Goal: Task Accomplishment & Management: Manage account settings

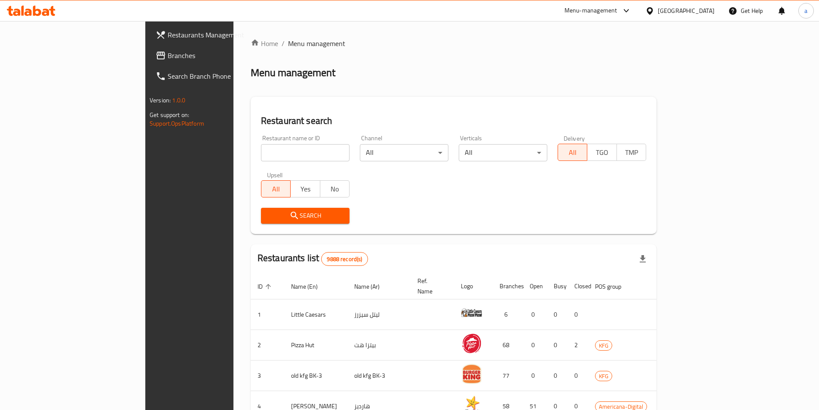
click at [168, 56] on span "Branches" at bounding box center [221, 55] width 107 height 10
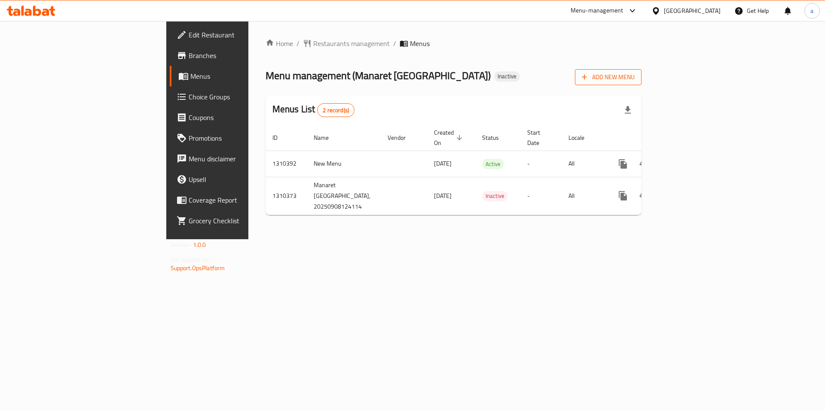
click at [635, 80] on span "Add New Menu" at bounding box center [608, 77] width 53 height 11
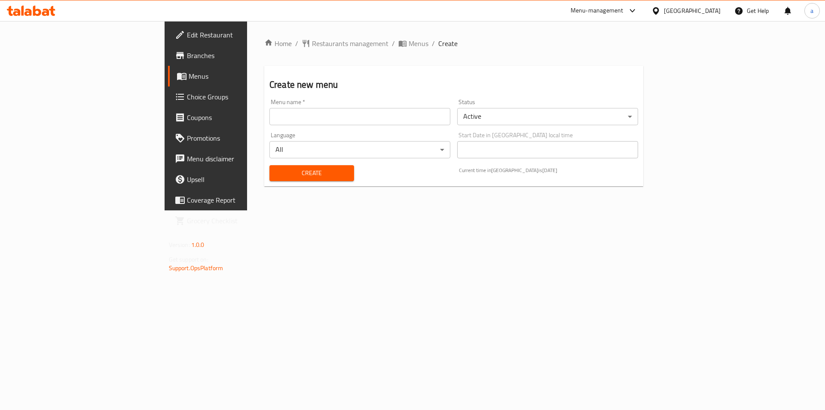
click at [269, 121] on input "text" at bounding box center [359, 116] width 181 height 17
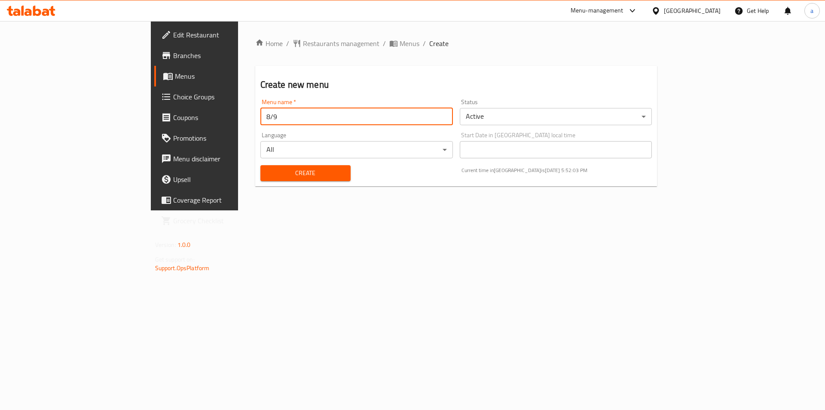
type input "8/9"
click at [268, 164] on div "Create" at bounding box center [305, 173] width 101 height 26
click at [274, 170] on span "Create" at bounding box center [305, 173] width 76 height 11
click at [389, 47] on icon "breadcrumb" at bounding box center [393, 43] width 9 height 9
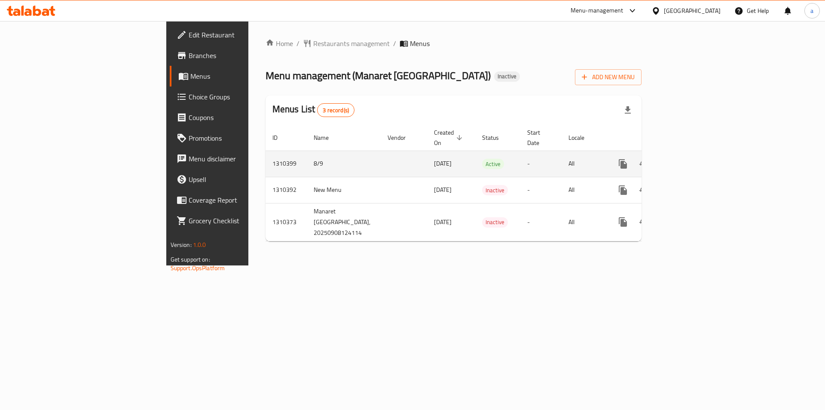
click at [702, 165] on td "enhanced table" at bounding box center [654, 163] width 96 height 26
click at [690, 159] on icon "enhanced table" at bounding box center [685, 164] width 10 height 10
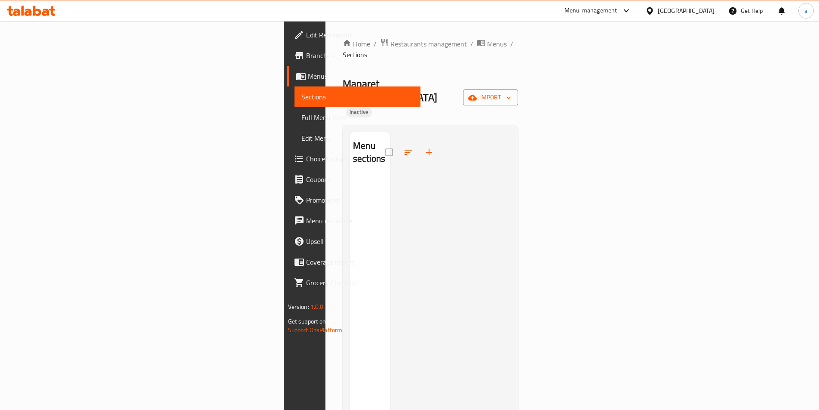
click at [511, 92] on span "import" at bounding box center [490, 97] width 41 height 11
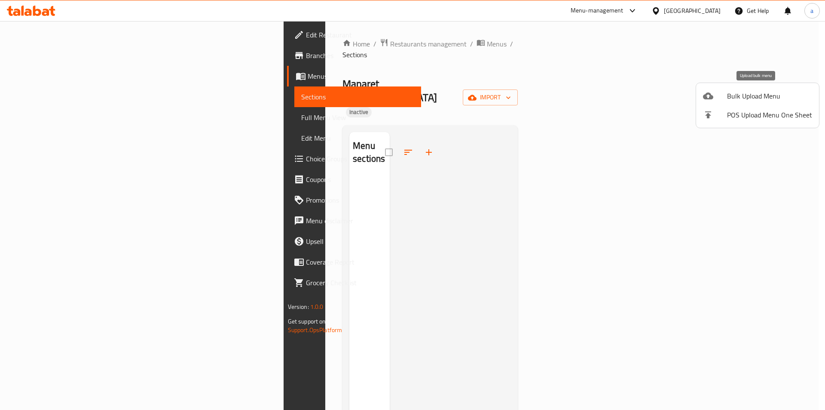
click at [767, 91] on span "Bulk Upload Menu" at bounding box center [769, 96] width 85 height 10
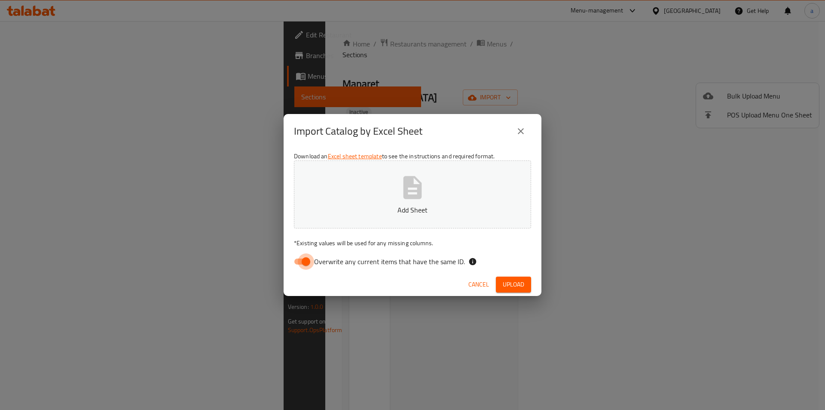
click at [304, 259] on input "Overwrite any current items that have the same ID." at bounding box center [305, 261] width 49 height 16
checkbox input "false"
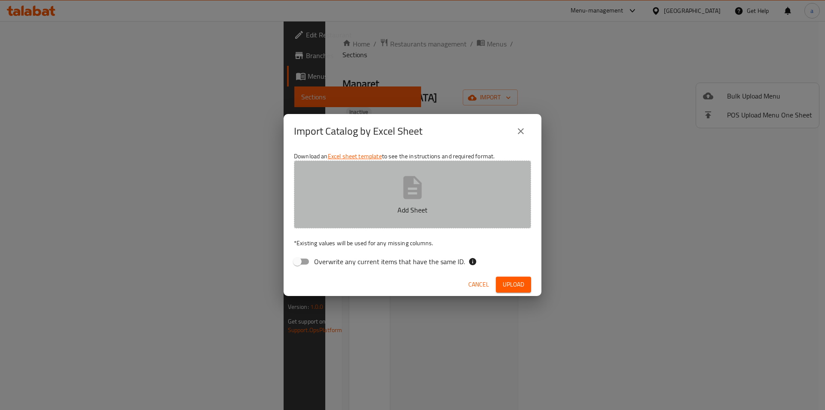
click at [378, 218] on button "Add Sheet" at bounding box center [412, 194] width 237 height 68
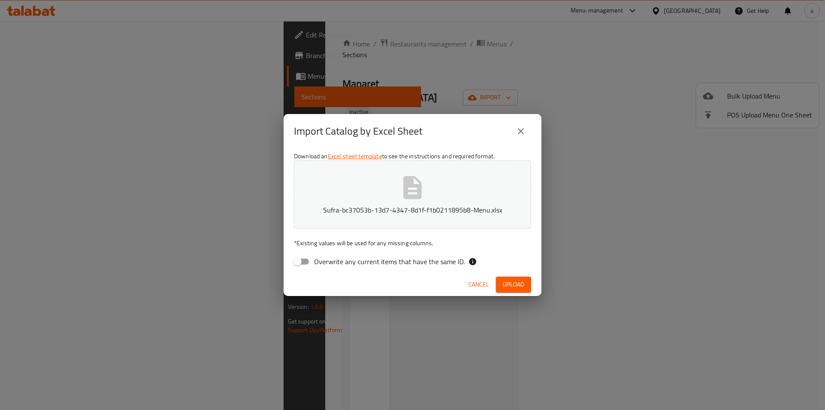
click at [519, 135] on icon "close" at bounding box center [521, 131] width 10 height 10
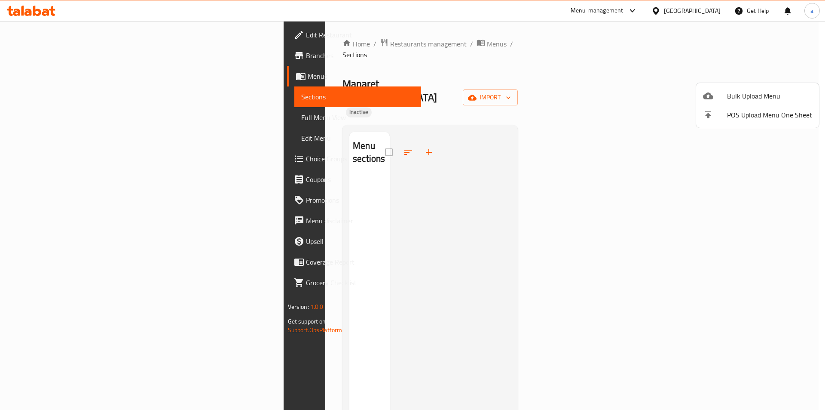
click at [586, 109] on div at bounding box center [412, 205] width 825 height 410
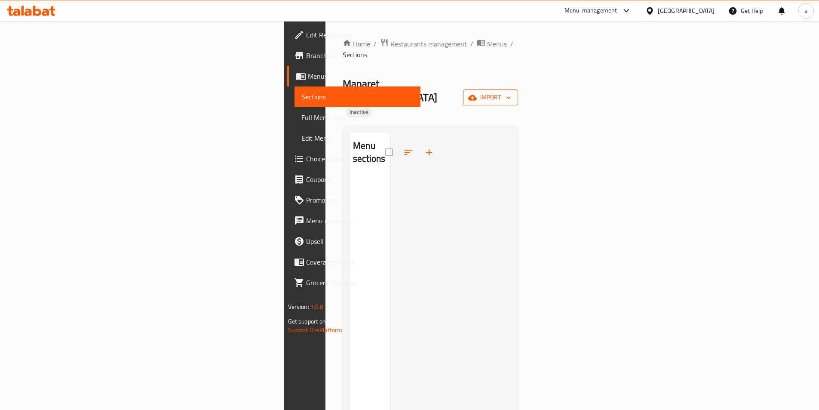
click at [477, 93] on icon "button" at bounding box center [472, 97] width 9 height 9
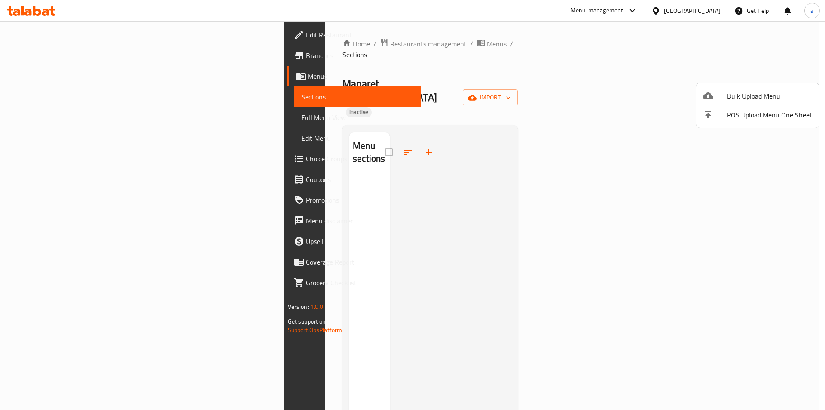
click at [745, 91] on span "Bulk Upload Menu" at bounding box center [769, 96] width 85 height 10
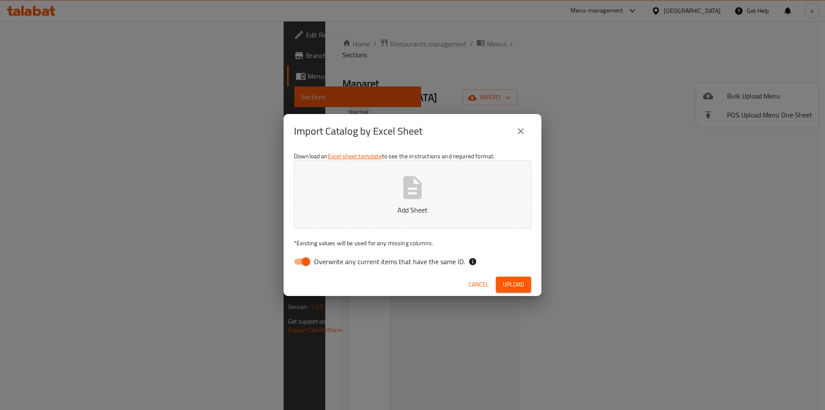
click at [309, 253] on input "Overwrite any current items that have the same ID." at bounding box center [305, 261] width 49 height 16
checkbox input "false"
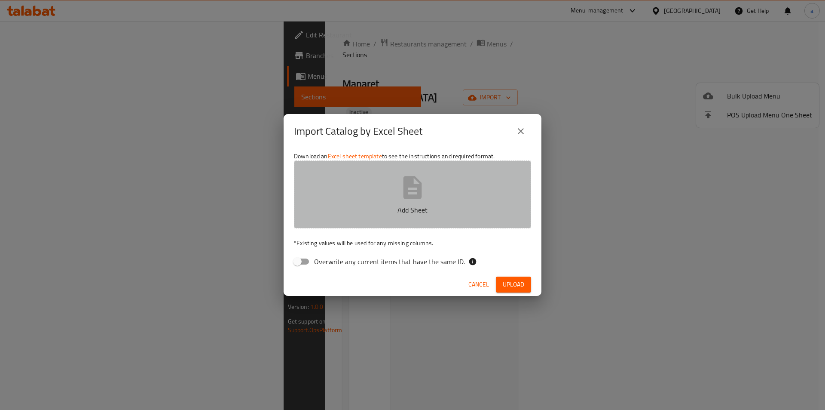
click at [359, 214] on p "Add Sheet" at bounding box center [412, 210] width 211 height 10
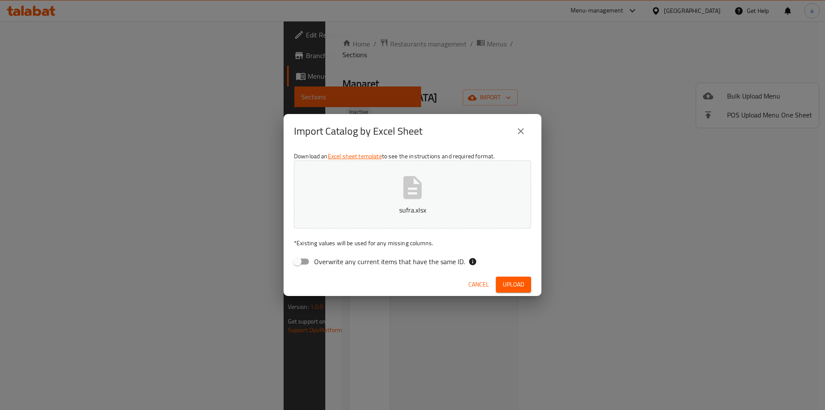
click at [524, 290] on button "Upload" at bounding box center [513, 284] width 35 height 16
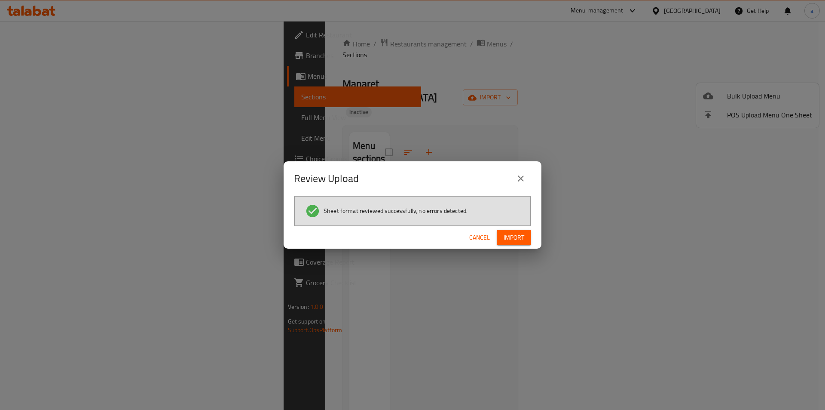
click at [504, 238] on span "Import" at bounding box center [514, 237] width 21 height 11
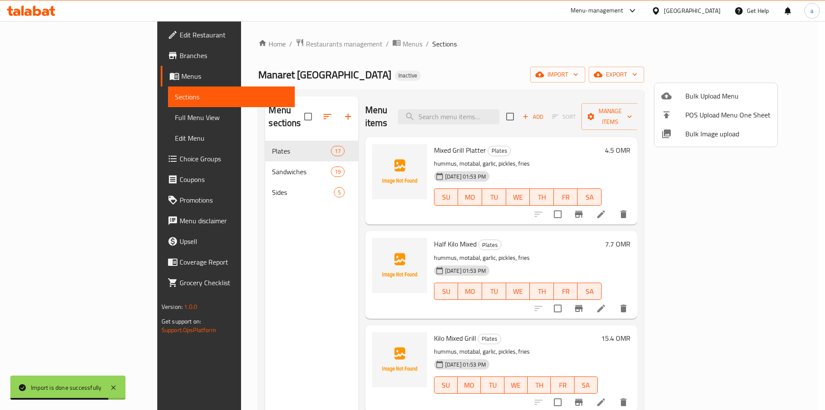
click at [62, 115] on div at bounding box center [412, 205] width 825 height 410
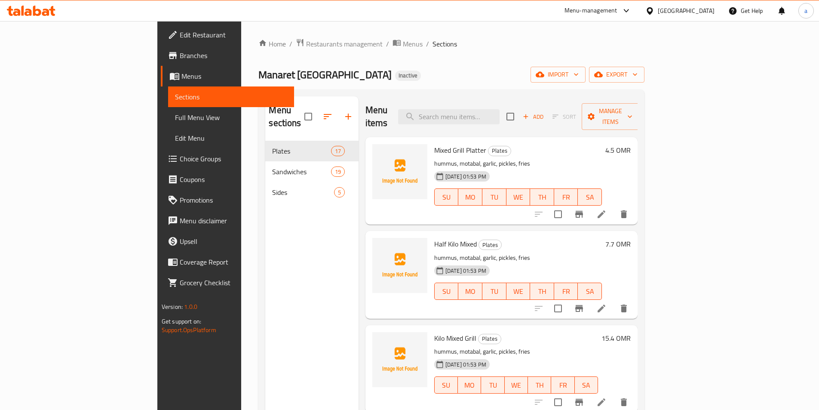
click at [161, 166] on link "Choice Groups" at bounding box center [227, 158] width 133 height 21
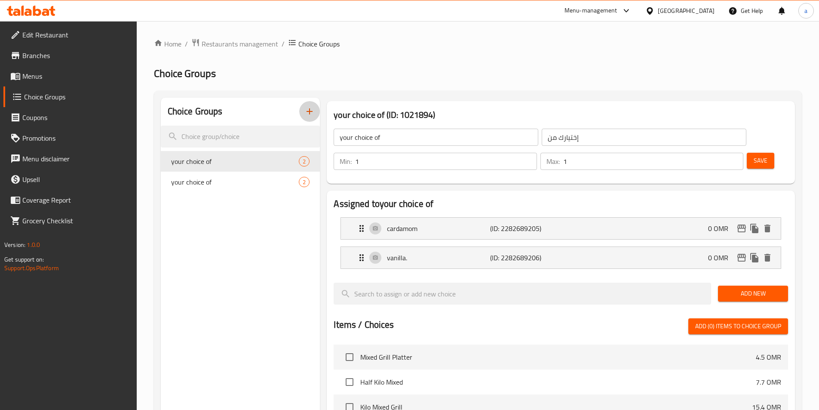
click at [303, 111] on button "button" at bounding box center [309, 111] width 21 height 21
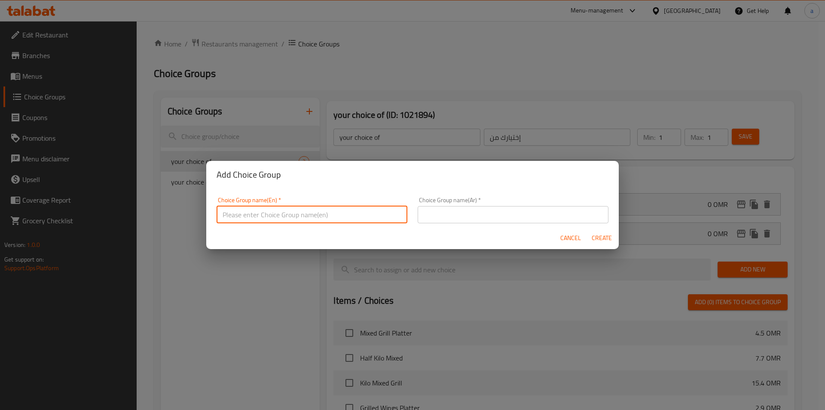
click at [275, 217] on input "text" at bounding box center [312, 214] width 191 height 17
type input "your choice of"
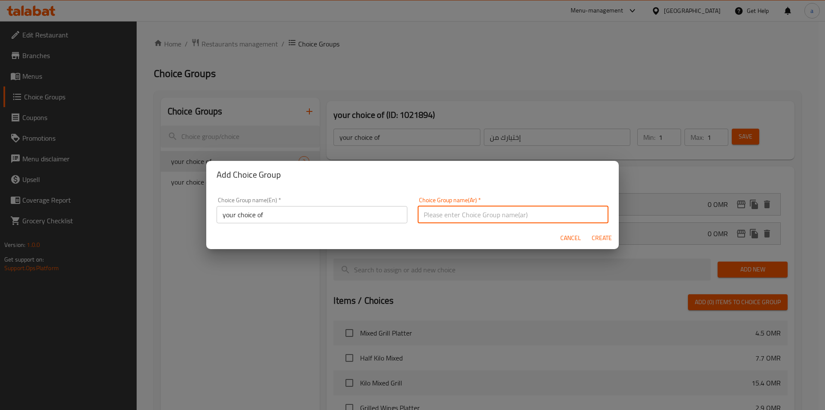
click at [419, 217] on input "text" at bounding box center [513, 214] width 191 height 17
type input "إختيارك من"
click at [604, 242] on span "Create" at bounding box center [601, 238] width 21 height 11
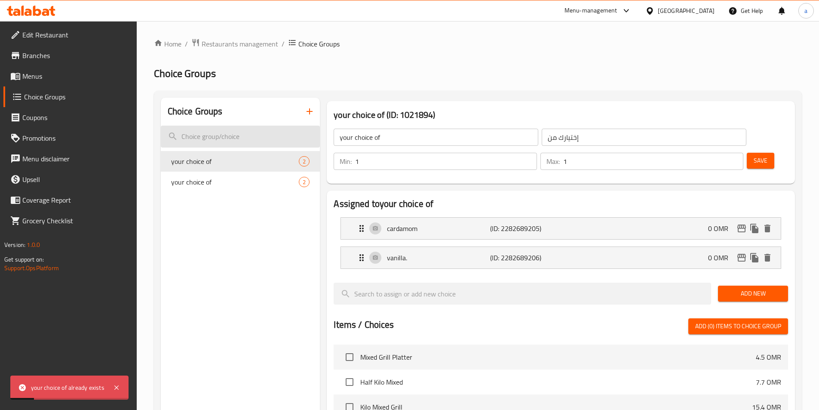
click at [243, 127] on input "search" at bounding box center [240, 136] width 159 height 22
click at [303, 110] on button "button" at bounding box center [309, 111] width 21 height 21
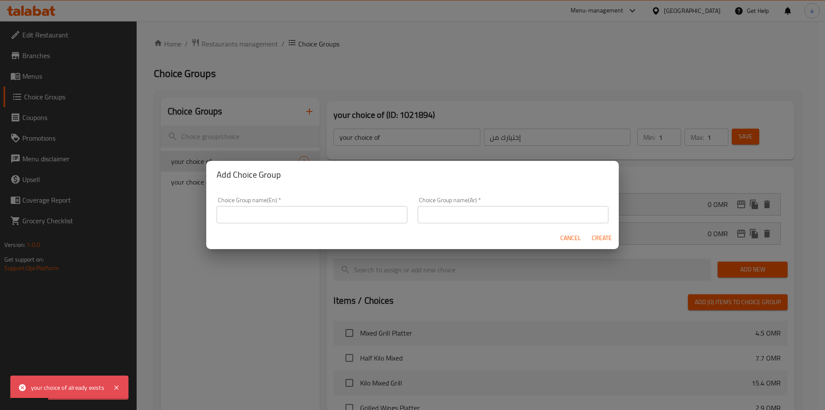
click at [299, 211] on input "text" at bounding box center [312, 214] width 191 height 17
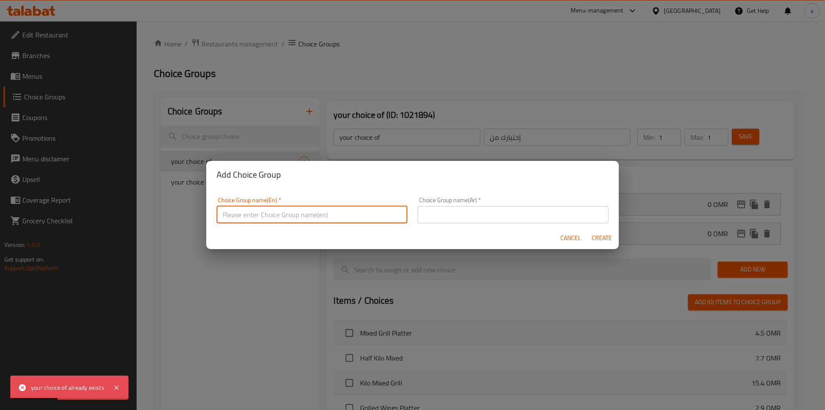
type input "your choice of :"
click at [425, 218] on input "text" at bounding box center [513, 214] width 191 height 17
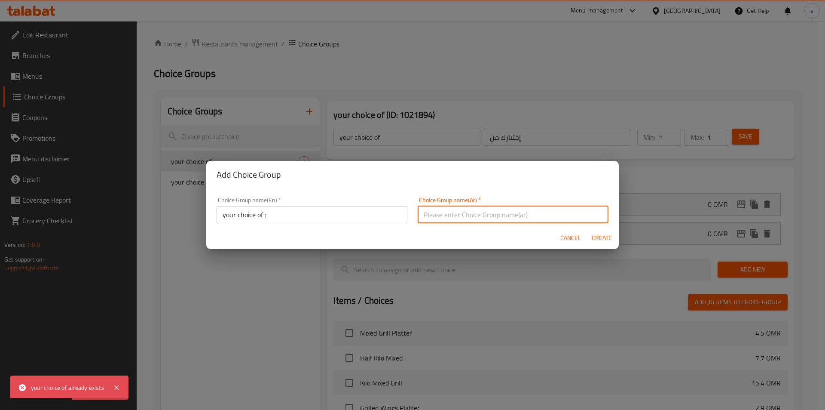
type input "إختيارك من :"
click at [668, 165] on div "Add Choice Group Choice Group name(En)   * your choice of : Choice Group name(E…" at bounding box center [412, 205] width 825 height 410
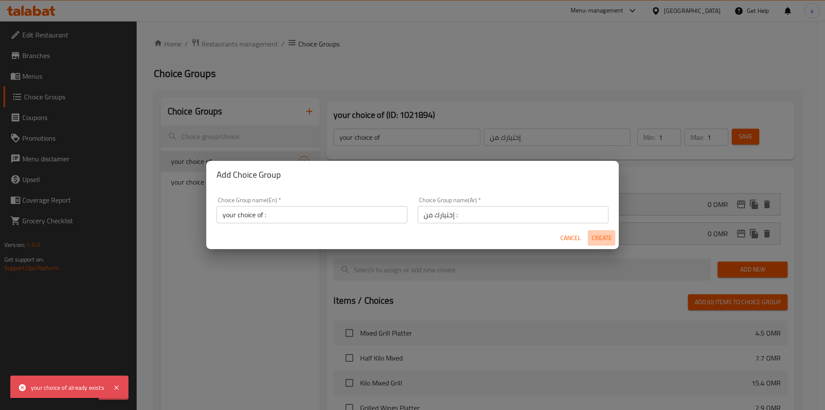
click at [606, 245] on button "Create" at bounding box center [602, 238] width 28 height 16
type input "your choice of :"
type input "إختيارك من :"
type input "0"
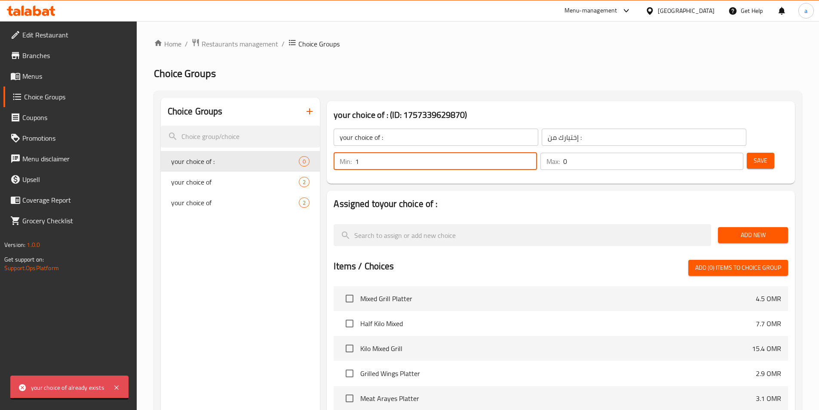
type input "1"
click at [536, 153] on input "1" at bounding box center [445, 161] width 181 height 17
type input "1"
click at [718, 153] on input "1" at bounding box center [653, 161] width 180 height 17
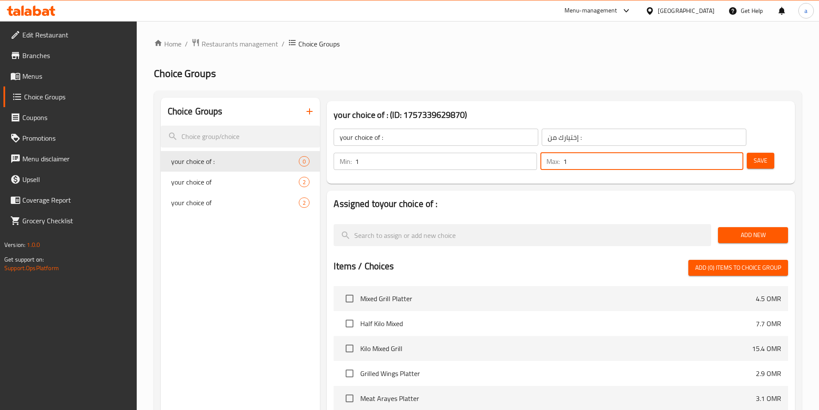
click at [702, 197] on h2 "Assigned to your choice of :" at bounding box center [560, 203] width 454 height 13
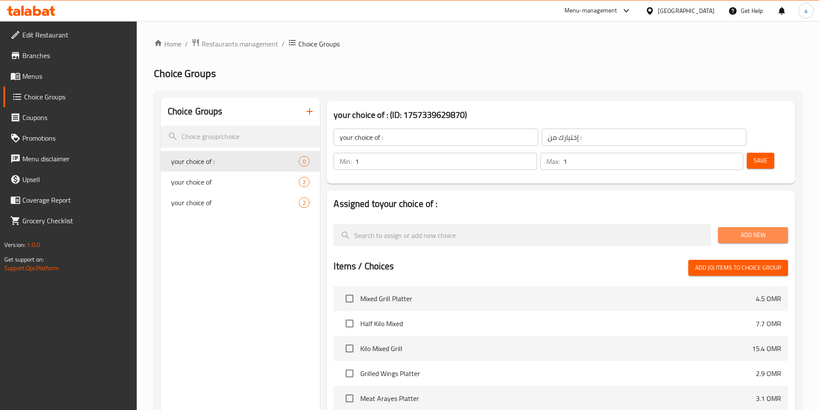
click at [731, 229] on span "Add New" at bounding box center [753, 234] width 56 height 11
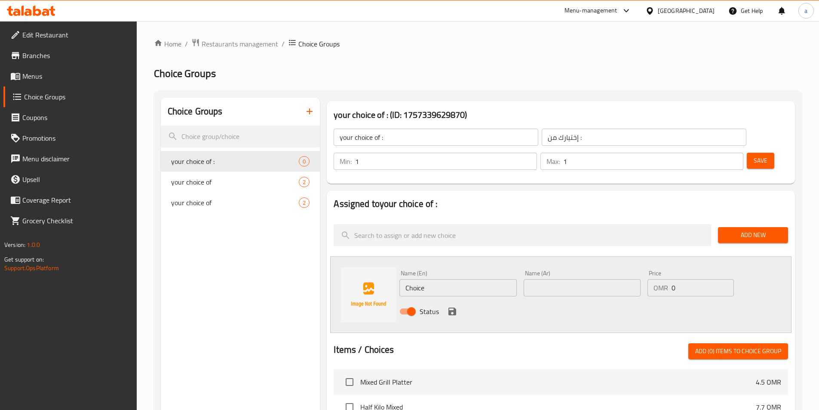
click at [435, 279] on input "Choice" at bounding box center [457, 287] width 117 height 17
paste input "cubes"
type input "cubes"
click at [560, 279] on input "text" at bounding box center [581, 287] width 117 height 17
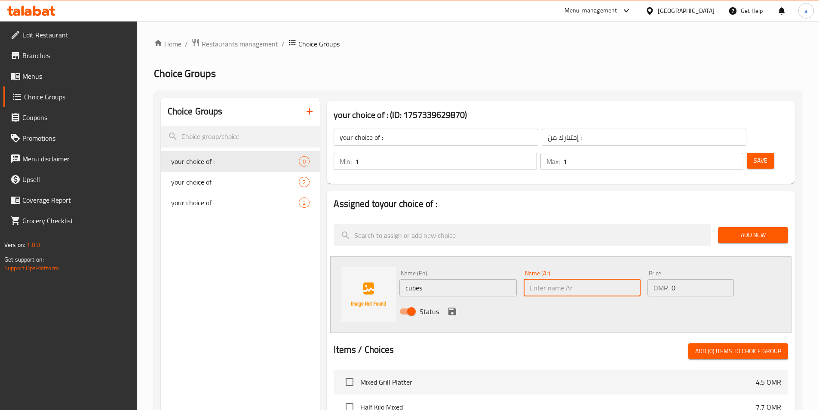
paste input "مكعبات"
type input "مكعبات"
click at [526, 300] on div "Status" at bounding box center [582, 311] width 372 height 23
click at [457, 306] on icon "save" at bounding box center [452, 311] width 10 height 10
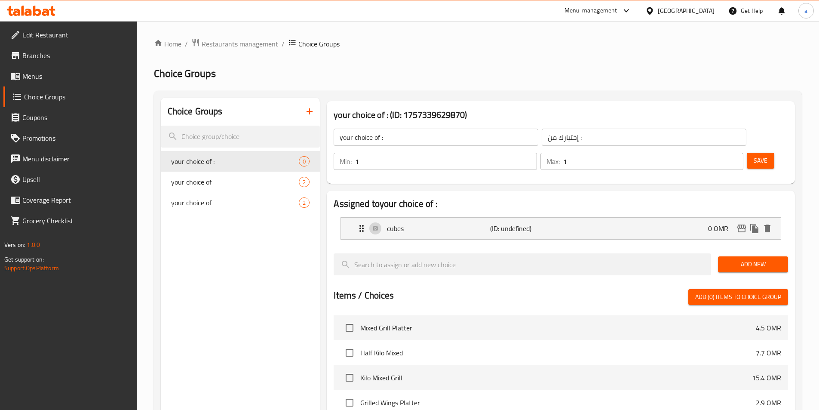
click at [724, 256] on button "Add New" at bounding box center [753, 264] width 70 height 16
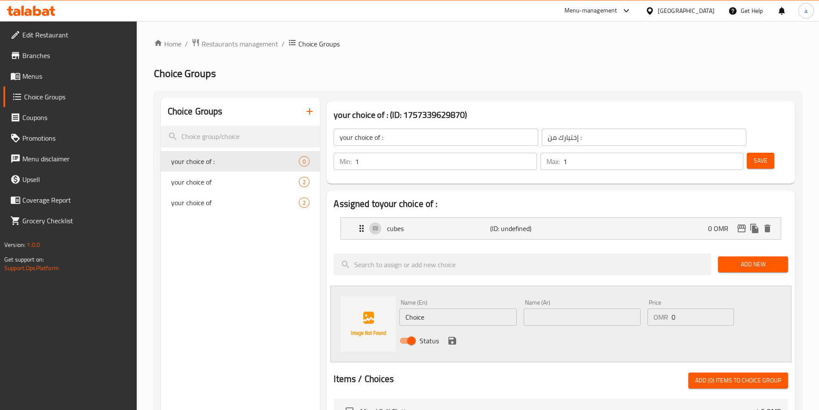
click at [428, 308] on input "Choice" at bounding box center [457, 316] width 117 height 17
paste input "wedges"
type input "wedges"
click at [587, 308] on input "text" at bounding box center [581, 316] width 117 height 17
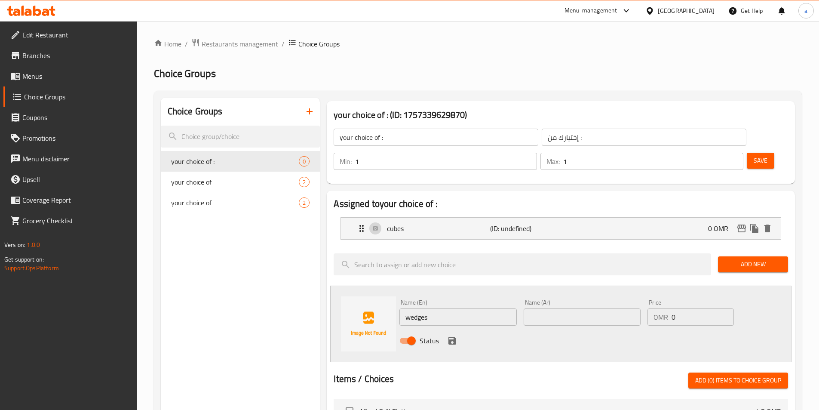
paste input "ويدجز"
type input "ويدجز"
click at [534, 329] on div "Status" at bounding box center [582, 340] width 372 height 23
click at [546, 223] on p "(ID: undefined)" at bounding box center [524, 228] width 69 height 10
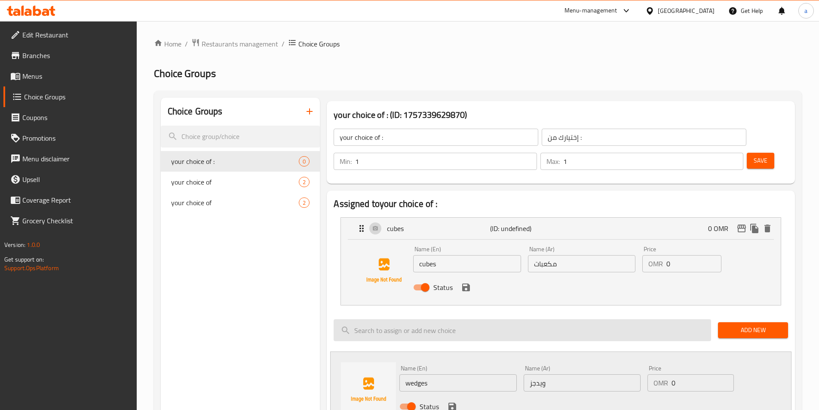
click at [536, 319] on input "search" at bounding box center [521, 330] width 377 height 22
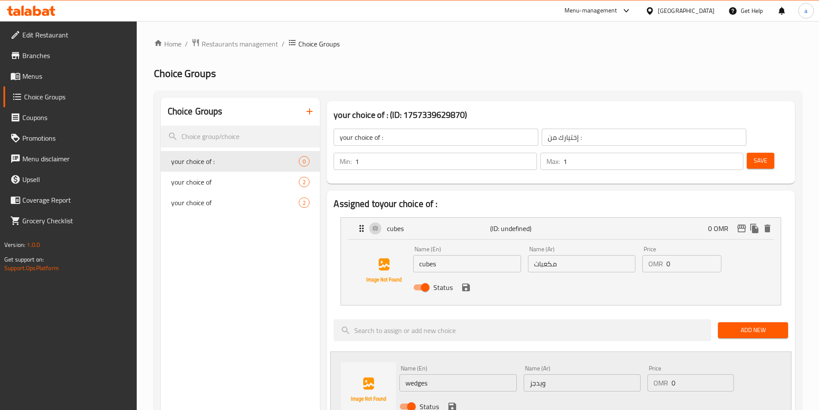
click at [538, 315] on div at bounding box center [522, 329] width 384 height 29
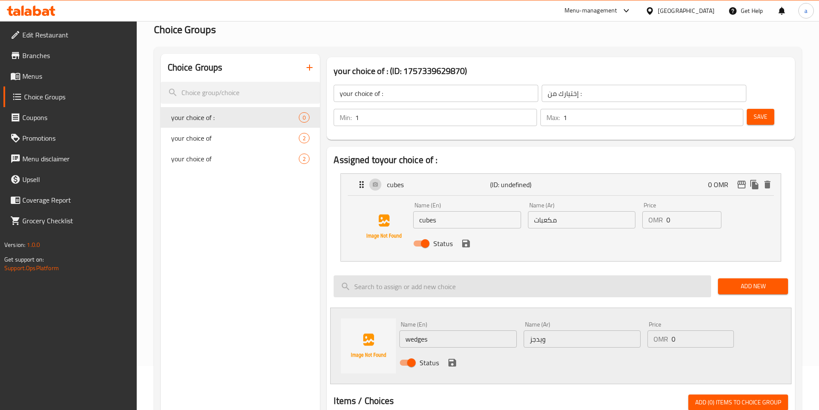
scroll to position [86, 0]
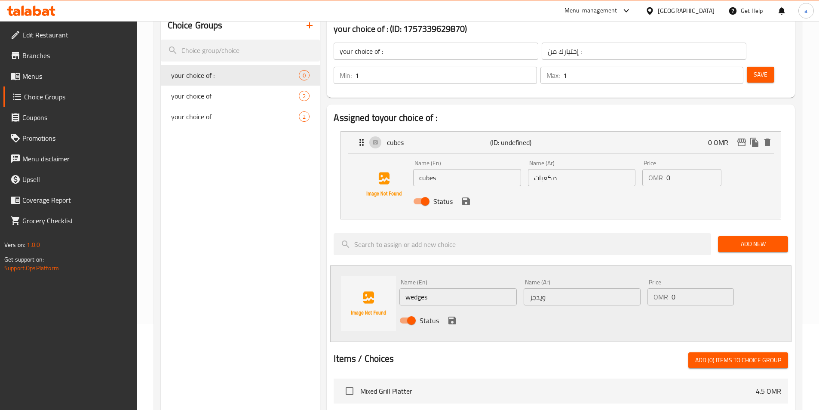
click at [753, 69] on span "Save" at bounding box center [760, 74] width 14 height 11
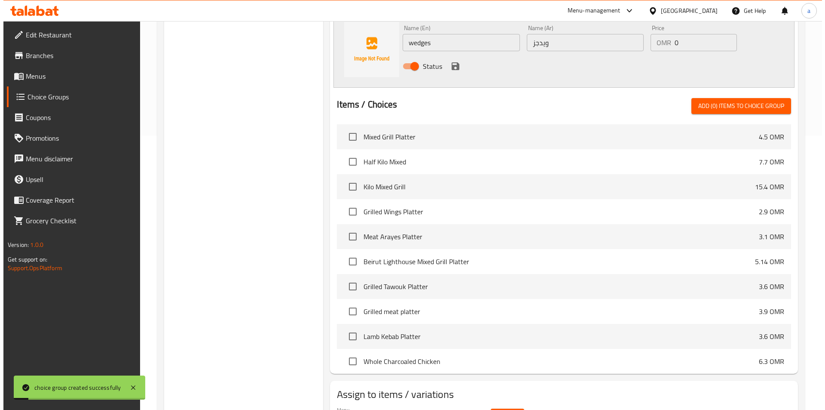
scroll to position [302, 0]
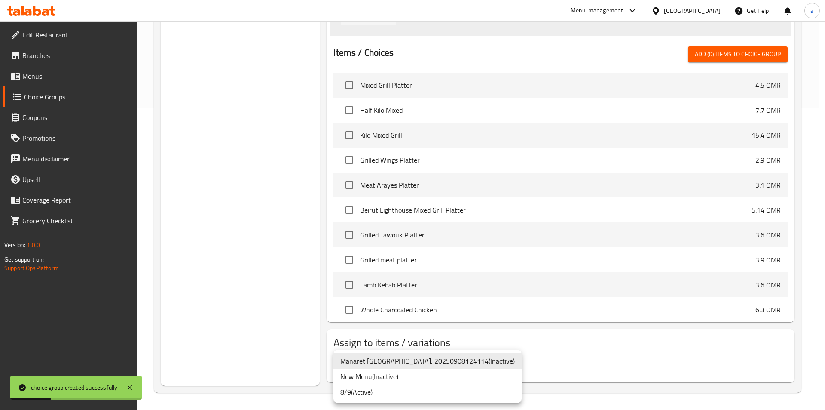
click at [384, 388] on li "8/9 ( Active )" at bounding box center [427, 391] width 188 height 15
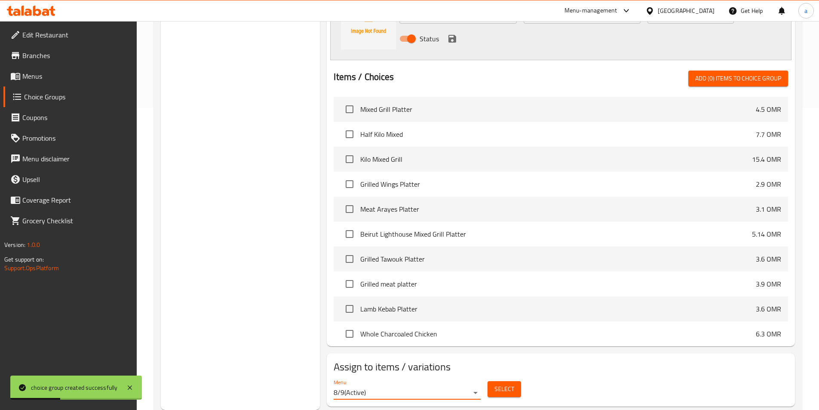
click at [502, 383] on span "Select" at bounding box center [504, 388] width 20 height 11
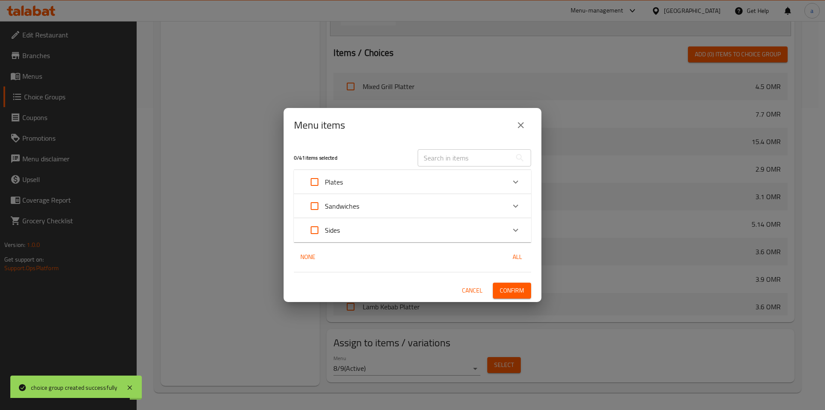
click at [385, 179] on div "Plates" at bounding box center [404, 181] width 201 height 21
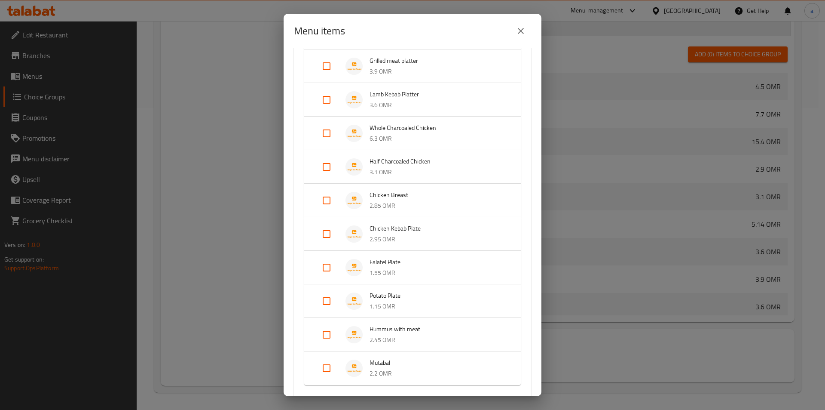
scroll to position [344, 0]
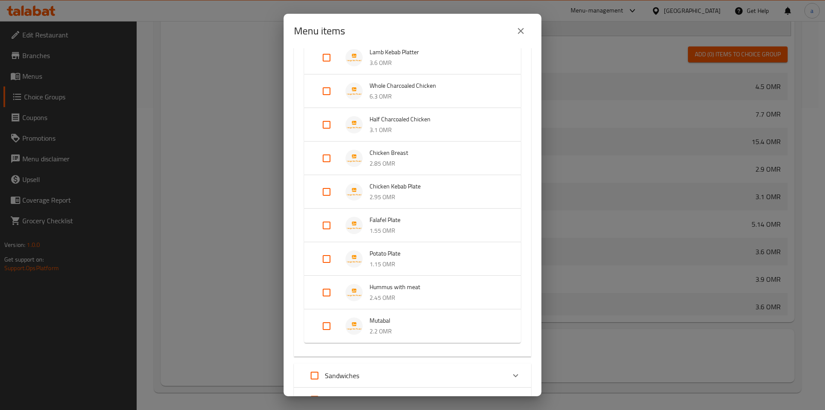
click at [322, 256] on input "Expand" at bounding box center [326, 258] width 21 height 21
checkbox input "true"
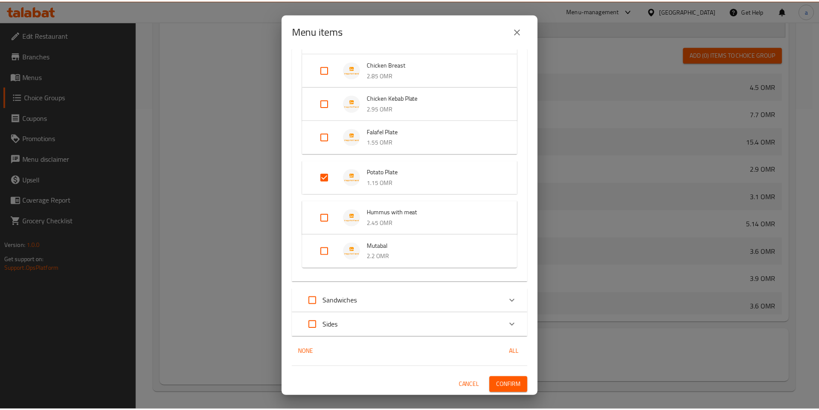
scroll to position [433, 0]
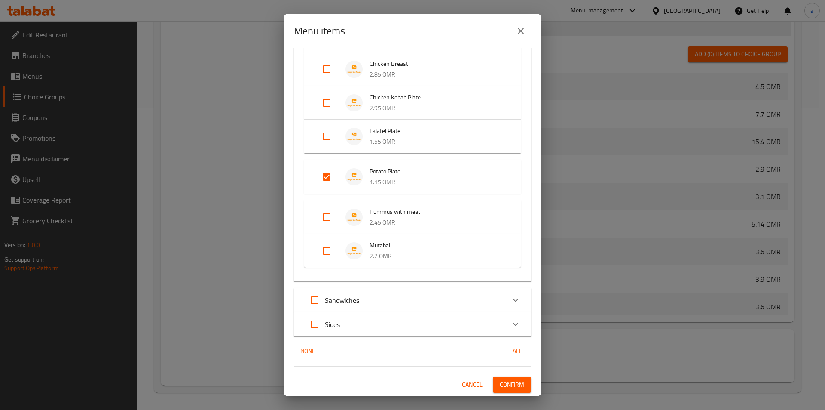
click at [500, 389] on span "Confirm" at bounding box center [512, 384] width 24 height 11
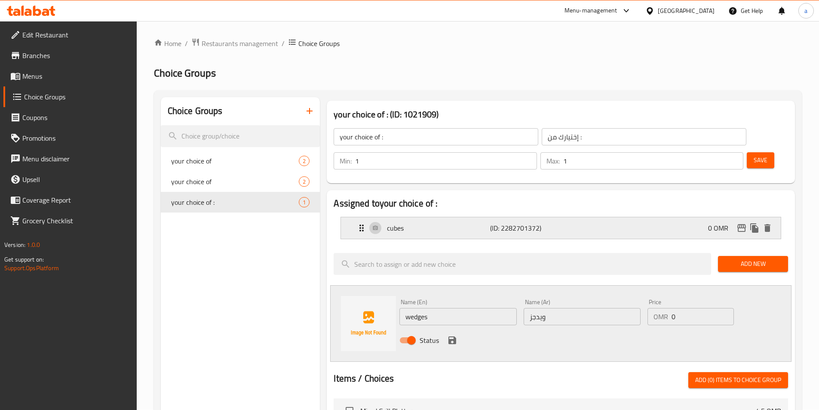
scroll to position [0, 0]
click at [312, 112] on icon "button" at bounding box center [309, 111] width 10 height 10
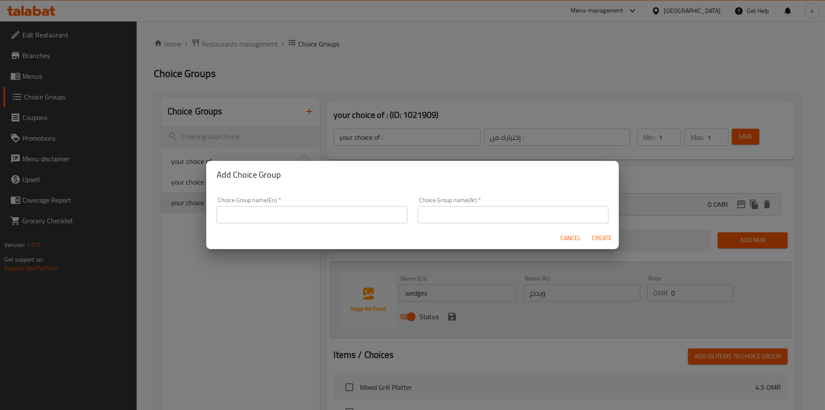
click at [300, 209] on input "text" at bounding box center [312, 214] width 191 height 17
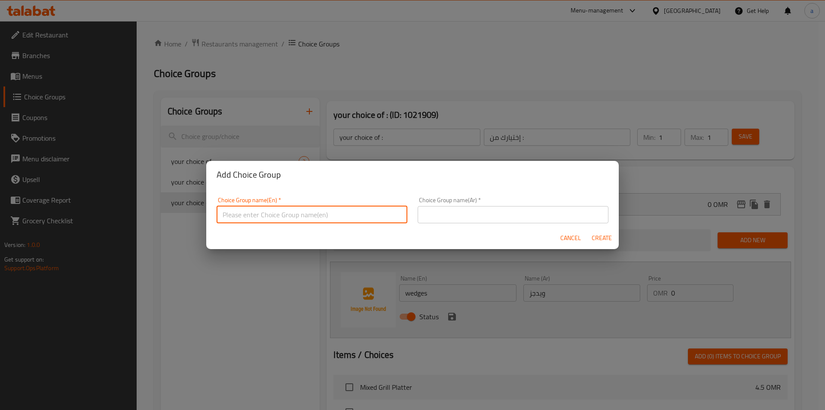
type input "your choice"
click at [439, 211] on input "text" at bounding box center [513, 214] width 191 height 17
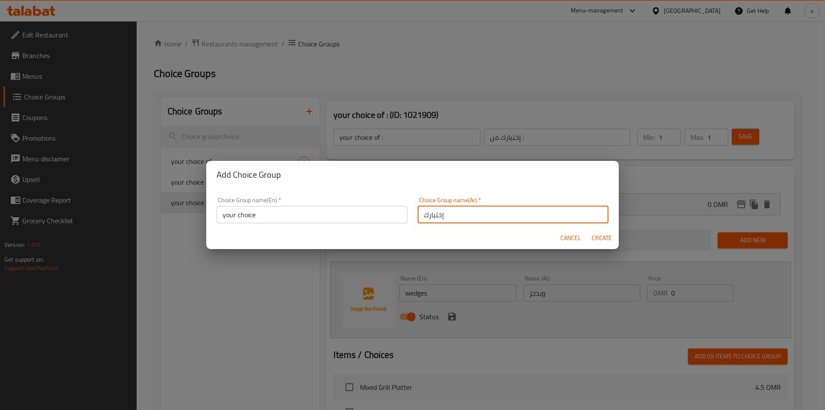
type input "إختيارك"
click at [603, 237] on span "Create" at bounding box center [601, 238] width 21 height 11
type input "your choice"
type input "إختيارك"
type input "0"
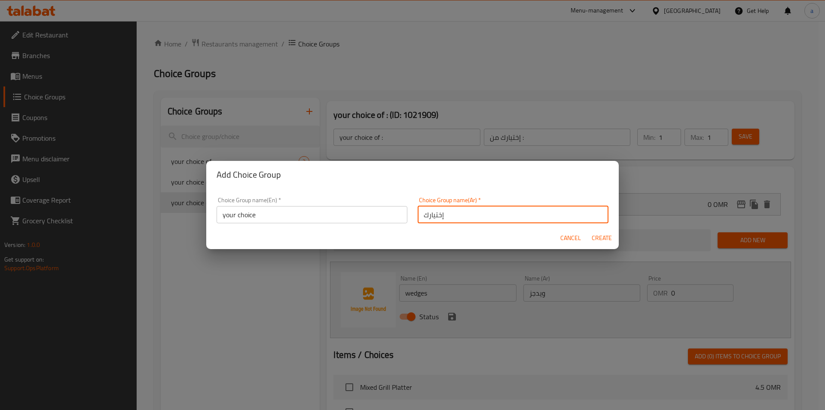
type input "0"
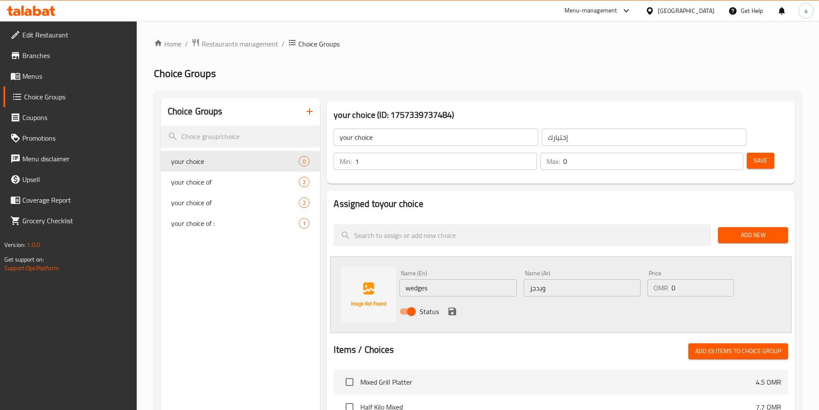
type input "1"
click at [536, 153] on input "1" at bounding box center [445, 161] width 181 height 17
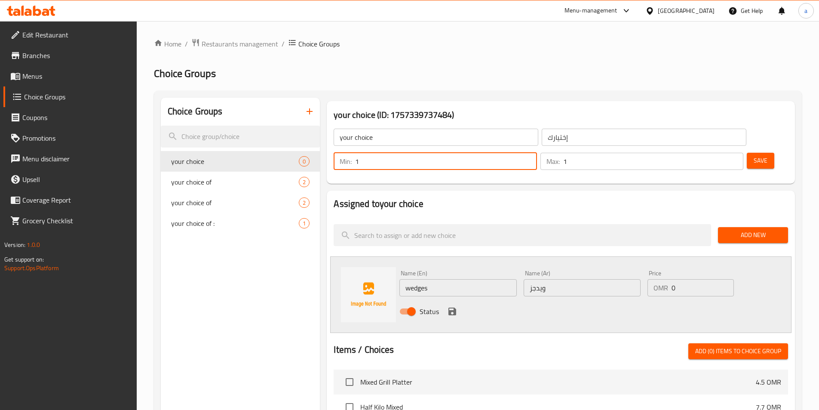
type input "1"
click at [720, 153] on input "1" at bounding box center [653, 161] width 180 height 17
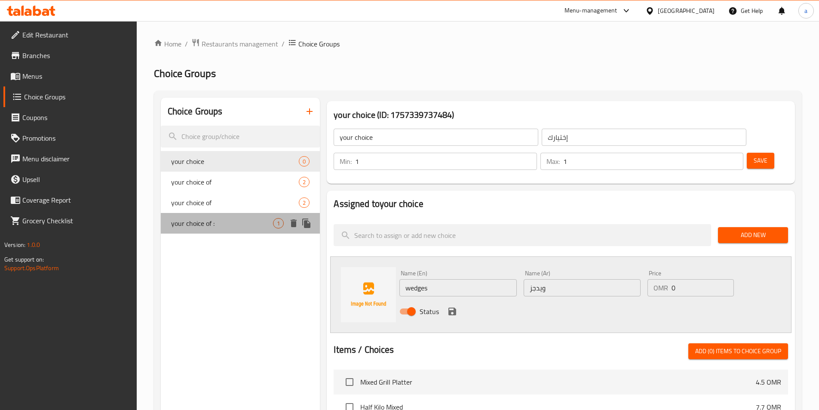
click at [203, 224] on span "your choice of :" at bounding box center [222, 223] width 102 height 10
type input "your choice of :"
type input "إختيارك من :"
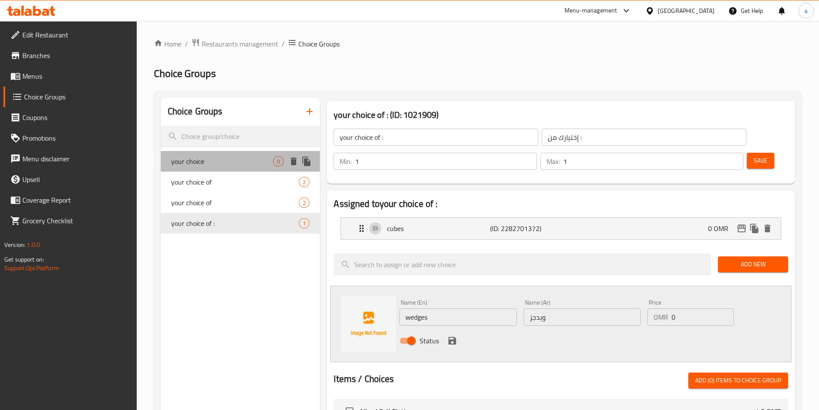
click at [233, 159] on span "your choice" at bounding box center [222, 161] width 102 height 10
type input "your choice"
type input "إختيارك"
type input "0"
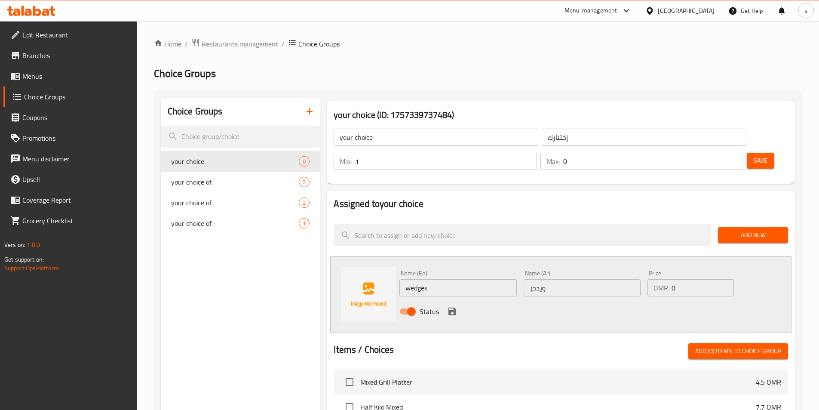
type input "1"
click at [536, 153] on input "1" at bounding box center [445, 161] width 181 height 17
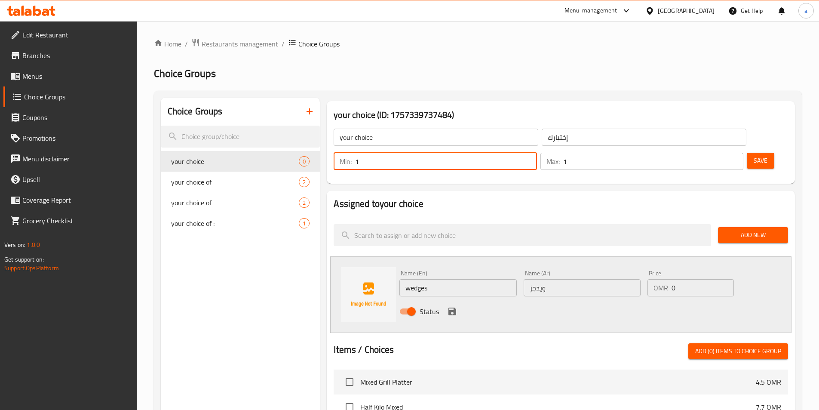
type input "1"
click at [717, 153] on input "1" at bounding box center [653, 161] width 180 height 17
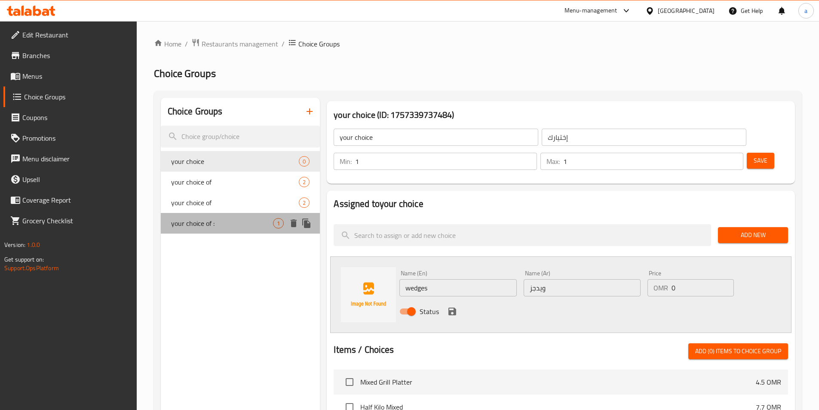
click at [235, 225] on span "your choice of :" at bounding box center [222, 223] width 102 height 10
type input "your choice of :"
type input "إختيارك من :"
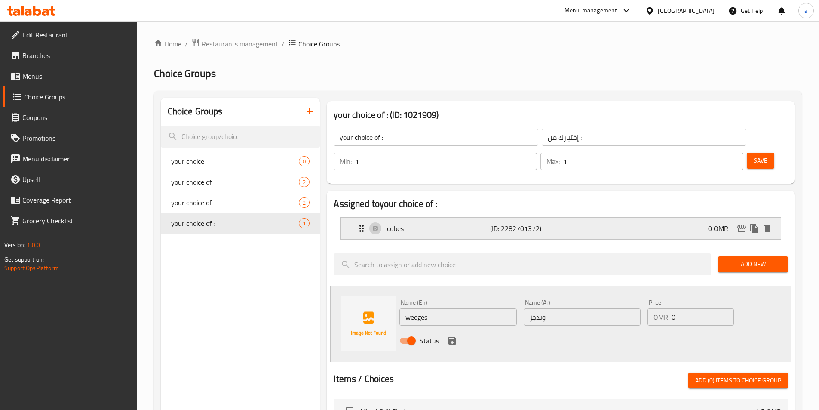
click at [398, 223] on p "cubes" at bounding box center [438, 228] width 103 height 10
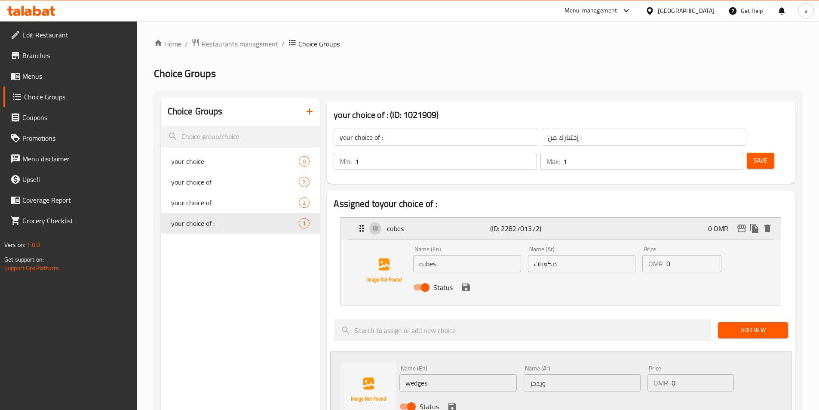
click at [412, 223] on p "cubes" at bounding box center [438, 228] width 103 height 10
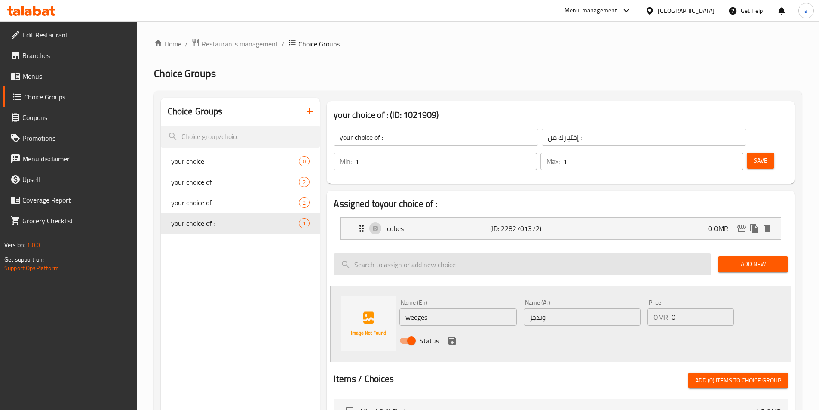
click at [462, 253] on input "search" at bounding box center [521, 264] width 377 height 22
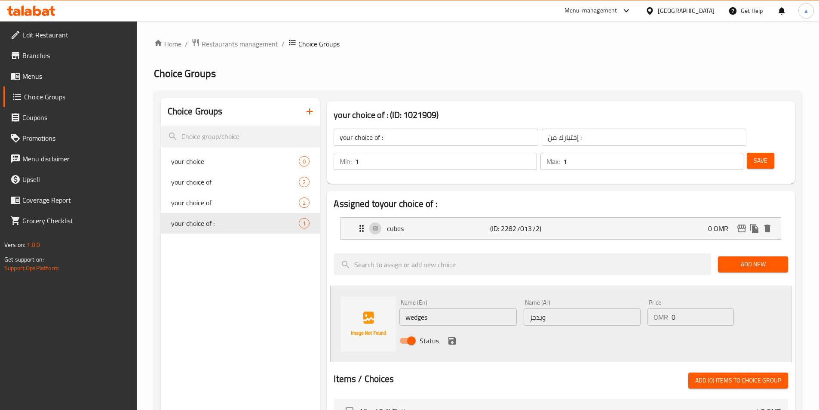
click at [448, 285] on div "Name (En) wedges Name (En) Name (Ar) ويدجز Name (Ar) Price OMR 0 Price Status" at bounding box center [560, 323] width 461 height 76
click at [485, 296] on div "Name (En) wedges Name (En)" at bounding box center [458, 312] width 124 height 33
click at [657, 332] on div "Name (En) wedges Name (En) Name (Ar) ويدجز Name (Ar) Price OMR 0 Price Status" at bounding box center [560, 323] width 461 height 76
click at [456, 337] on icon "save" at bounding box center [452, 341] width 8 height 8
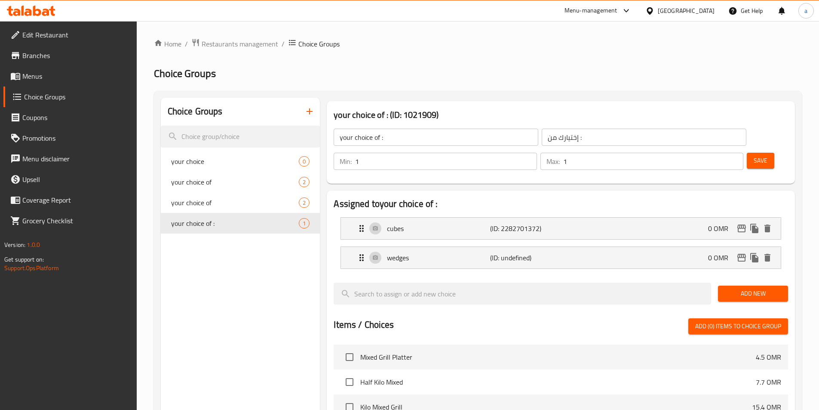
click at [753, 155] on span "Save" at bounding box center [760, 160] width 14 height 11
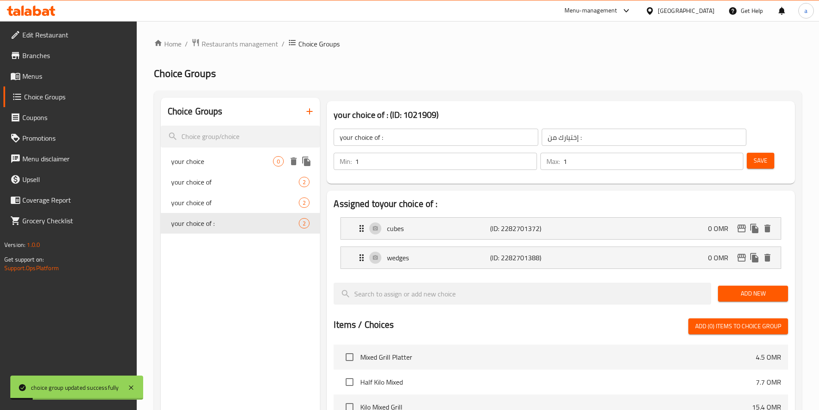
click at [199, 165] on span "your choice" at bounding box center [222, 161] width 102 height 10
type input "your choice"
type input "إختيارك"
type input "0"
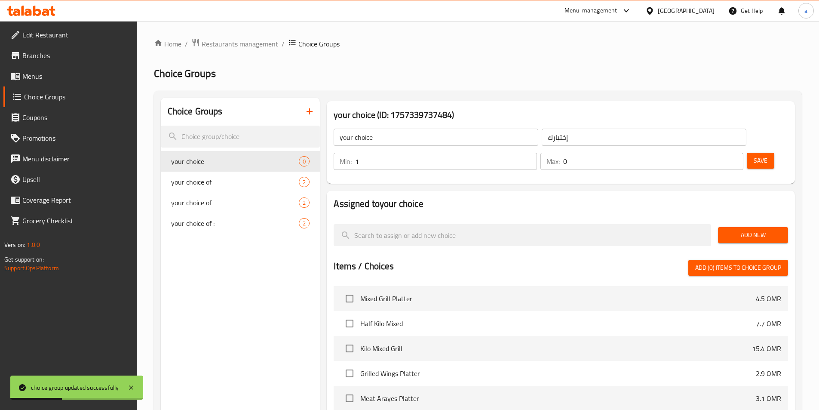
type input "1"
click at [536, 153] on input "1" at bounding box center [445, 161] width 181 height 17
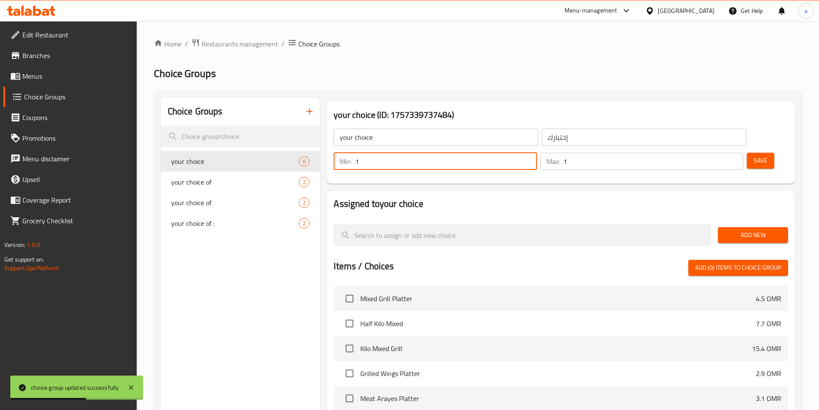
type input "1"
click at [718, 153] on input "1" at bounding box center [653, 161] width 180 height 17
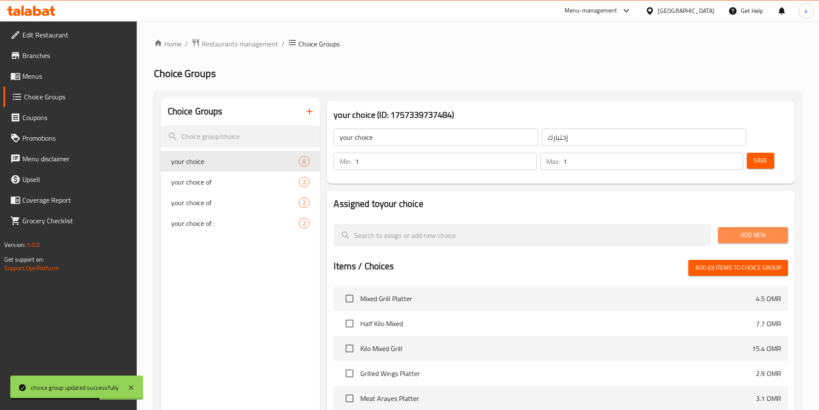
click at [728, 229] on span "Add New" at bounding box center [753, 234] width 56 height 11
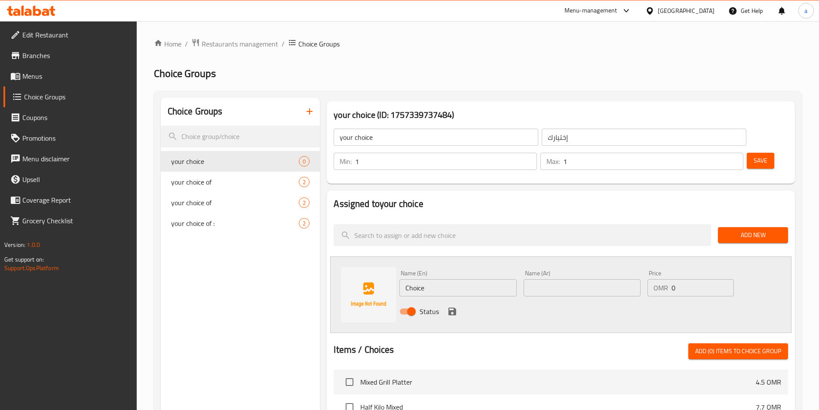
click at [459, 279] on input "Choice" at bounding box center [457, 287] width 117 height 17
paste input "rispy"
type input "Crispy"
click at [575, 279] on input "text" at bounding box center [581, 287] width 117 height 17
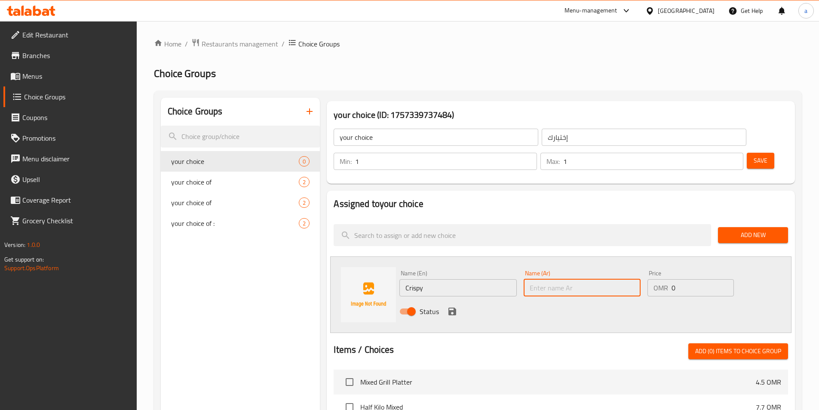
paste input "مقرمش"
type input "مقرمش"
click at [447, 306] on icon "save" at bounding box center [452, 311] width 10 height 10
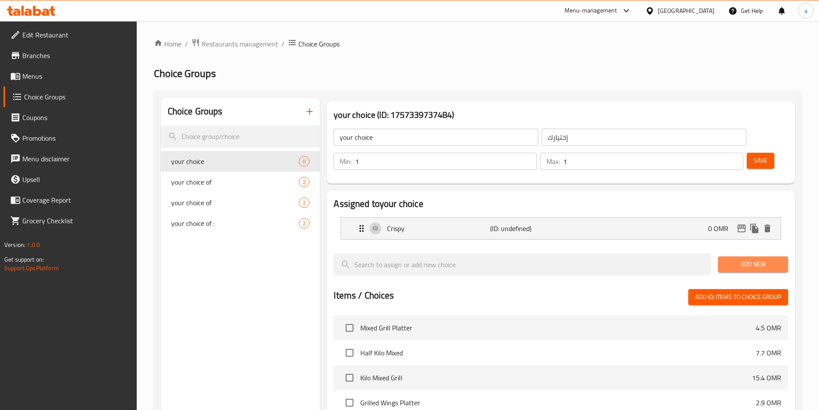
click at [743, 259] on span "Add New" at bounding box center [753, 264] width 56 height 11
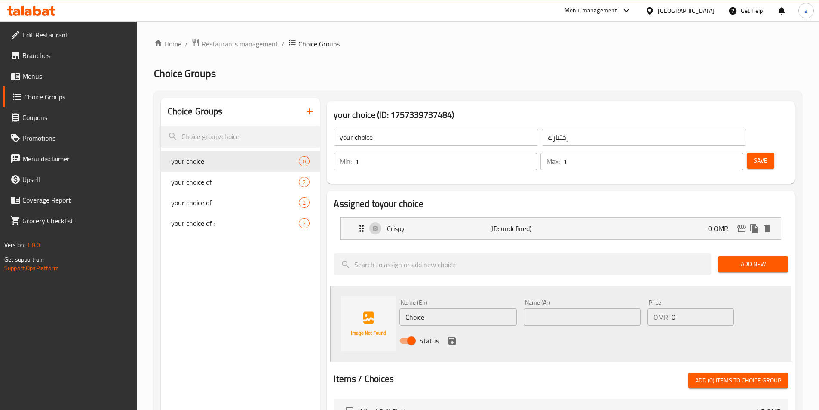
click at [475, 308] on input "Choice" at bounding box center [457, 316] width 117 height 17
paste input "grilled"
type input "grilled"
click at [578, 308] on input "text" at bounding box center [581, 316] width 117 height 17
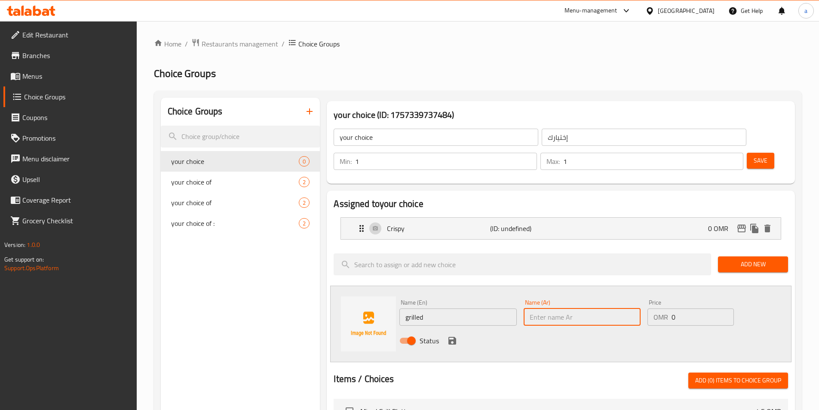
click at [578, 308] on input "text" at bounding box center [581, 316] width 117 height 17
click at [565, 308] on input "text" at bounding box center [581, 316] width 117 height 17
paste input "مشوي"
type input "مشوي"
click at [551, 329] on div "Status" at bounding box center [582, 340] width 372 height 23
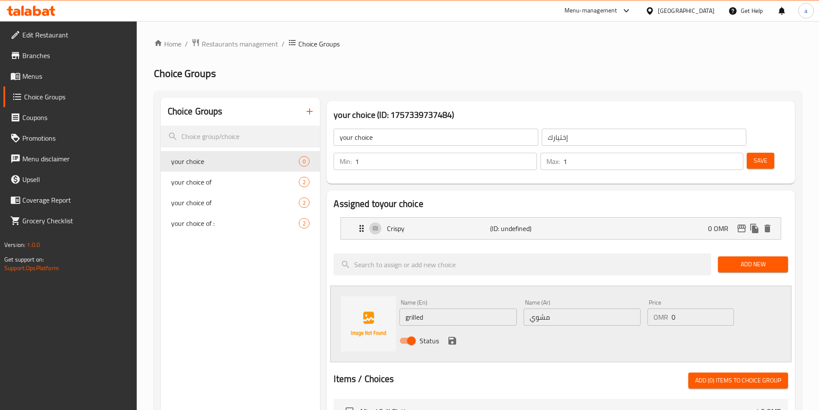
click at [450, 337] on icon "save" at bounding box center [452, 341] width 8 height 8
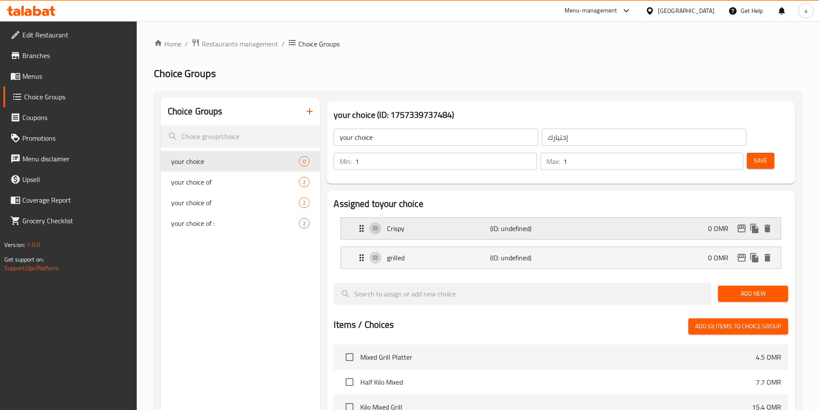
click at [507, 223] on p "(ID: undefined)" at bounding box center [524, 228] width 69 height 10
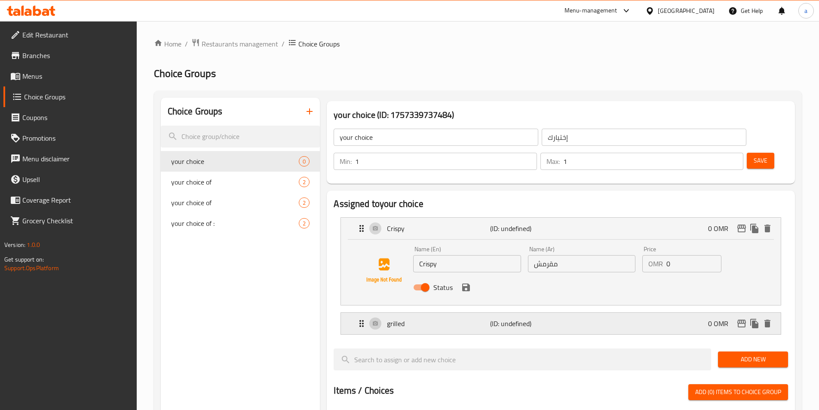
click at [506, 312] on div "grilled (ID: undefined) 0 OMR" at bounding box center [563, 322] width 414 height 21
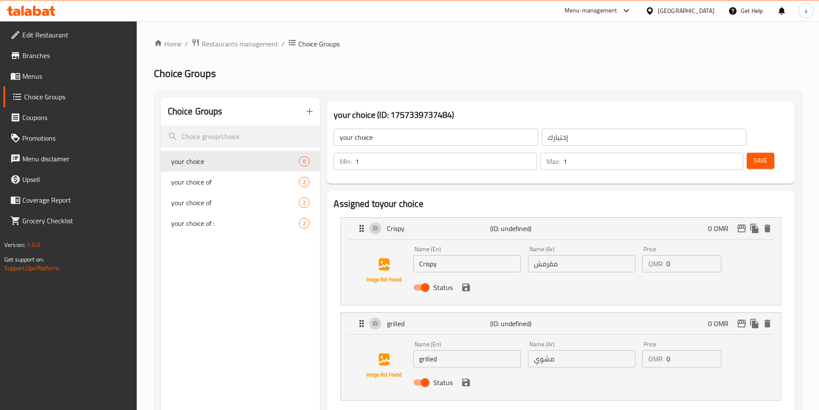
click at [747, 153] on button "Save" at bounding box center [761, 161] width 28 height 16
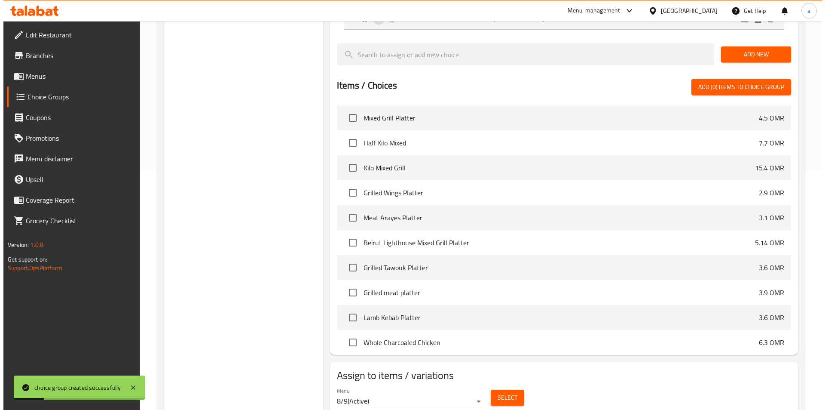
scroll to position [248, 0]
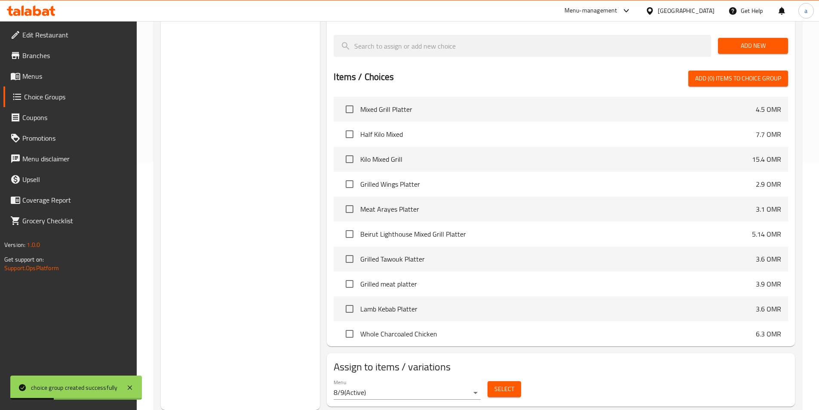
click at [503, 381] on button "Select" at bounding box center [504, 389] width 34 height 16
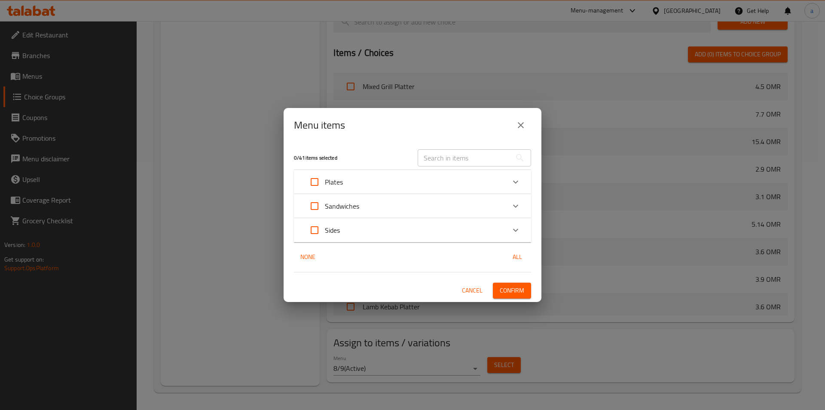
click at [412, 203] on div "Sandwiches" at bounding box center [404, 206] width 201 height 21
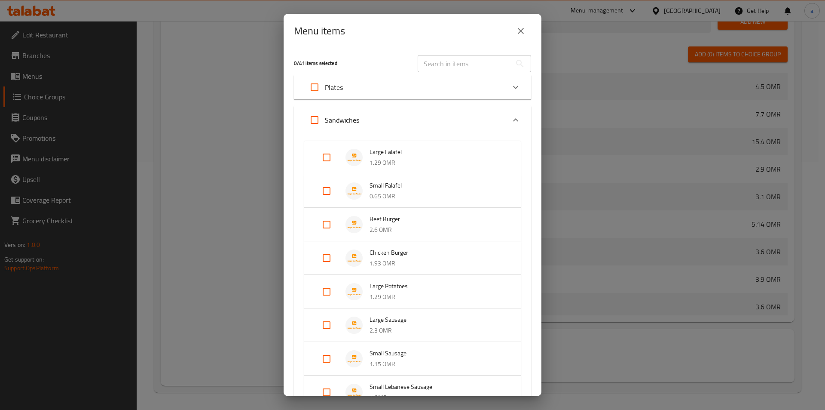
click at [331, 251] on input "Expand" at bounding box center [326, 258] width 21 height 21
checkbox input "true"
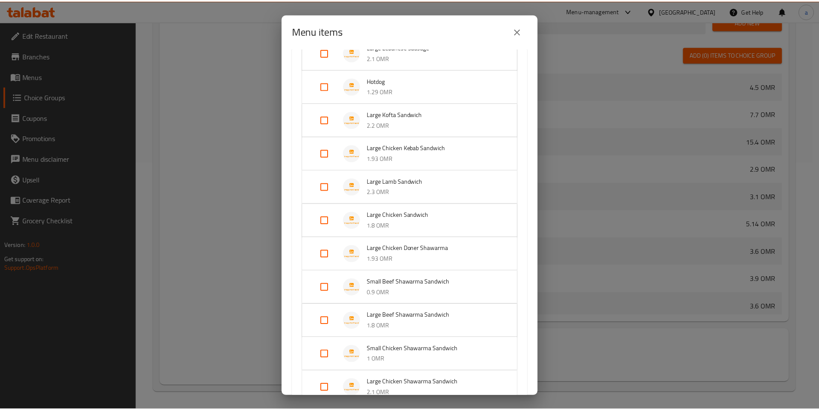
scroll to position [500, 0]
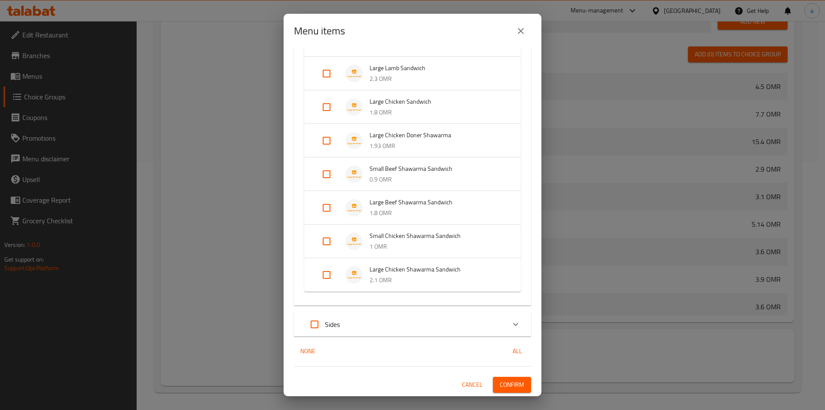
click at [514, 381] on span "Confirm" at bounding box center [512, 384] width 24 height 11
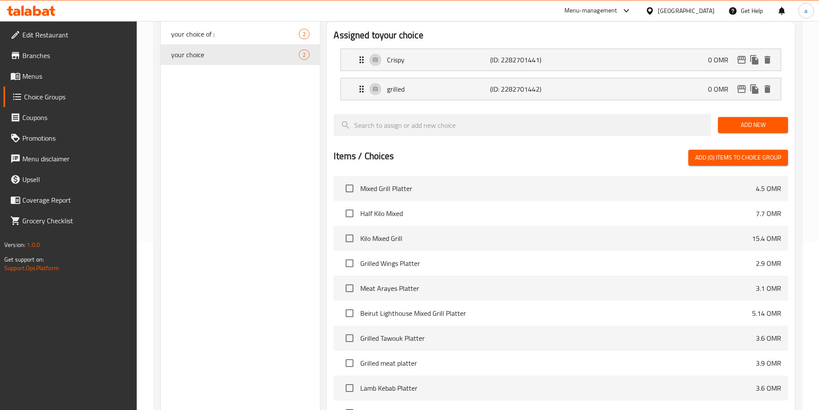
scroll to position [0, 0]
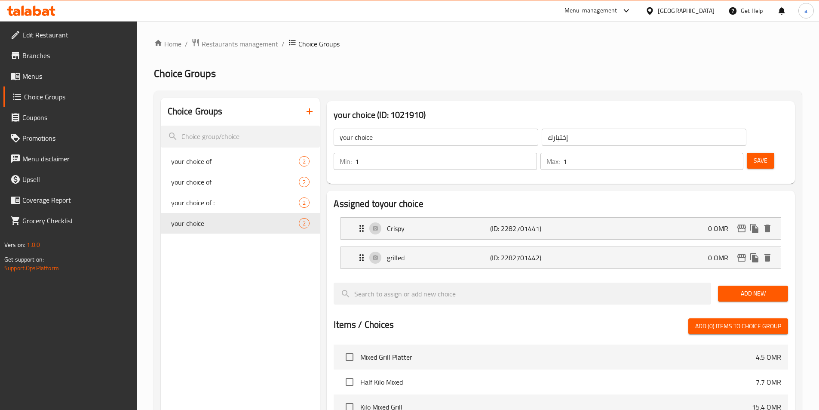
click at [85, 78] on span "Menus" at bounding box center [75, 76] width 107 height 10
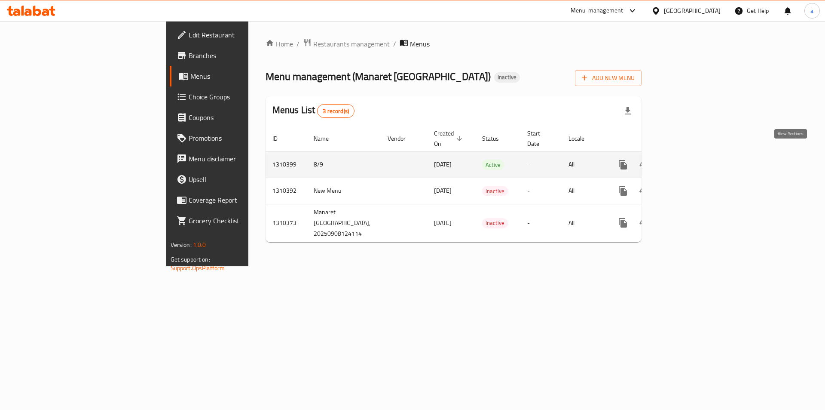
click at [695, 154] on link "enhanced table" at bounding box center [685, 164] width 21 height 21
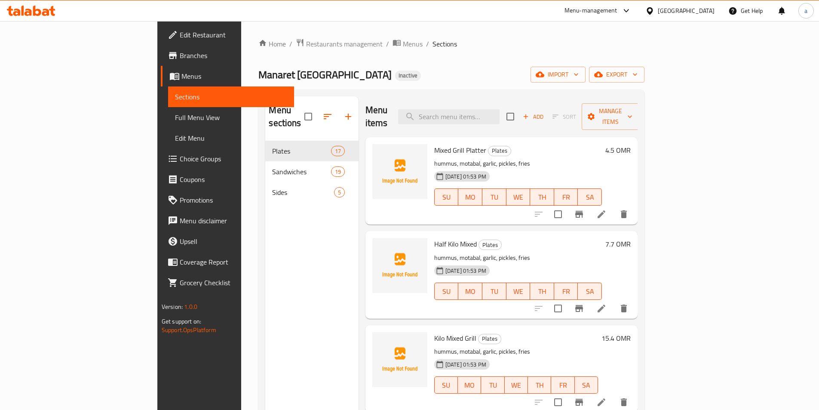
click at [175, 119] on span "Full Menu View" at bounding box center [231, 117] width 112 height 10
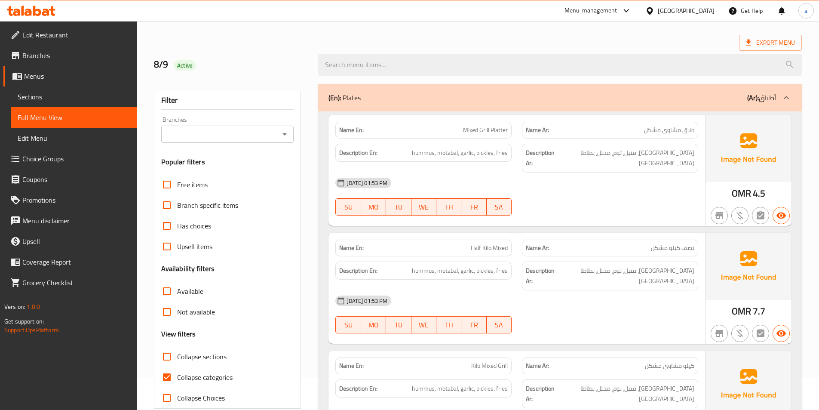
scroll to position [86, 0]
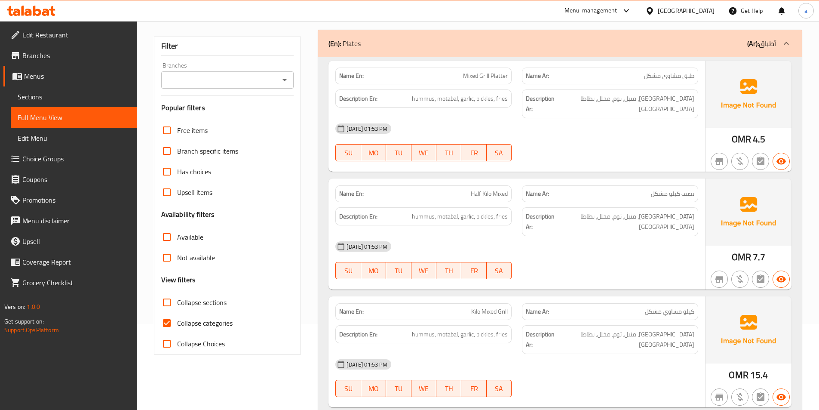
click at [165, 317] on input "Collapse categories" at bounding box center [166, 322] width 21 height 21
checkbox input "false"
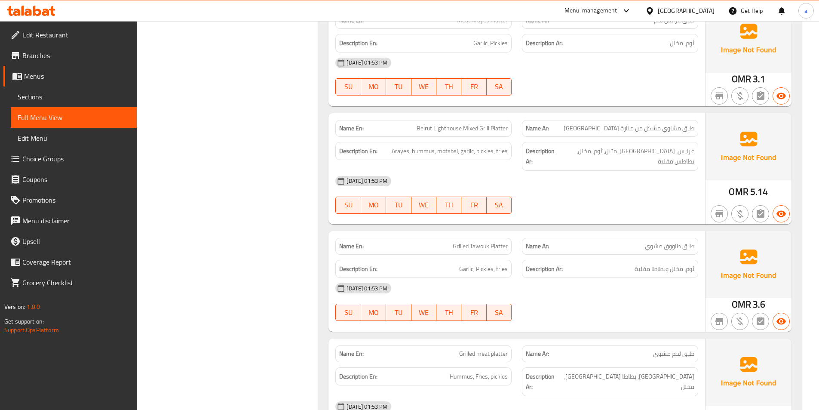
scroll to position [645, 0]
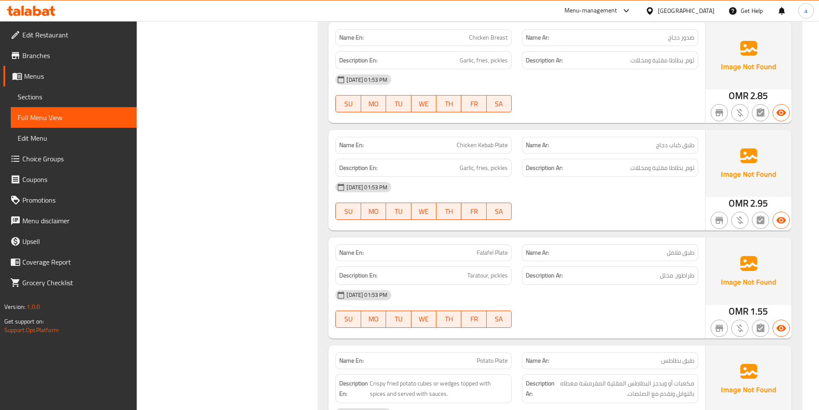
scroll to position [1375, 0]
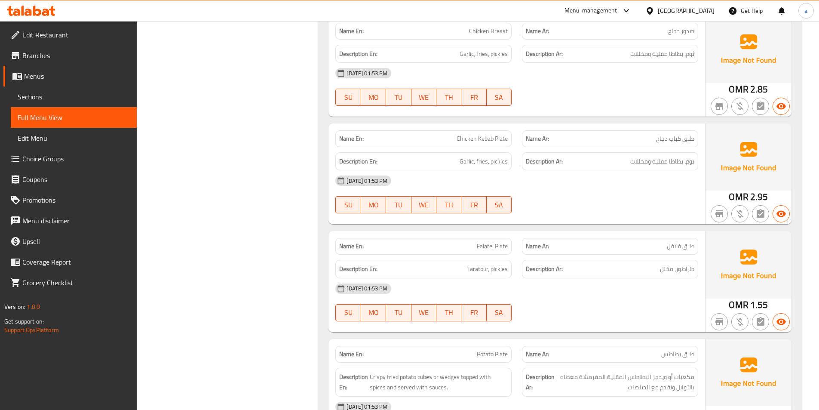
drag, startPoint x: 395, startPoint y: 257, endPoint x: 281, endPoint y: 222, distance: 119.0
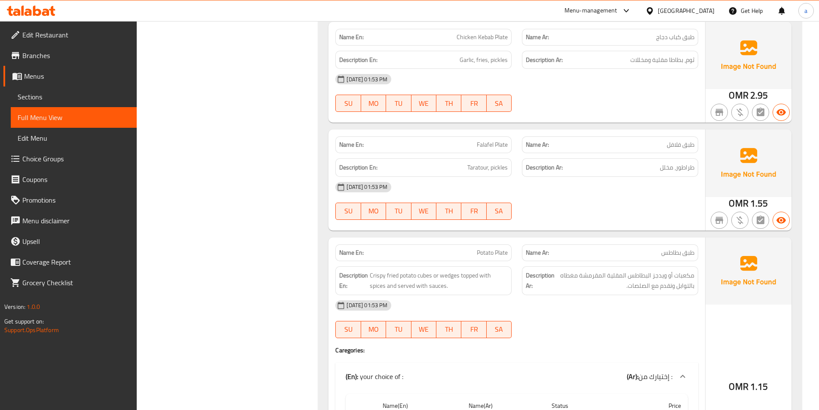
scroll to position [1504, 0]
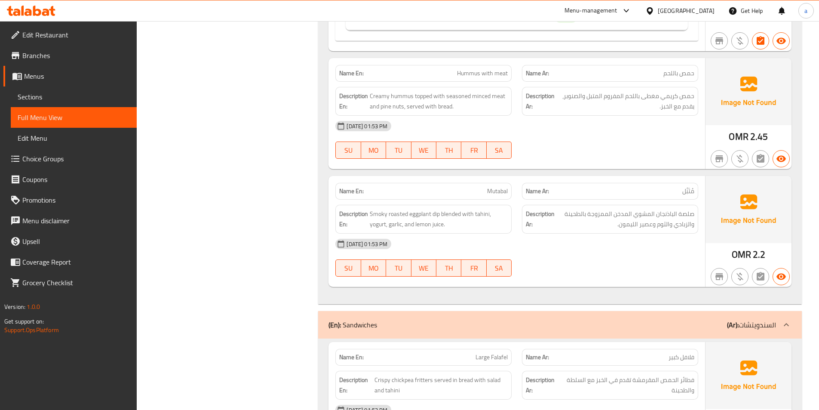
scroll to position [1934, 0]
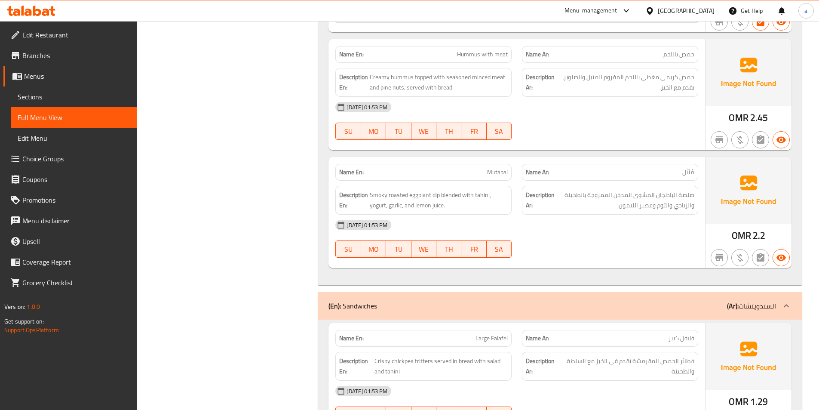
click at [571, 214] on div "[DATE] 01:53 PM" at bounding box center [516, 224] width 373 height 21
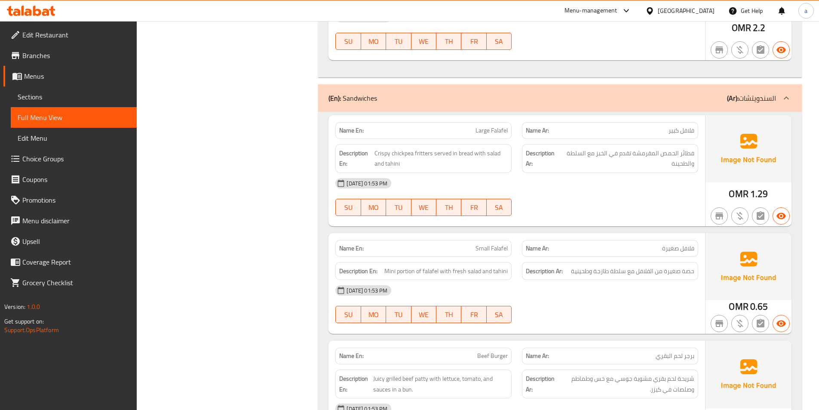
scroll to position [2149, 0]
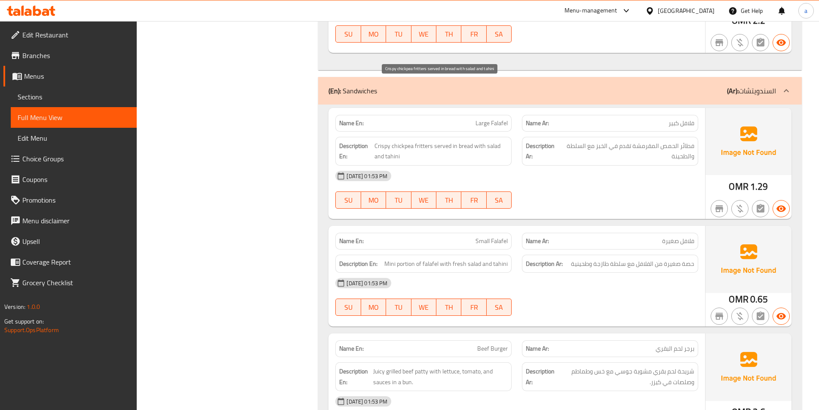
click at [416, 141] on span "Crispy chickpea fritters served in bread with salad and tahini" at bounding box center [440, 151] width 133 height 21
copy span "fritters"
click at [505, 119] on span "Large Falafel" at bounding box center [491, 123] width 32 height 9
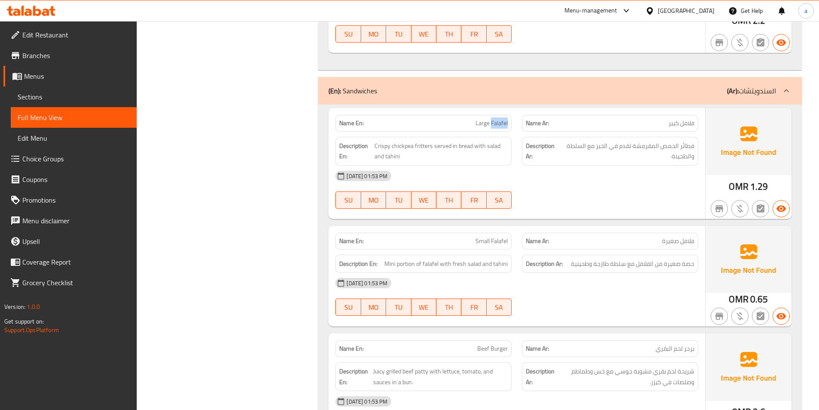
copy span "Falafel"
click at [487, 236] on span "Small Falafel" at bounding box center [491, 240] width 32 height 9
copy span "Small Falafel"
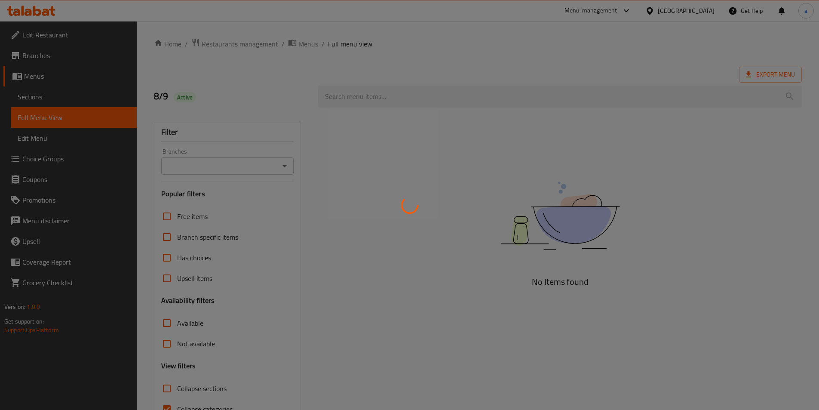
click at [113, 95] on div at bounding box center [409, 205] width 819 height 410
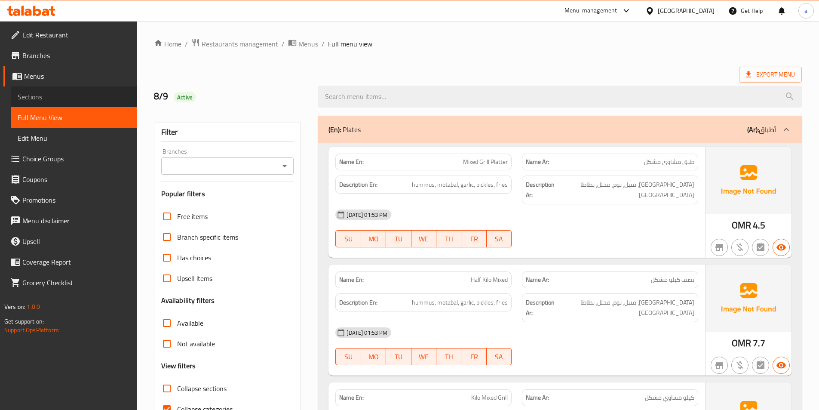
click at [91, 96] on span "Sections" at bounding box center [74, 97] width 112 height 10
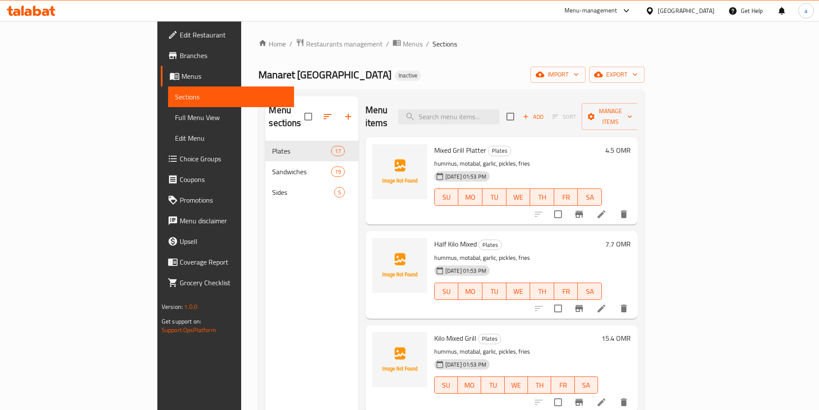
click at [506, 52] on div "Home / Restaurants management / Menus / Sections Manaret Beirut Inactive import…" at bounding box center [451, 275] width 386 height 474
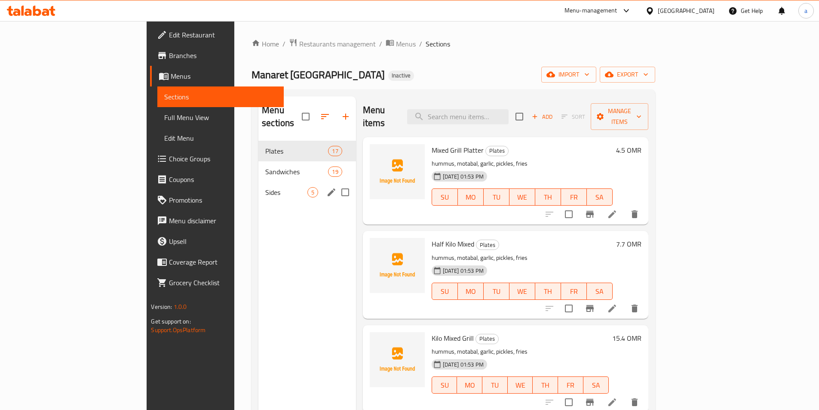
click at [258, 164] on div "Sandwiches 19" at bounding box center [307, 171] width 98 height 21
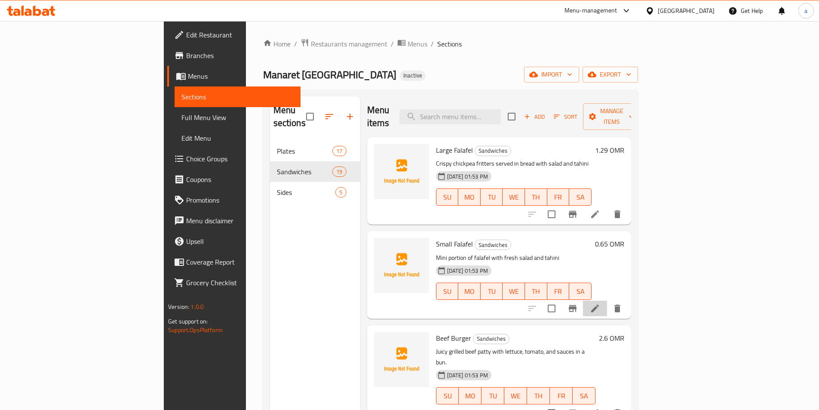
click at [607, 300] on li at bounding box center [595, 307] width 24 height 15
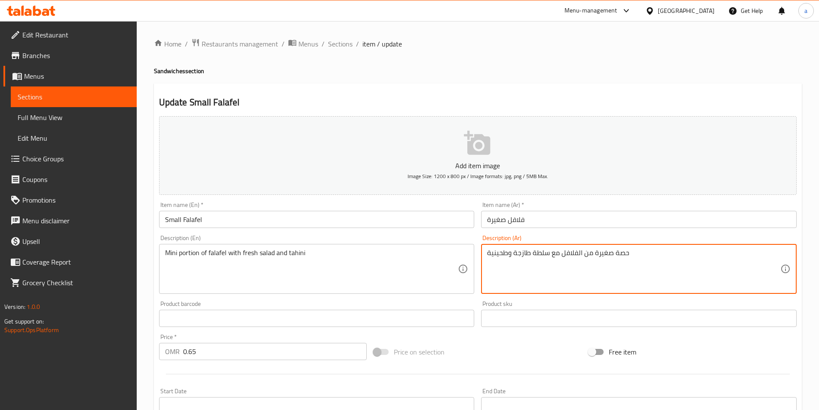
click at [606, 255] on textarea "حصة صغيرة من الفلافل مع سلطة طازجة وطحينية" at bounding box center [633, 268] width 293 height 41
type textarea "حصة ميني من الفلافل مع سلطة طازجة وطحينية"
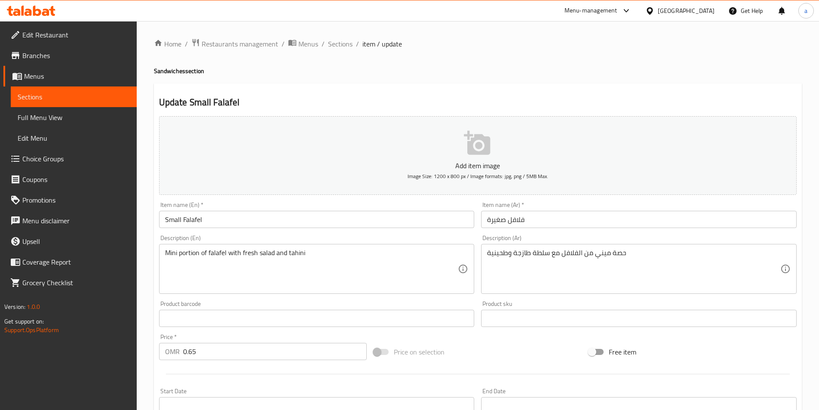
click at [265, 300] on div "Product barcode Product barcode" at bounding box center [317, 313] width 322 height 33
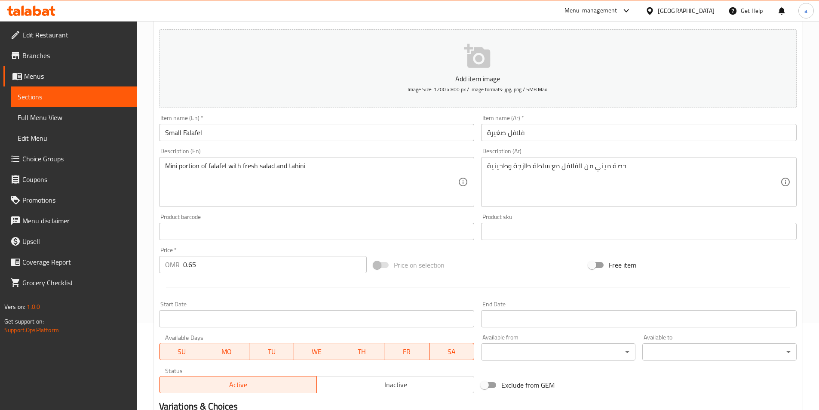
scroll to position [198, 0]
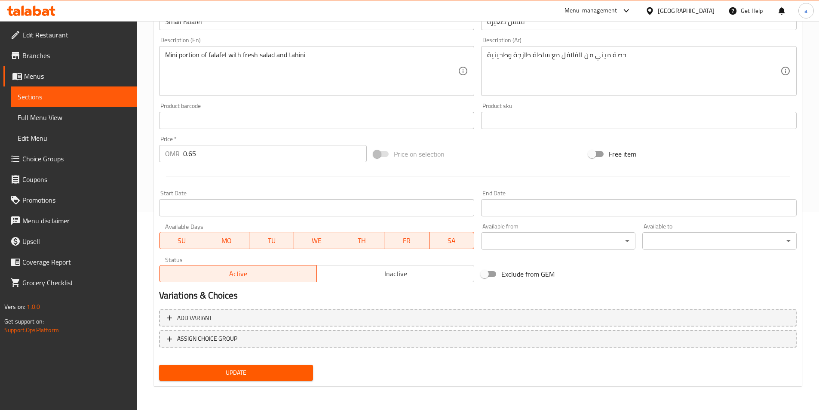
click at [211, 373] on span "Update" at bounding box center [236, 372] width 141 height 11
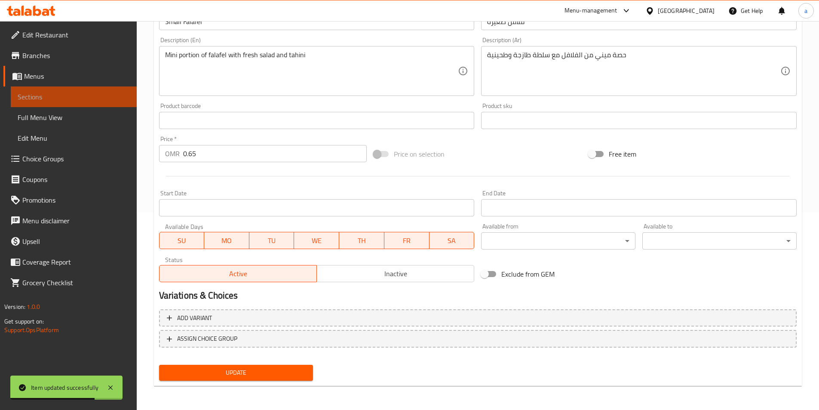
click at [52, 91] on link "Sections" at bounding box center [74, 96] width 126 height 21
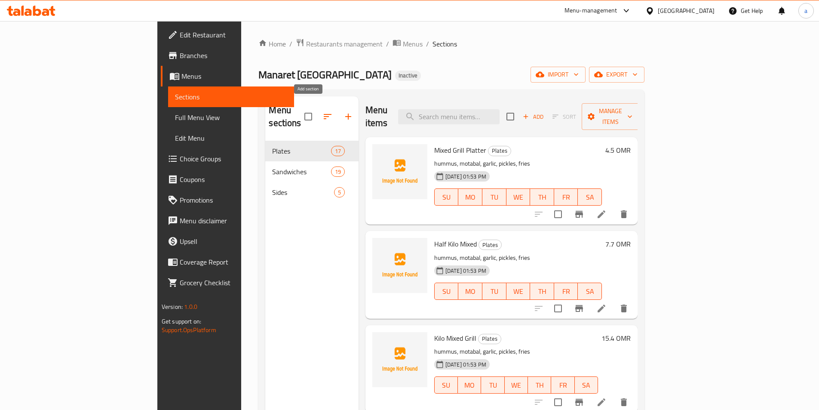
click at [343, 111] on icon "button" at bounding box center [348, 116] width 10 height 10
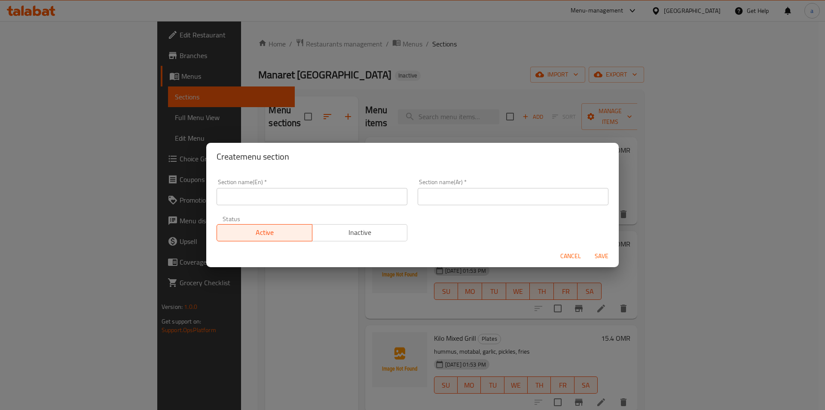
click at [292, 199] on input "text" at bounding box center [312, 196] width 191 height 17
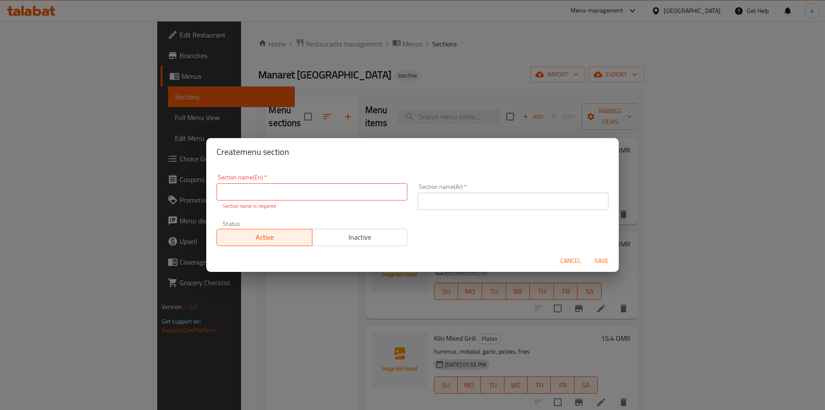
click at [246, 197] on input "text" at bounding box center [312, 191] width 191 height 17
paste input "Soda"
type input "Soda"
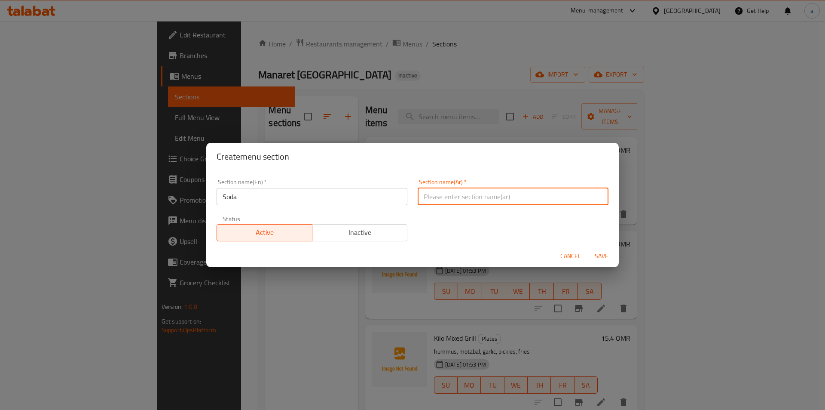
click at [515, 196] on input "text" at bounding box center [513, 196] width 191 height 17
type input "صودا"
click at [600, 252] on span "Save" at bounding box center [601, 256] width 21 height 11
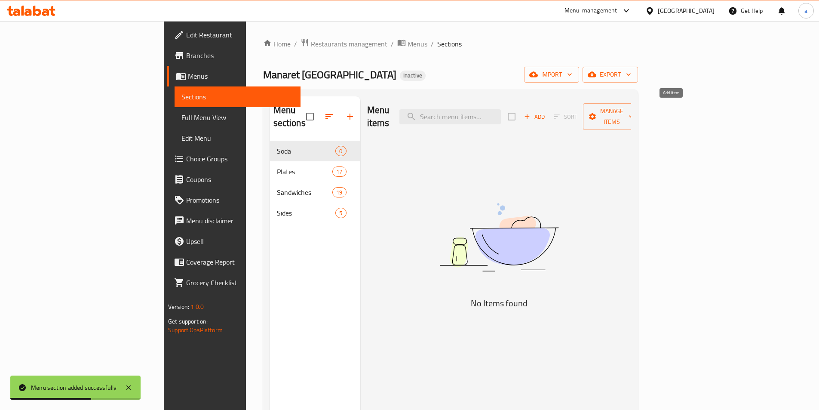
click at [531, 113] on icon "button" at bounding box center [527, 117] width 8 height 8
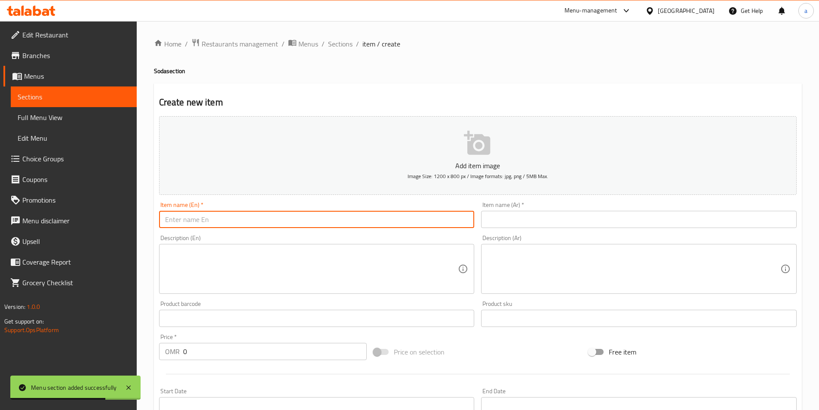
click at [307, 219] on input "text" at bounding box center [316, 219] width 315 height 17
paste input "Orange"
type input "Orange"
drag, startPoint x: 177, startPoint y: 263, endPoint x: 197, endPoint y: 255, distance: 21.2
click at [177, 263] on textarea at bounding box center [311, 268] width 293 height 41
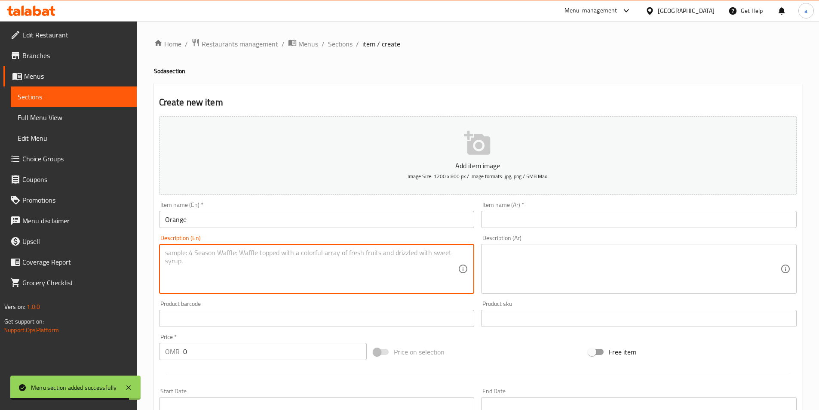
click at [548, 224] on input "text" at bounding box center [638, 219] width 315 height 17
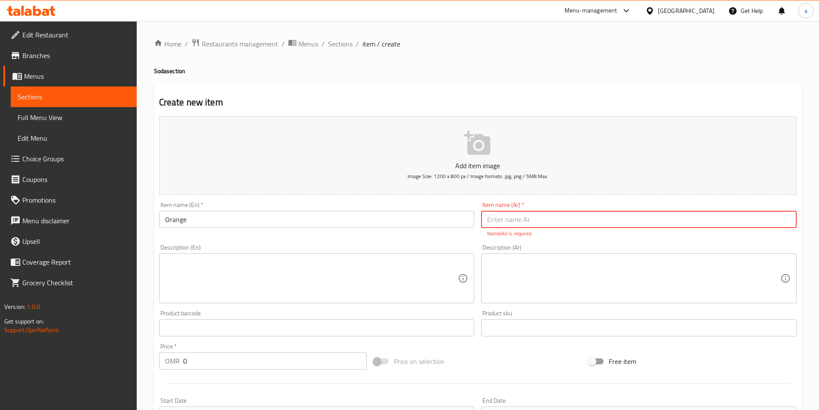
click at [521, 223] on input "text" at bounding box center [638, 219] width 315 height 17
paste input "برتقالة"
type input "برتقال"
click at [430, 247] on div "Description (En) Description (En)" at bounding box center [316, 273] width 315 height 59
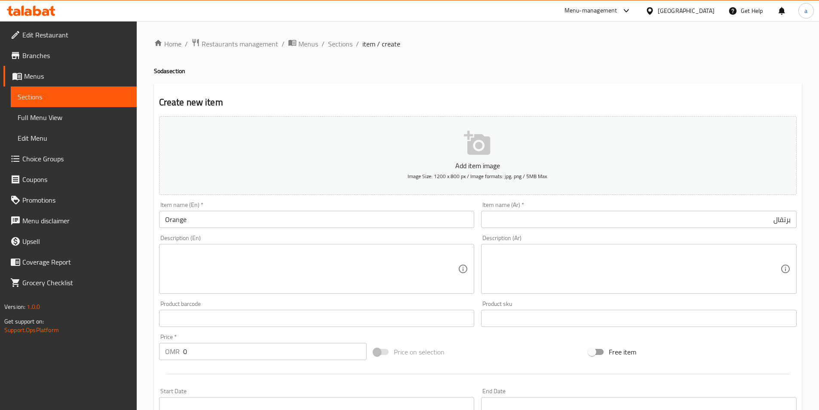
click at [198, 322] on input "text" at bounding box center [316, 317] width 315 height 17
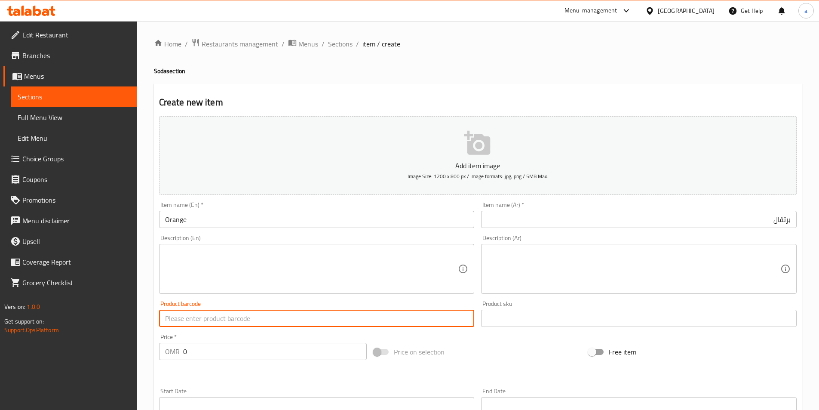
click at [198, 322] on input "text" at bounding box center [316, 317] width 315 height 17
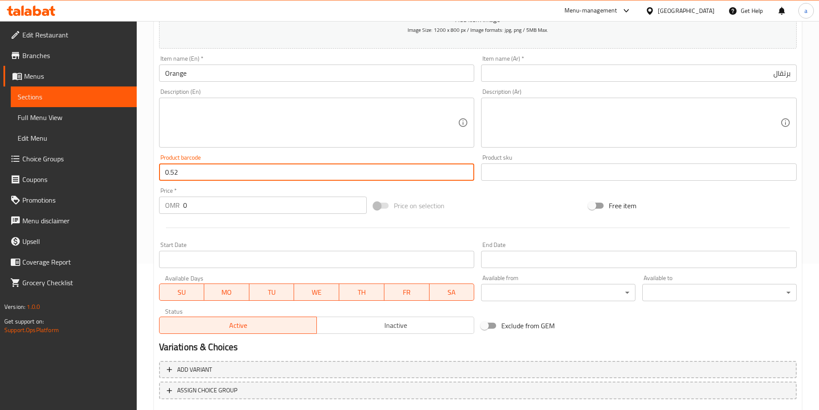
scroll to position [198, 0]
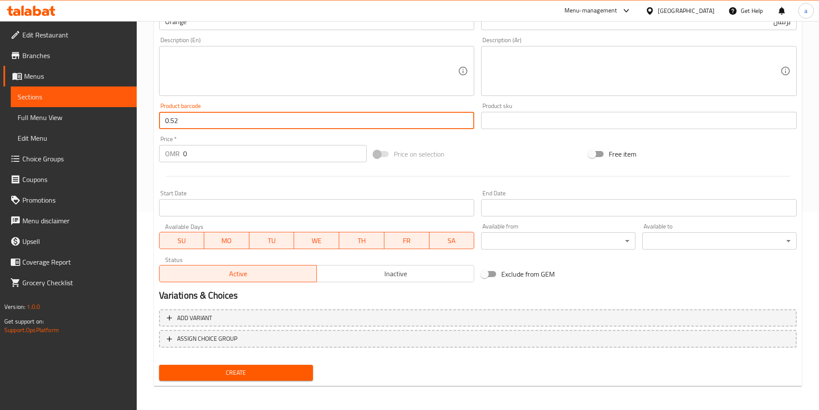
type input "0.52"
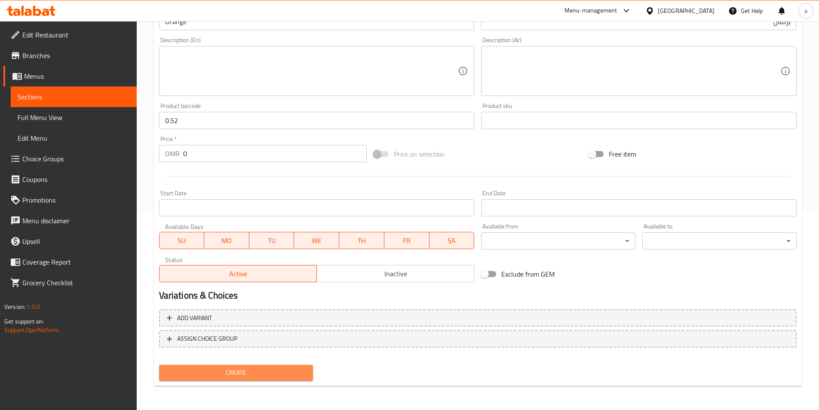
click at [214, 375] on span "Create" at bounding box center [236, 372] width 141 height 11
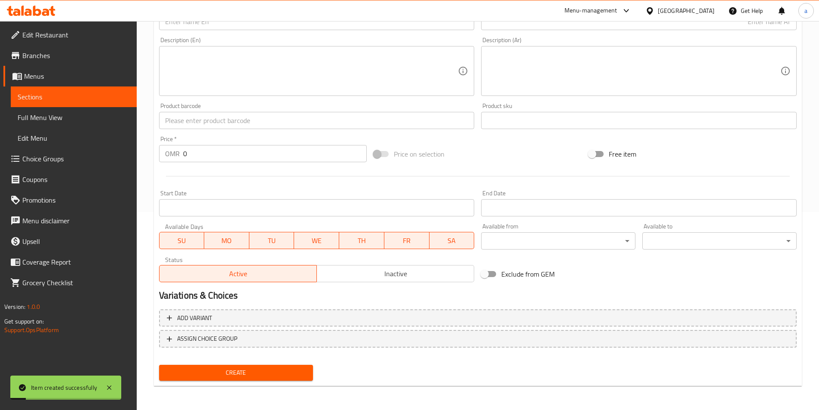
scroll to position [0, 0]
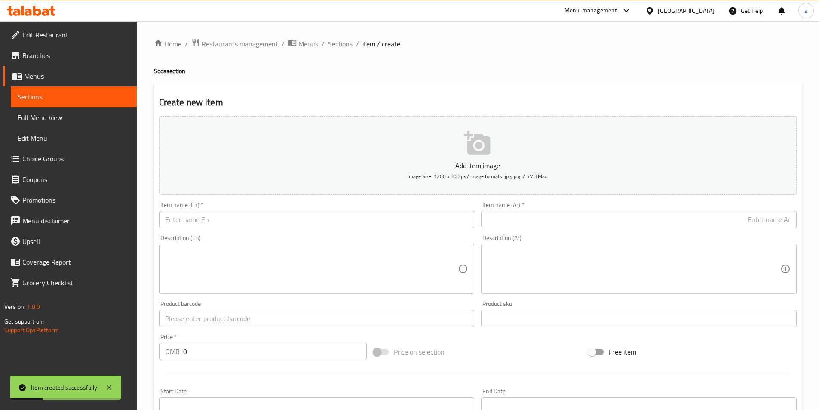
click at [341, 42] on span "Sections" at bounding box center [340, 44] width 24 height 10
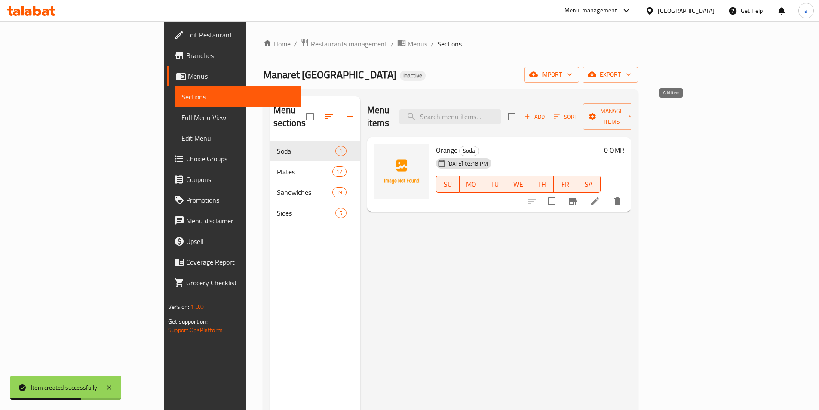
click at [546, 112] on span "Add" at bounding box center [534, 117] width 23 height 10
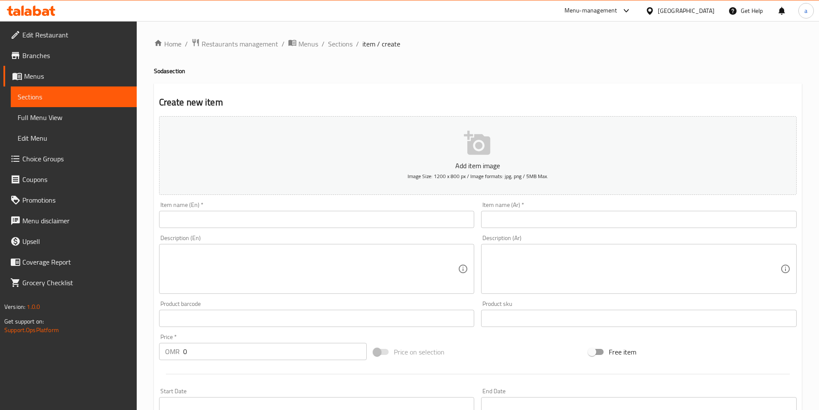
click at [174, 217] on input "text" at bounding box center [316, 219] width 315 height 17
paste input "Cola Diet"
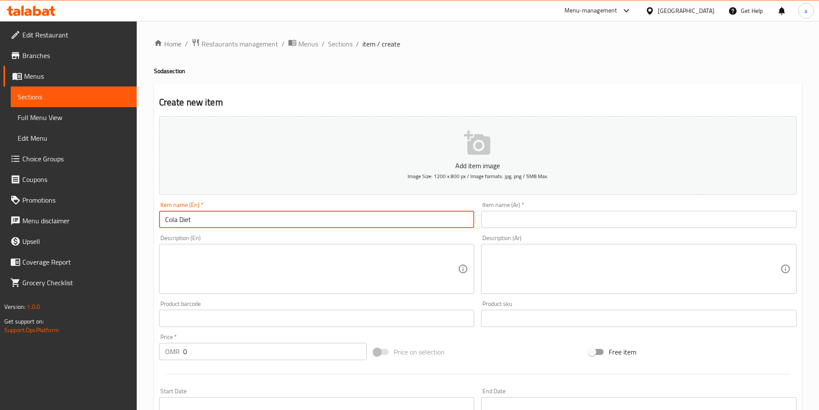
type input "Cola Diet"
click at [673, 223] on input "text" at bounding box center [638, 219] width 315 height 17
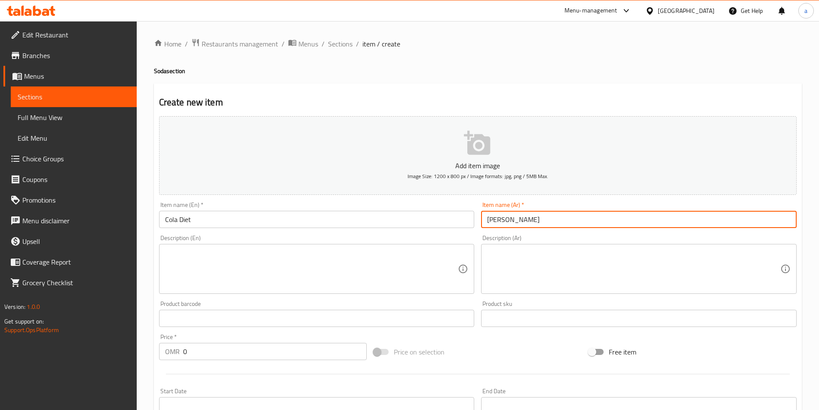
type input "[PERSON_NAME]"
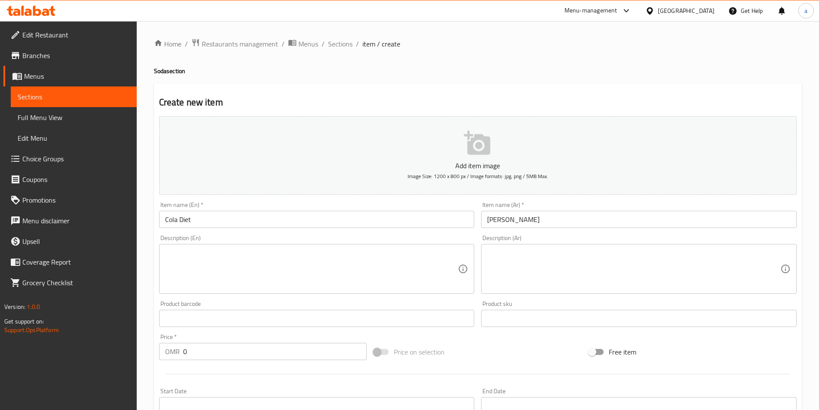
click at [231, 351] on input "0" at bounding box center [275, 351] width 184 height 17
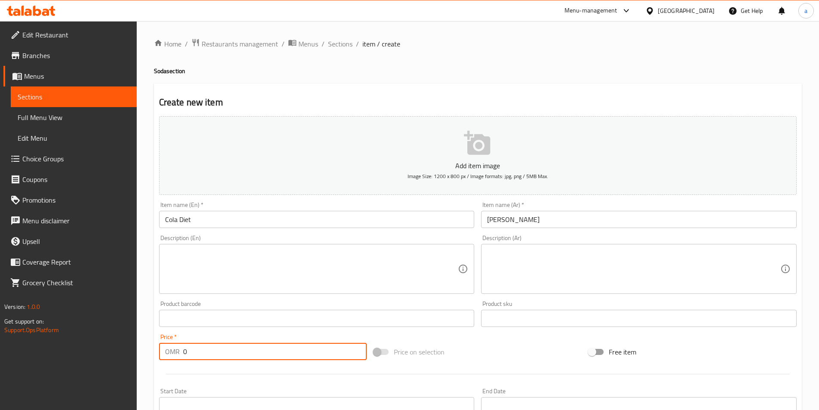
click at [231, 351] on input "0" at bounding box center [275, 351] width 184 height 17
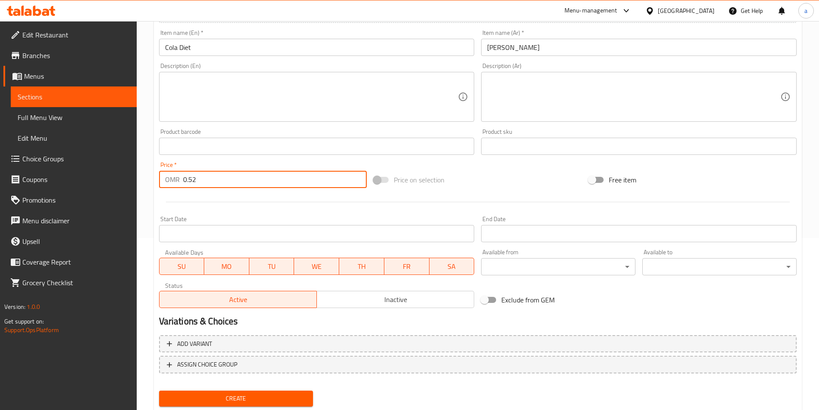
type input "0.52"
click at [174, 399] on span "Create" at bounding box center [236, 398] width 141 height 11
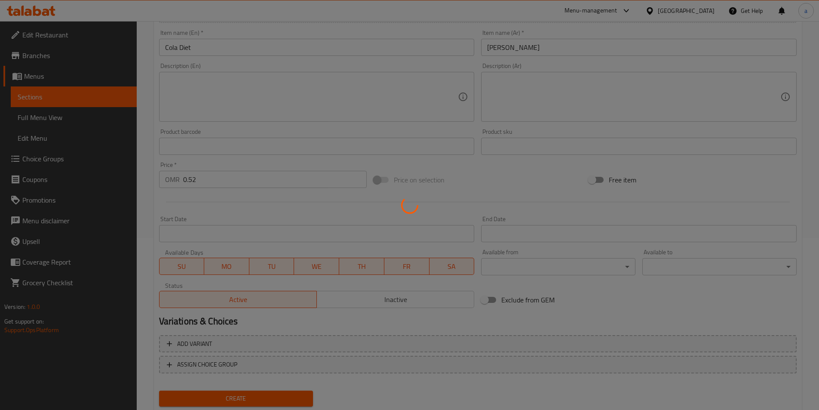
type input "0"
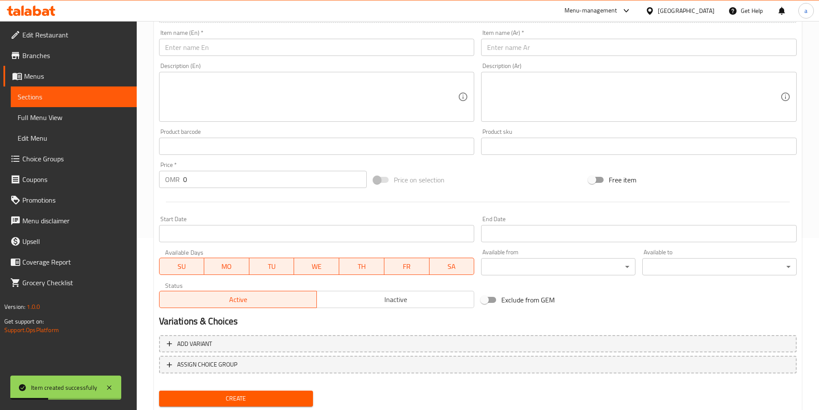
scroll to position [0, 0]
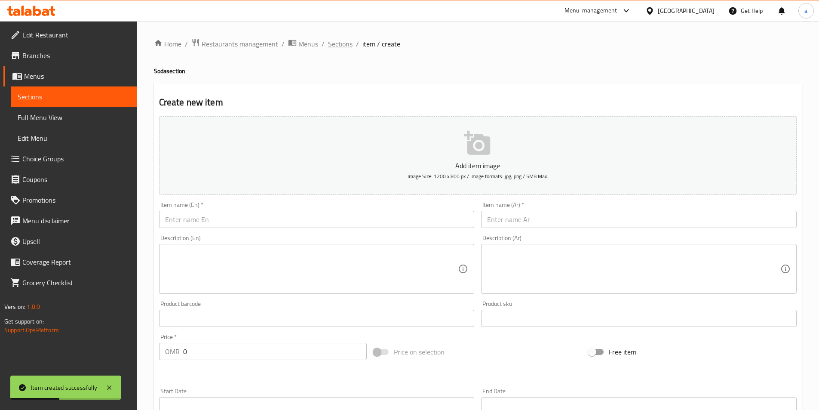
click at [336, 45] on span "Sections" at bounding box center [340, 44] width 24 height 10
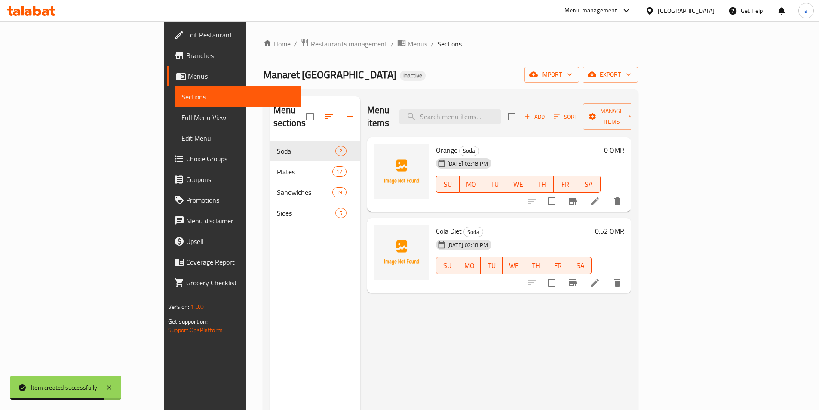
click at [546, 112] on span "Add" at bounding box center [534, 117] width 23 height 10
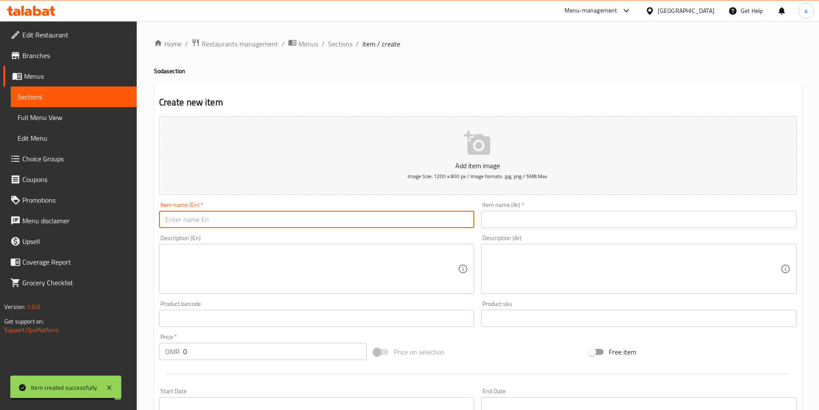
click at [297, 217] on input "text" at bounding box center [316, 219] width 315 height 17
paste input "Guava Juice"
type input "Guava Juice"
drag, startPoint x: 544, startPoint y: 223, endPoint x: 551, endPoint y: 223, distance: 6.9
click at [544, 223] on input "text" at bounding box center [638, 219] width 315 height 17
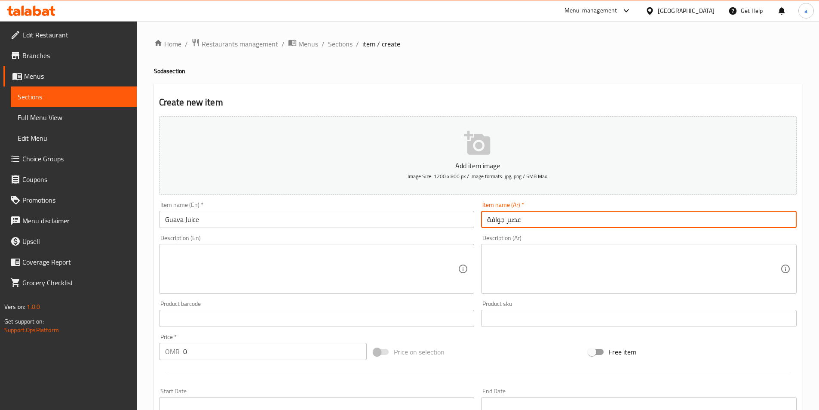
type input "عصير جوافة"
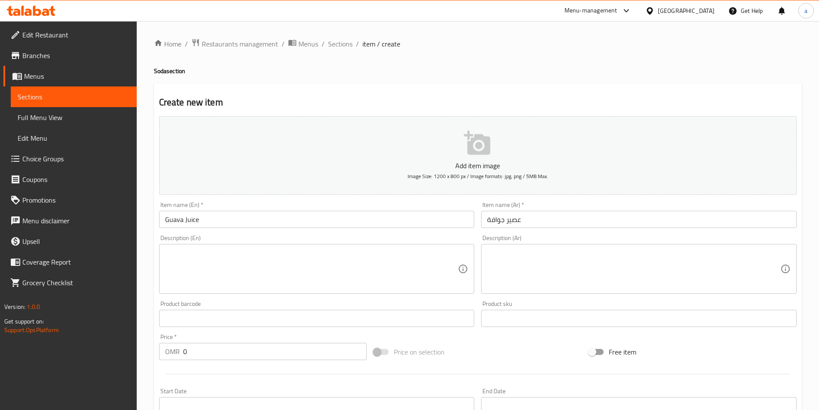
click at [191, 352] on input "0" at bounding box center [275, 351] width 184 height 17
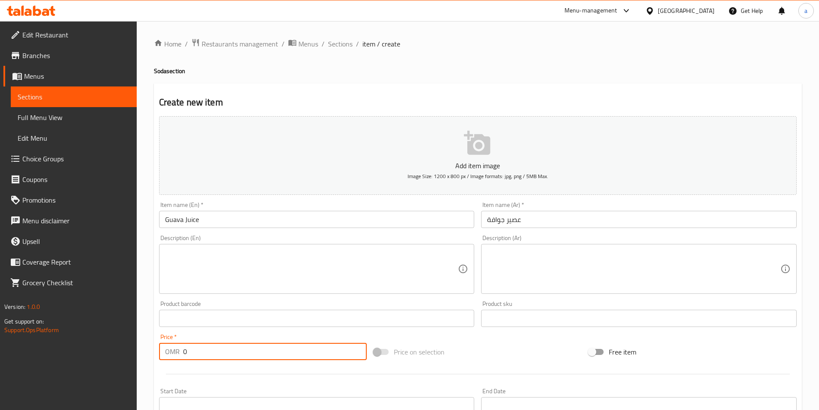
click at [191, 352] on input "0" at bounding box center [275, 351] width 184 height 17
type input "1.55"
click at [193, 379] on div at bounding box center [478, 373] width 644 height 21
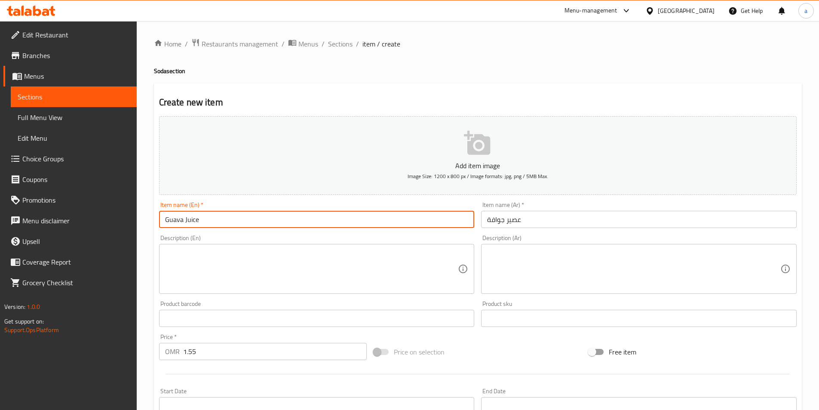
click at [181, 223] on input "Guava Juice" at bounding box center [316, 219] width 315 height 17
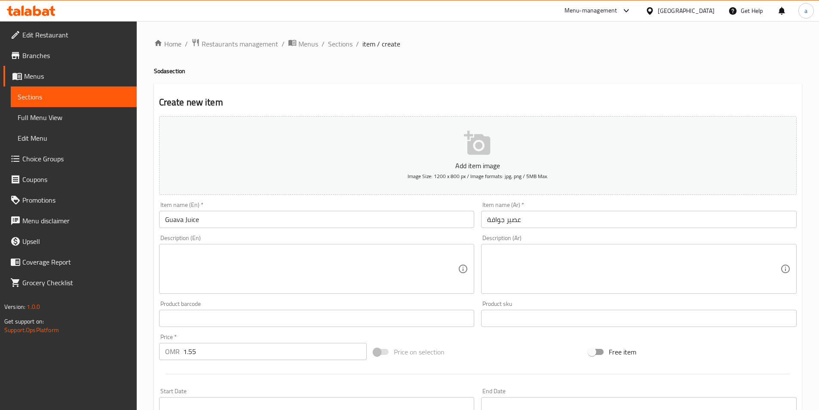
click at [455, 306] on div "Product barcode Product barcode" at bounding box center [316, 313] width 315 height 26
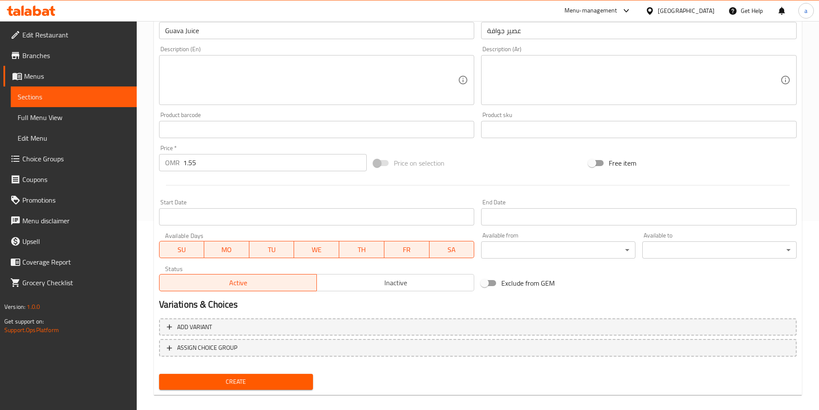
scroll to position [198, 0]
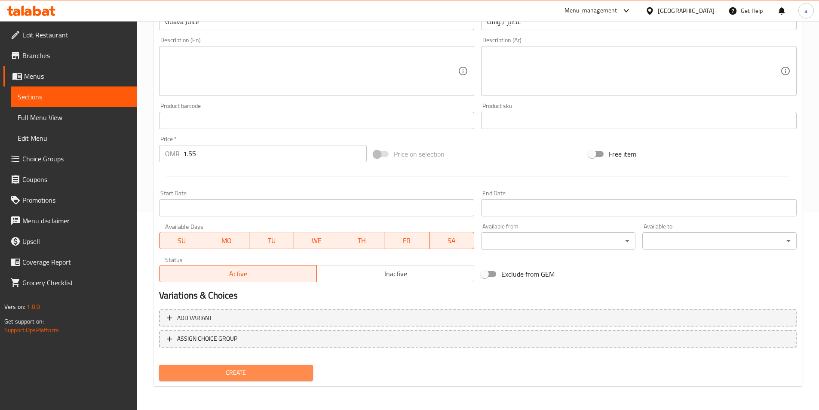
click at [251, 372] on span "Create" at bounding box center [236, 372] width 141 height 11
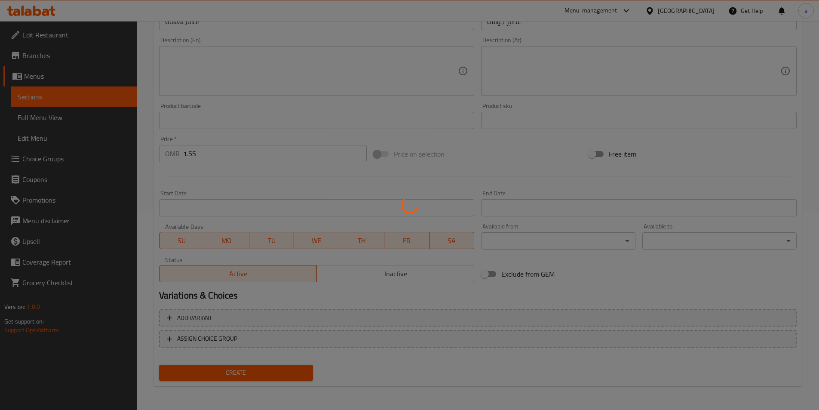
type input "0"
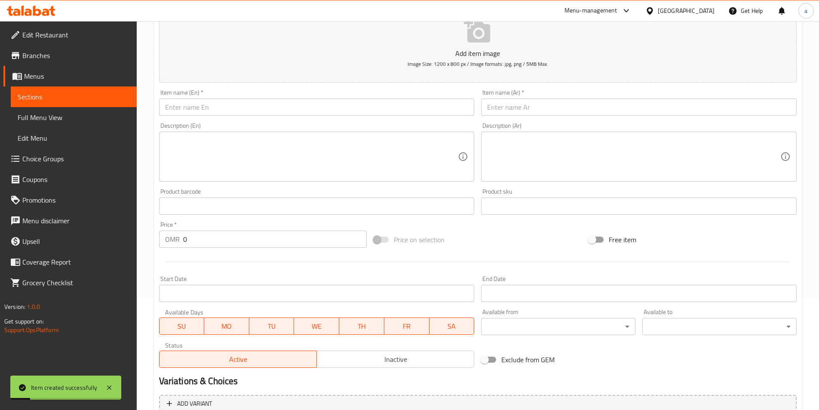
scroll to position [0, 0]
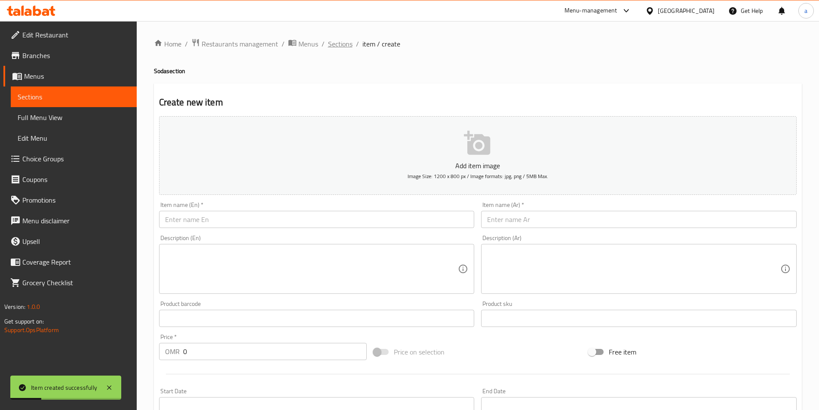
click at [342, 47] on span "Sections" at bounding box center [340, 44] width 24 height 10
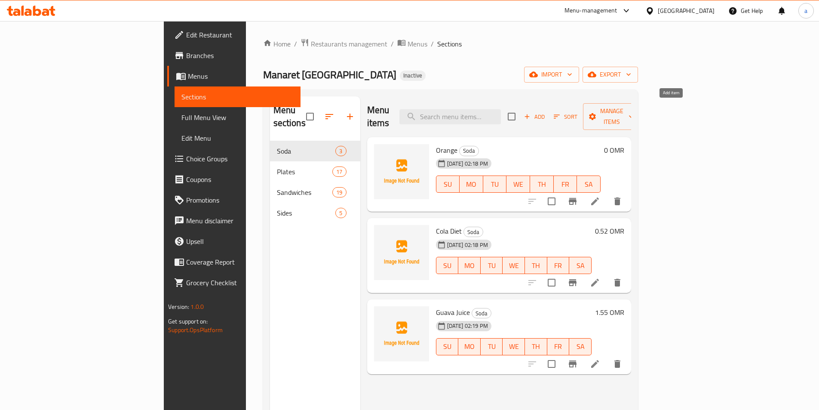
click at [546, 112] on span "Add" at bounding box center [534, 117] width 23 height 10
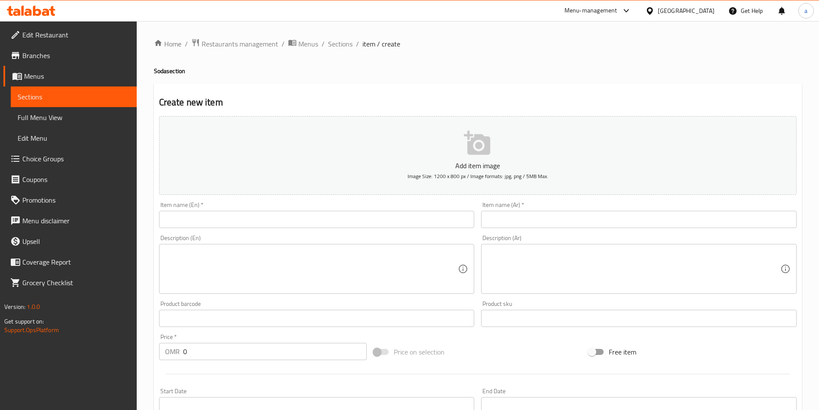
click at [288, 213] on input "text" at bounding box center [316, 219] width 315 height 17
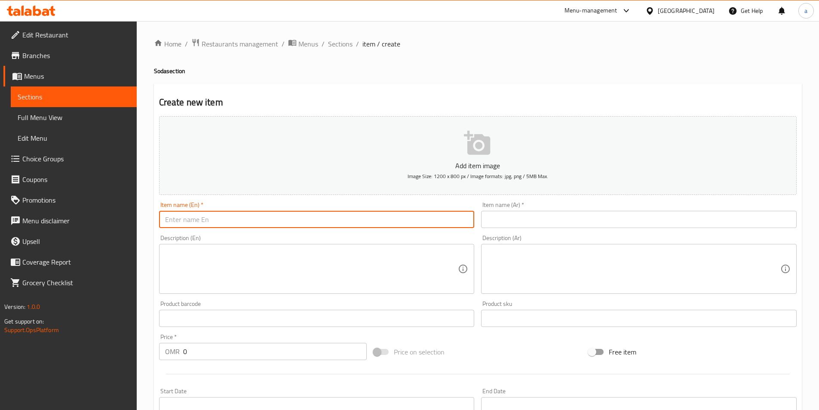
paste input "Lemon"
type input "Lemon"
click at [535, 218] on input "text" at bounding box center [638, 219] width 315 height 17
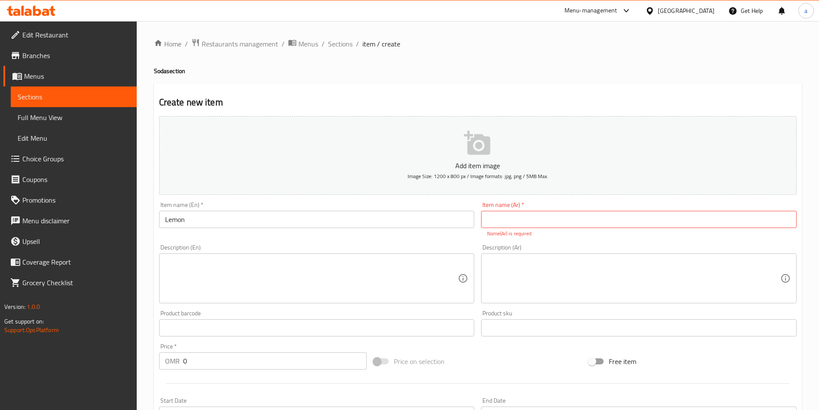
click at [574, 221] on input "text" at bounding box center [638, 219] width 315 height 17
paste input "ليمون"
type input "ليمون"
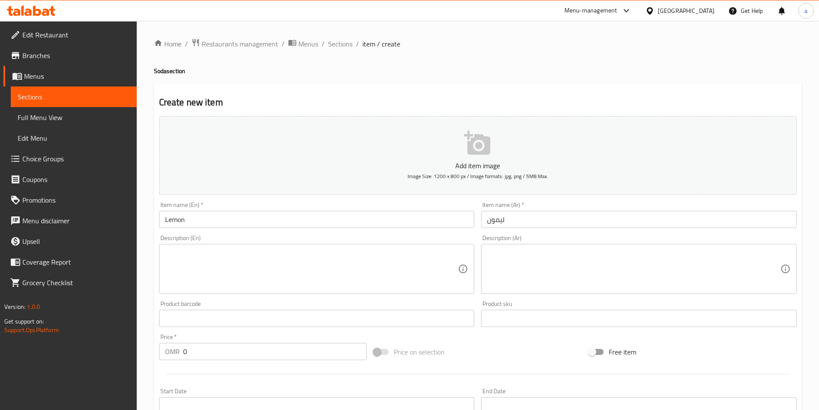
click at [459, 233] on div "Add item image Image Size: 1200 x 800 px / Image formats: jpg, png / 5MB Max. I…" at bounding box center [478, 298] width 644 height 370
click at [225, 344] on input "0" at bounding box center [275, 351] width 184 height 17
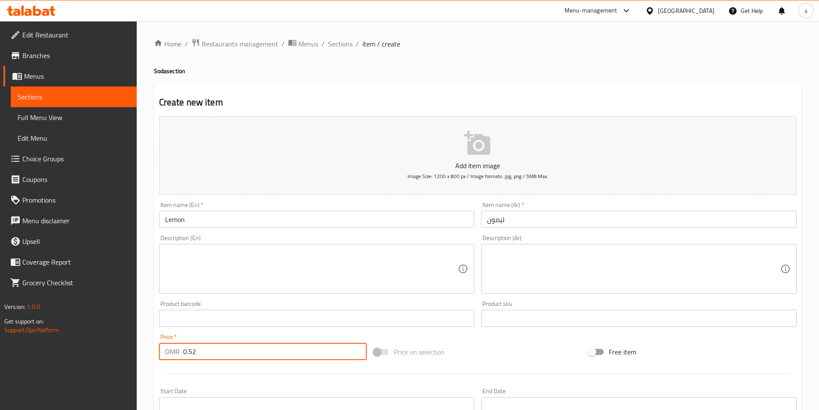
type input "0.52"
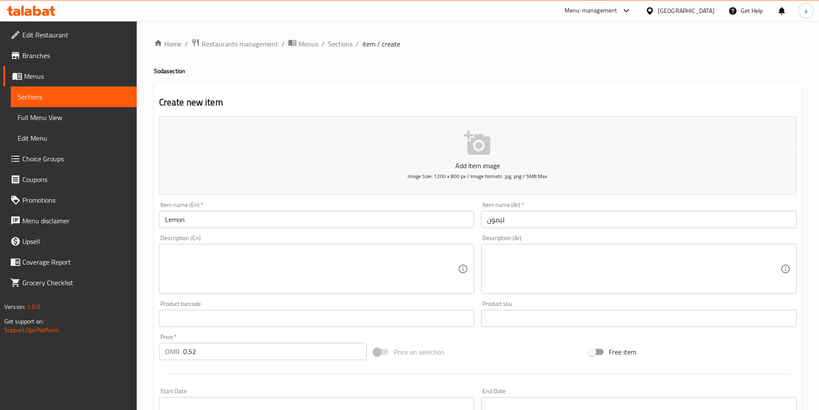
click at [263, 334] on div "Price   * OMR 0.52 Price *" at bounding box center [263, 346] width 208 height 26
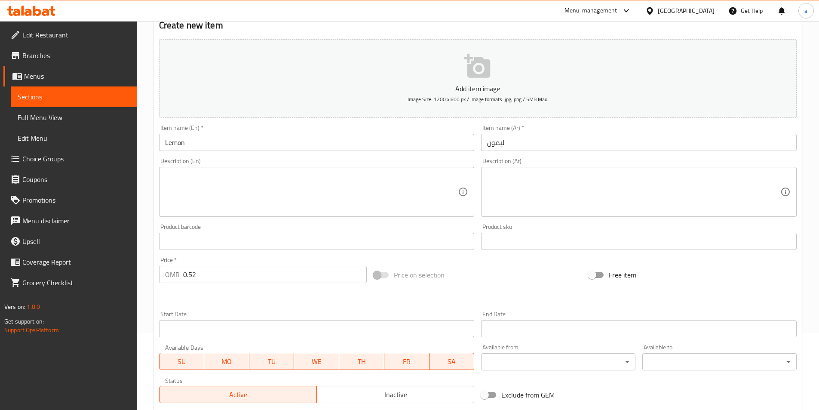
scroll to position [172, 0]
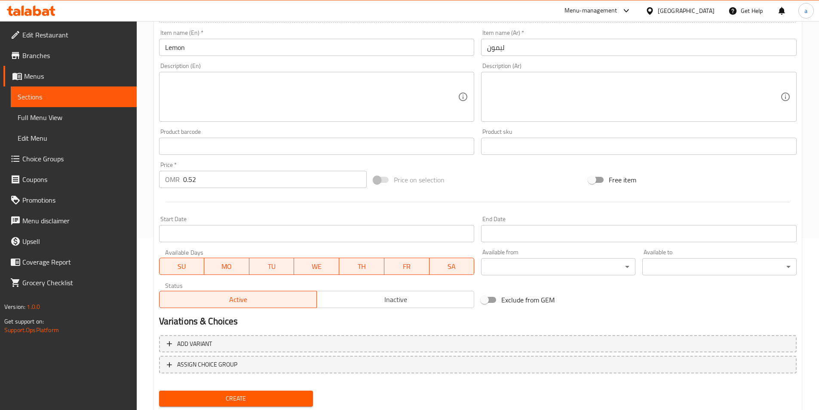
click at [248, 397] on span "Create" at bounding box center [236, 398] width 141 height 11
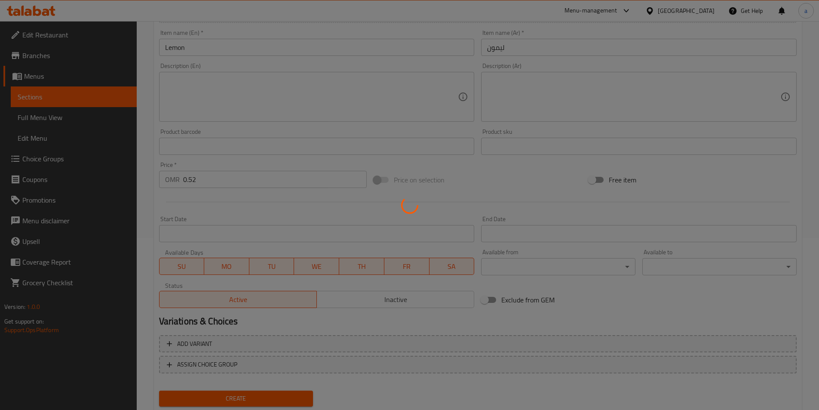
type input "0"
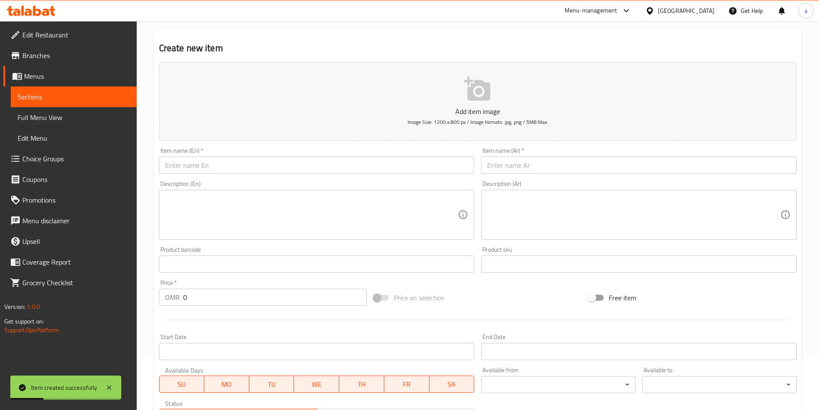
scroll to position [0, 0]
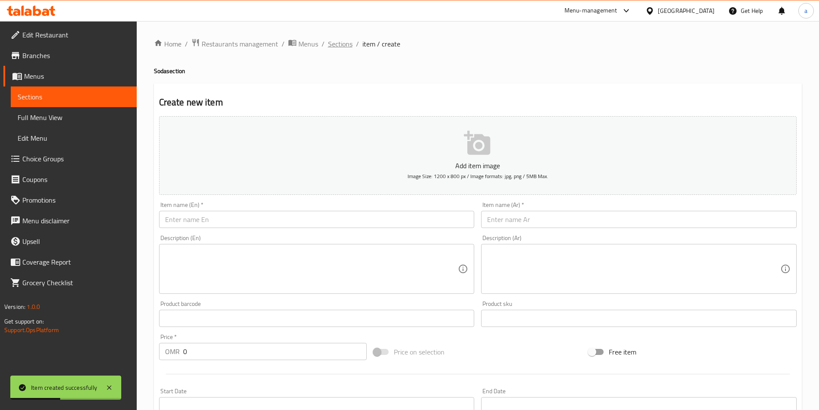
click at [344, 49] on span "Sections" at bounding box center [340, 44] width 24 height 10
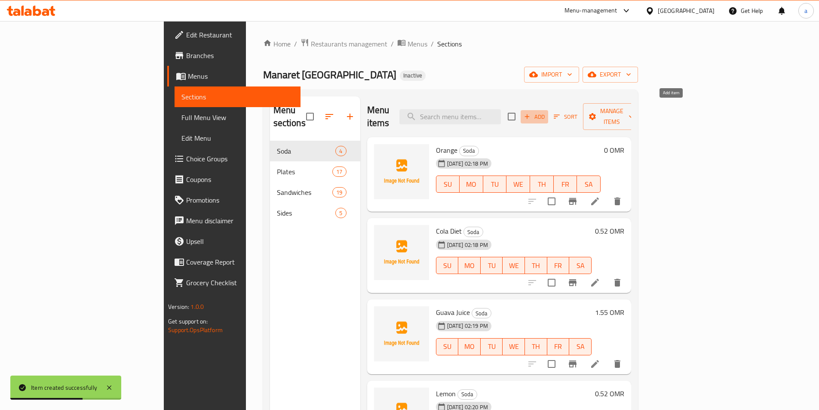
click at [546, 112] on span "Add" at bounding box center [534, 117] width 23 height 10
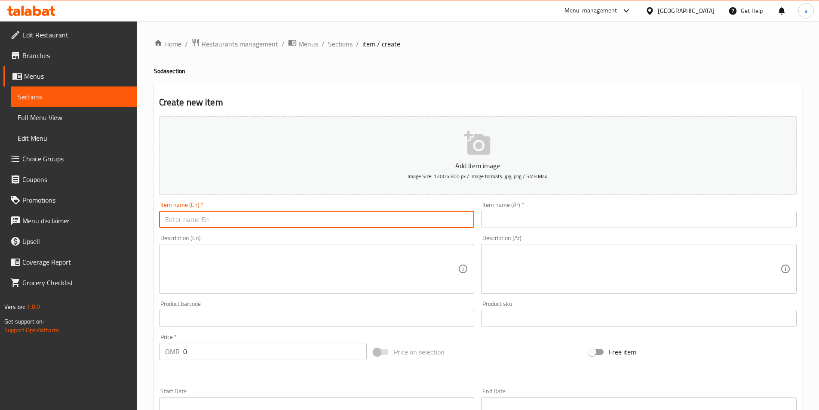
click at [226, 214] on input "text" at bounding box center [316, 219] width 315 height 17
paste input "kinza cola Diet"
click at [168, 220] on input "kinza cola Diet" at bounding box center [316, 219] width 315 height 17
click at [186, 218] on input "Kinza cola Diet" at bounding box center [316, 219] width 315 height 17
click at [233, 219] on input "Kinza Cola Diet" at bounding box center [316, 219] width 315 height 17
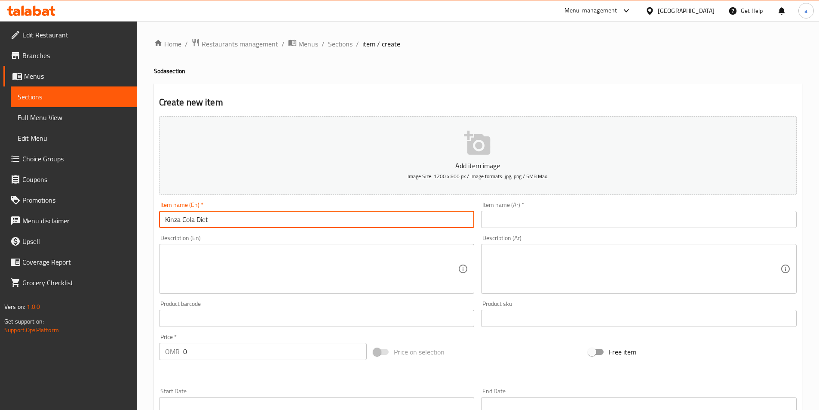
click at [216, 222] on input "Kinza Cola Diet" at bounding box center [316, 219] width 315 height 17
type input "Kinza Cola Diet"
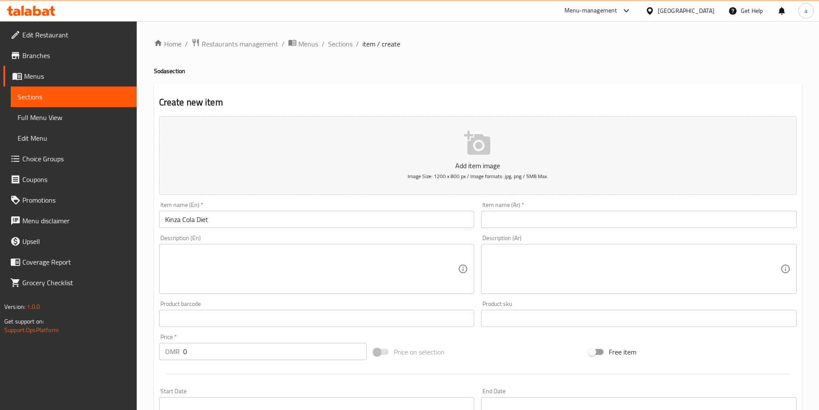
click at [530, 214] on input "text" at bounding box center [638, 219] width 315 height 17
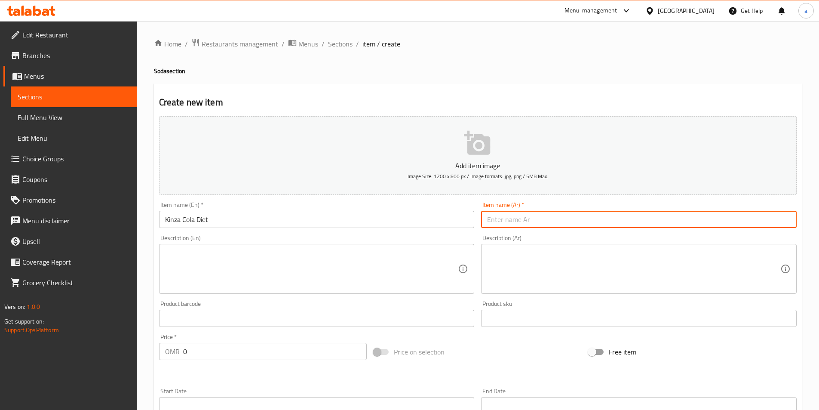
paste input "كينزا"
click at [618, 217] on input "كينزا" at bounding box center [638, 219] width 315 height 17
type input "[PERSON_NAME]"
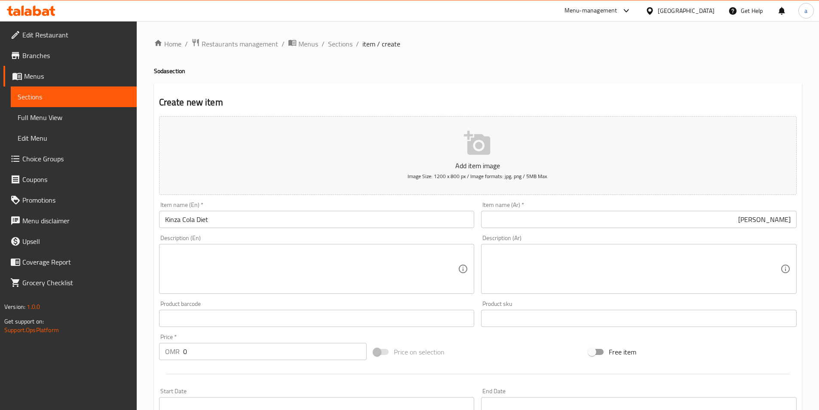
click at [243, 262] on textarea at bounding box center [311, 268] width 293 height 41
paste textarea "Classic cola flavor with zero sugar, perfect for a lighter option."
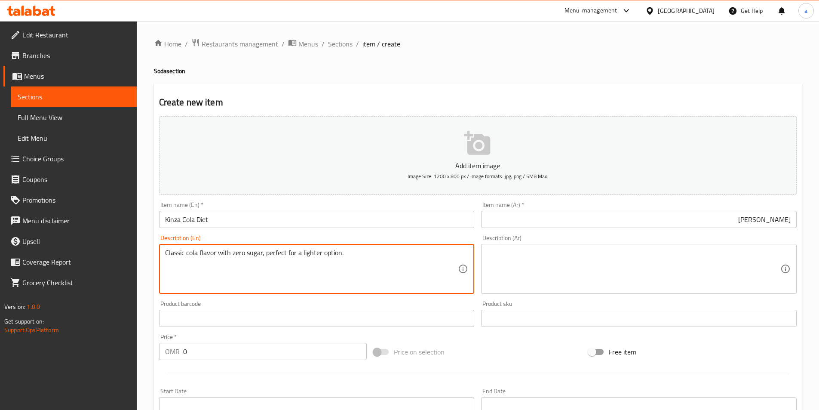
type textarea "Classic cola flavor with zero sugar, perfect for a lighter option."
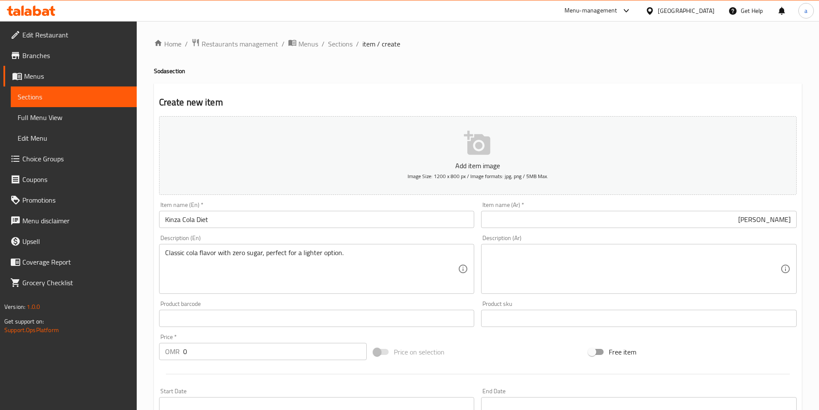
click at [524, 274] on textarea at bounding box center [633, 268] width 293 height 41
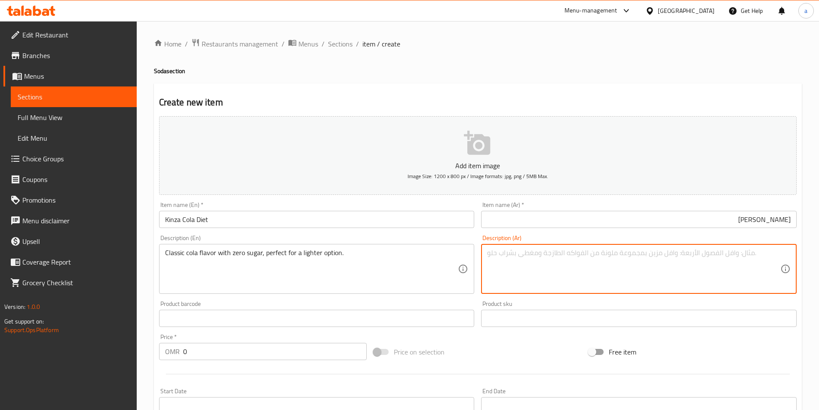
paste textarea "نكهة الكولا الكلاسيكية بدون سكر، مثالية لخيار أخف."
type textarea "نكهة الكولا الكلاسيكية بدون سكر، مثالية لخيار أخف."
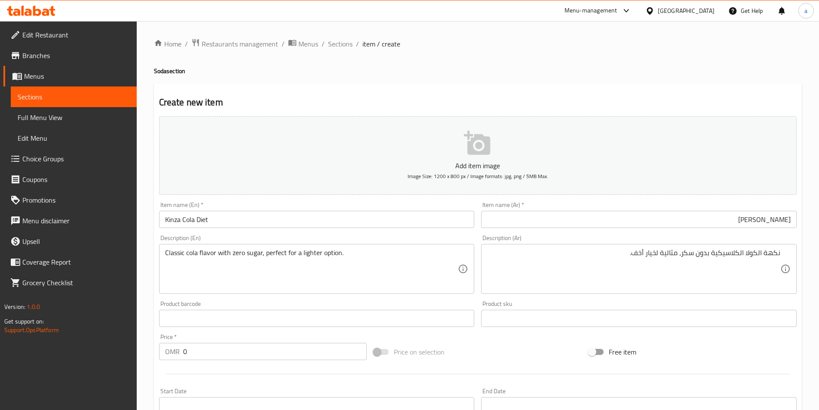
click at [202, 355] on input "0" at bounding box center [275, 351] width 184 height 17
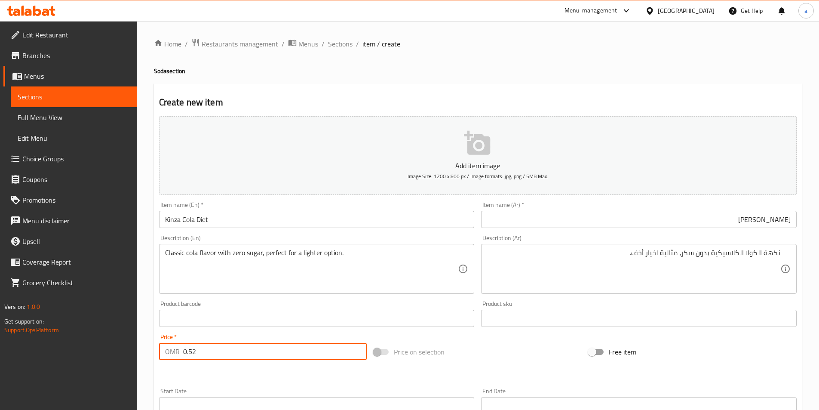
type input "0.52"
click at [317, 304] on div "Product barcode Product barcode" at bounding box center [316, 313] width 315 height 26
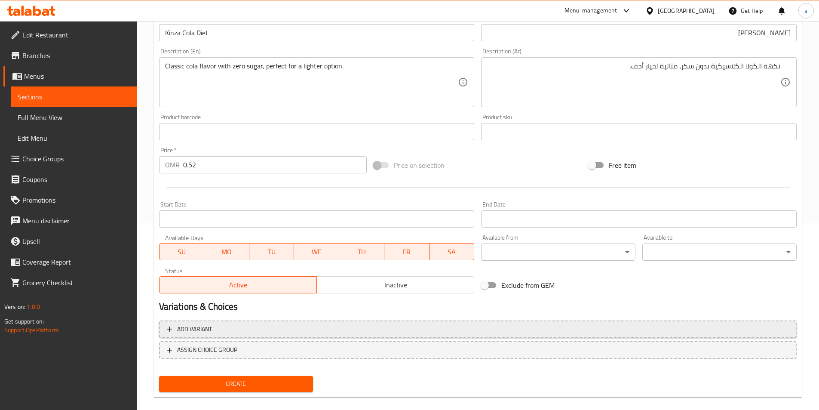
scroll to position [198, 0]
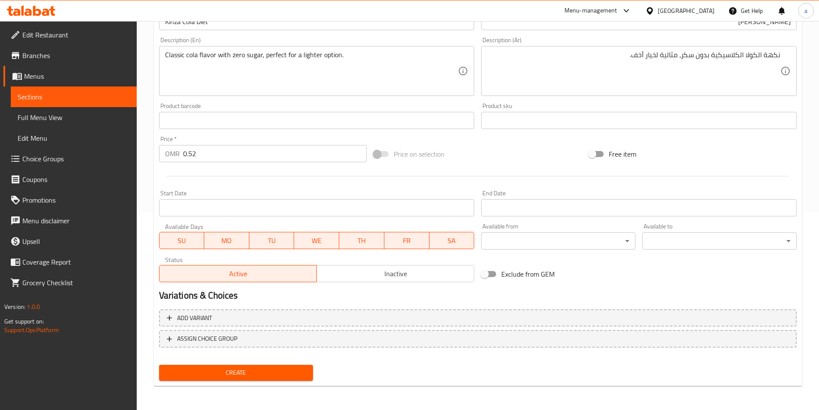
click at [275, 374] on span "Create" at bounding box center [236, 372] width 141 height 11
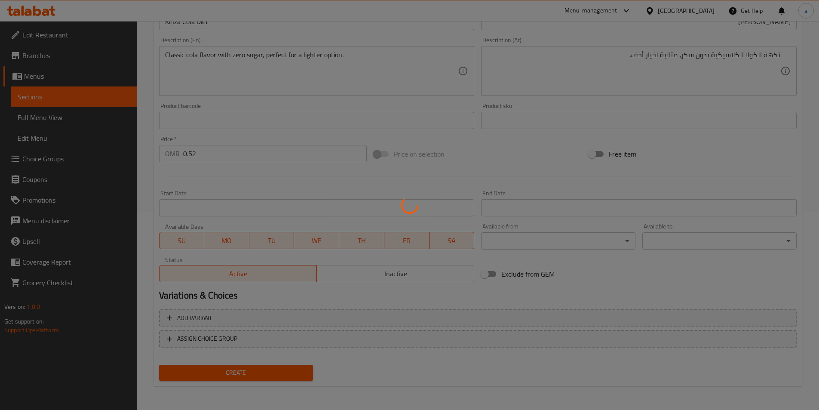
type input "0"
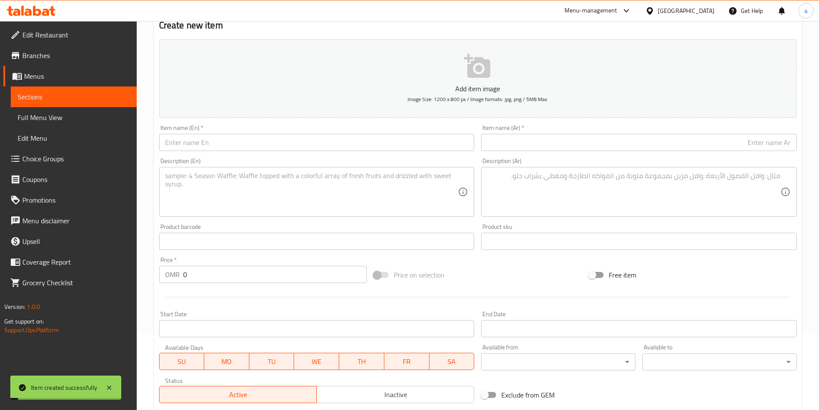
scroll to position [0, 0]
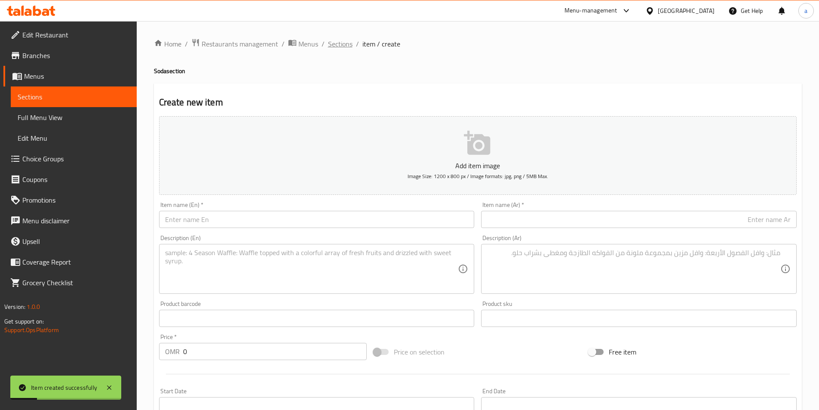
click at [341, 40] on span "Sections" at bounding box center [340, 44] width 24 height 10
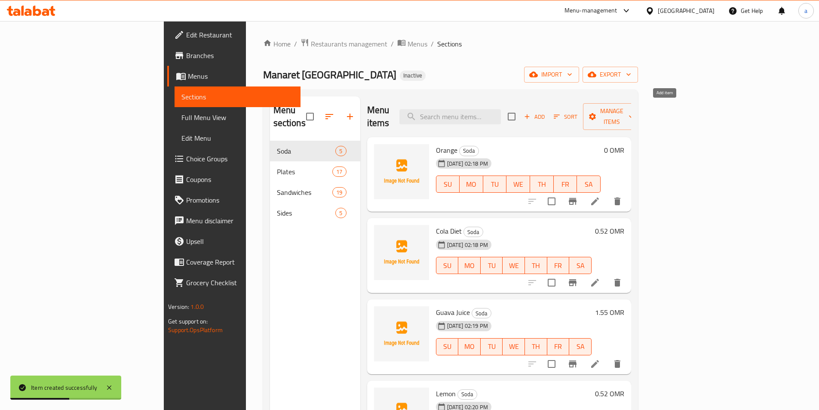
click at [546, 113] on span "Add" at bounding box center [534, 117] width 23 height 10
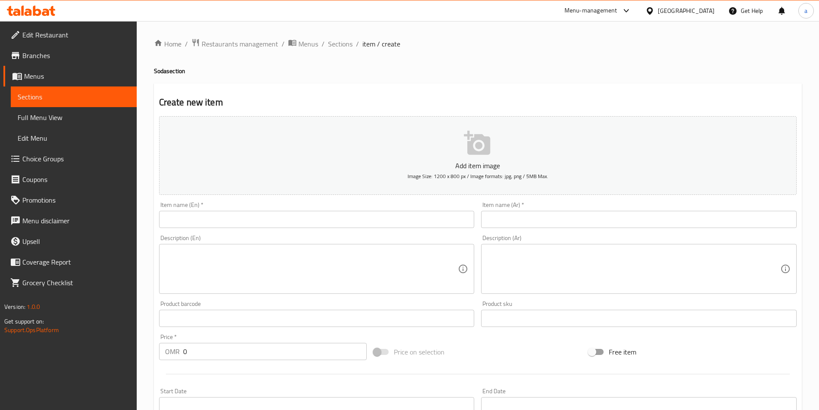
click at [261, 222] on input "text" at bounding box center [316, 219] width 315 height 17
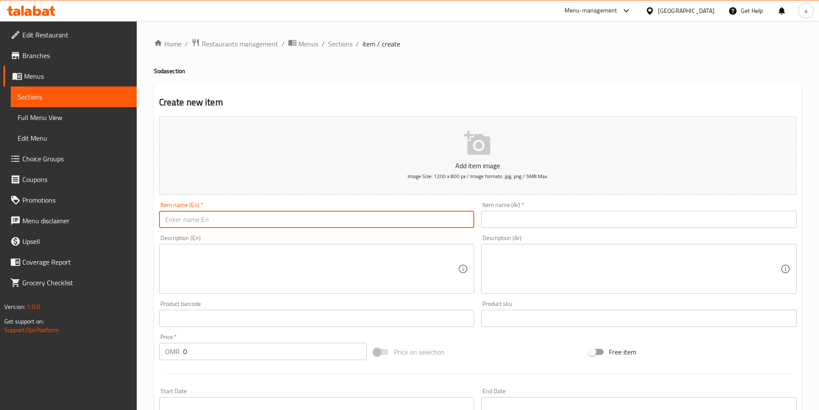
paste input "kinza cola pomegranate"
click at [168, 219] on input "kinza cola pomegranate" at bounding box center [316, 219] width 315 height 17
type input "Kinza Cola Pomegranate"
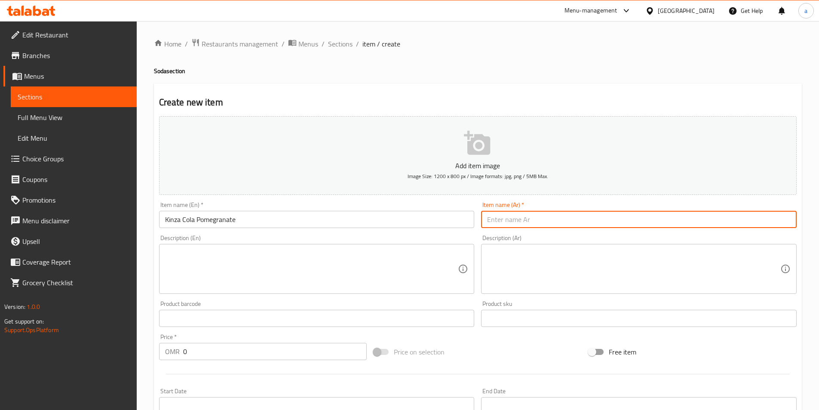
click at [544, 223] on input "text" at bounding box center [638, 219] width 315 height 17
click at [747, 222] on input "[PERSON_NAME]" at bounding box center [638, 219] width 315 height 17
click at [753, 222] on input "[PERSON_NAME]" at bounding box center [638, 219] width 315 height 17
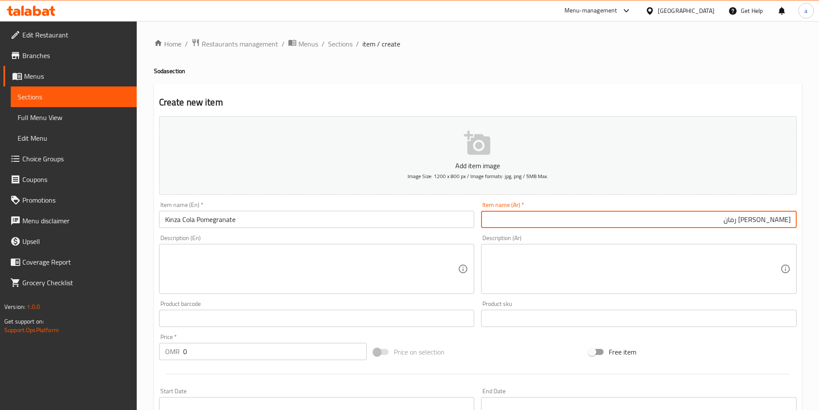
type input "[PERSON_NAME] رمان"
click at [225, 220] on input "Kinza Cola Pomegranate" at bounding box center [316, 219] width 315 height 17
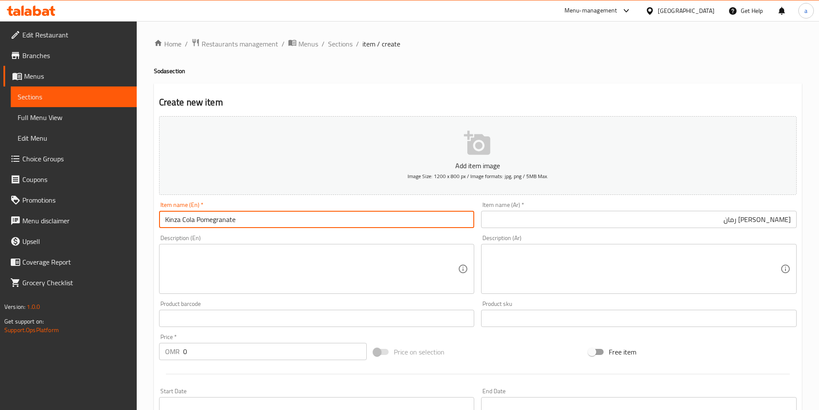
click at [225, 220] on input "Kinza Cola Pomegranate" at bounding box center [316, 219] width 315 height 17
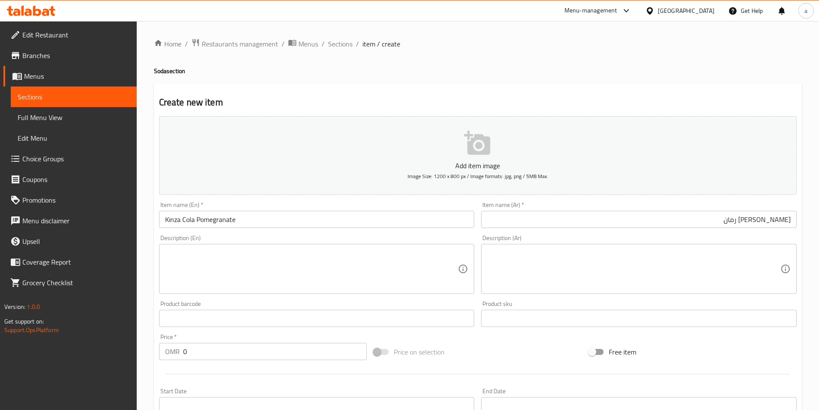
click at [221, 239] on div "Description (En) Description (En)" at bounding box center [316, 264] width 315 height 59
click at [235, 277] on textarea at bounding box center [311, 268] width 293 height 41
paste textarea "Fizzy cola infused with a fruity pomegranate twist."
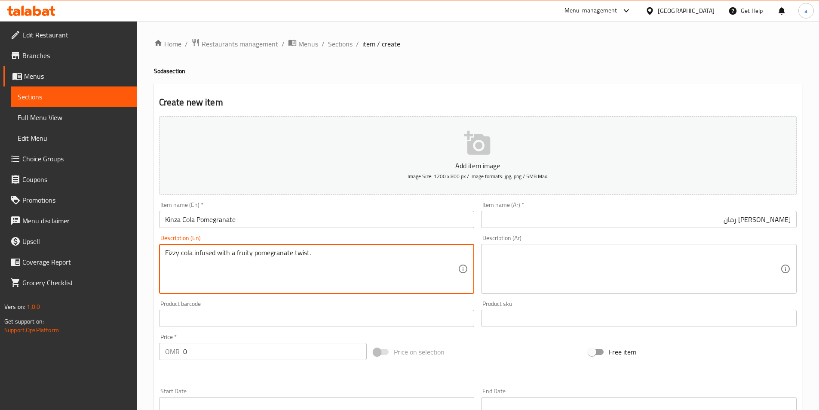
type textarea "Fizzy cola infused with a fruity pomegranate twist."
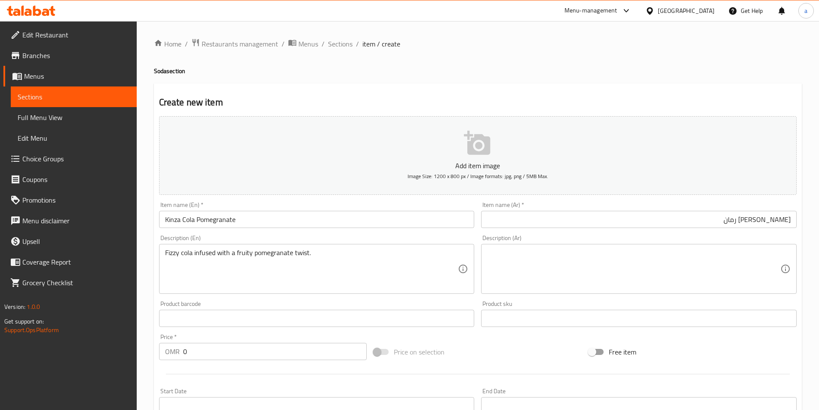
click at [544, 274] on textarea at bounding box center [633, 268] width 293 height 41
paste textarea "كولا فوارة ممزوجة بنكهة الرمان الفاكهية."
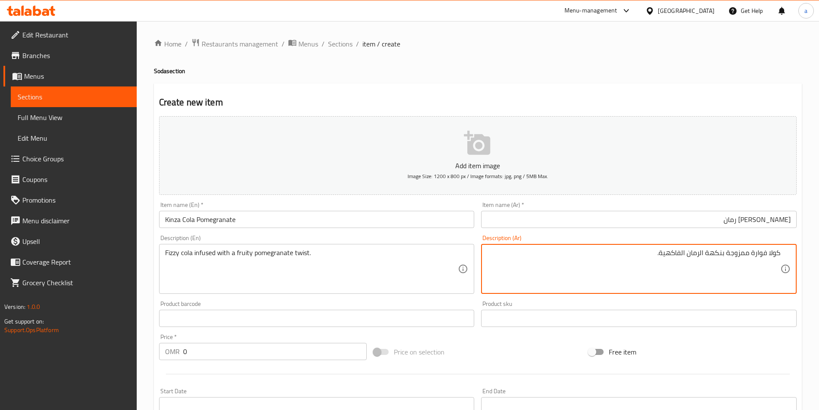
type textarea "كولا فوارة ممزوجة بنكهة الرمان الفاكهية."
click at [255, 352] on input "0" at bounding box center [275, 351] width 184 height 17
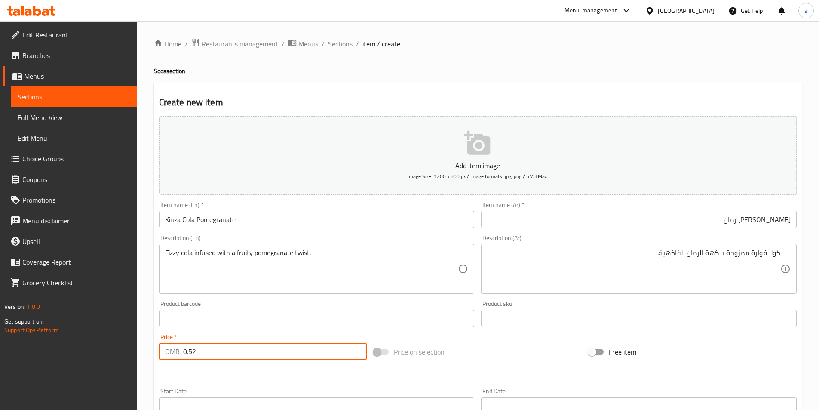
type input "0.52"
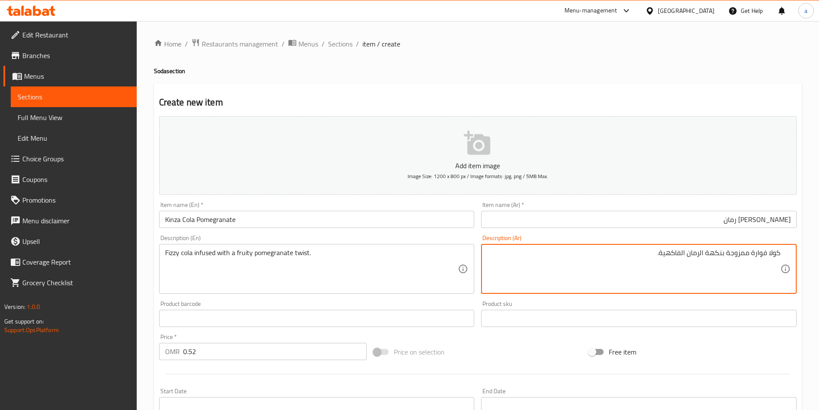
click at [744, 253] on textarea "كولا فوارة ممزوجة بنكهة الرمان الفاكهية." at bounding box center [633, 268] width 293 height 41
click at [719, 254] on textarea "كولا فوارة منقوعه بنكهة الرمان الفاكهية." at bounding box center [633, 268] width 293 height 41
click at [231, 302] on div "Product barcode Product barcode" at bounding box center [316, 313] width 315 height 26
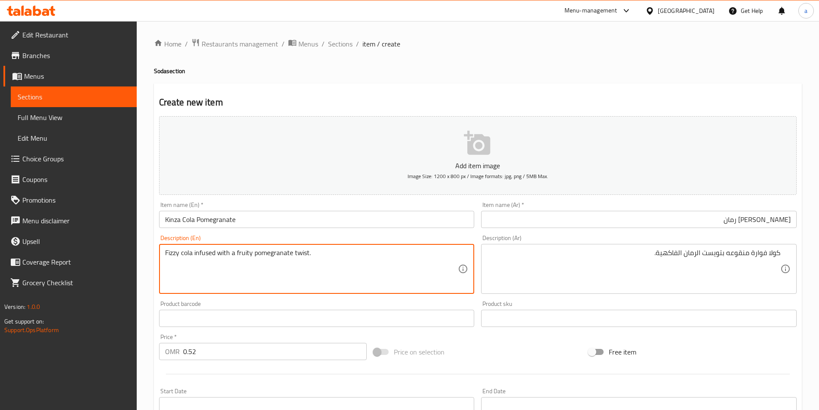
click at [165, 253] on textarea "Fizzy cola infused with a fruity pomegranate twist." at bounding box center [311, 268] width 293 height 41
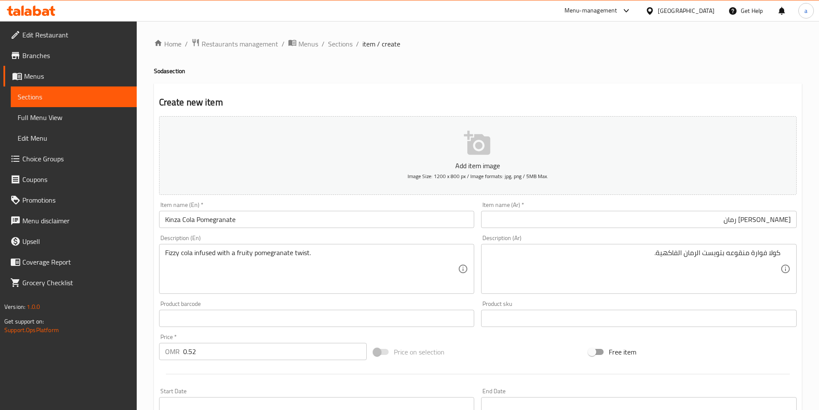
click at [272, 305] on div "Product barcode Product barcode" at bounding box center [316, 313] width 315 height 26
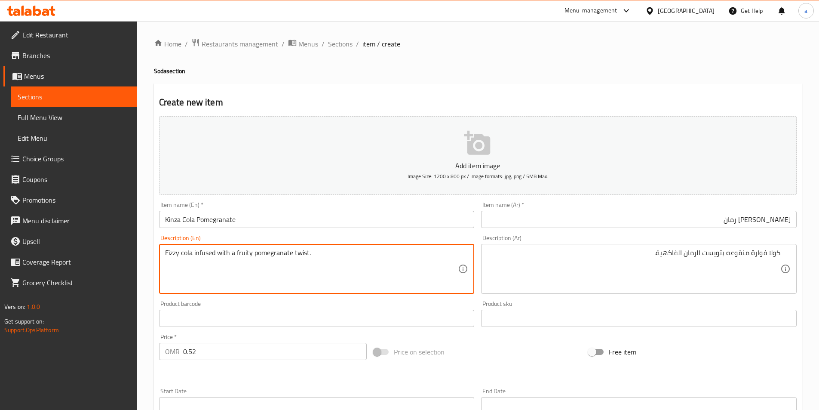
click at [169, 254] on textarea "Fizzy cola infused with a fruity pomegranate twist." at bounding box center [311, 268] width 293 height 41
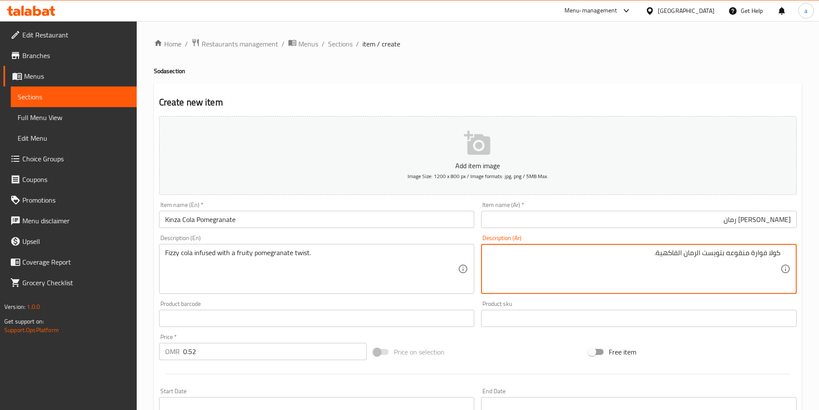
click at [759, 260] on textarea "كولا فوارة منقوعه بتويست الرمان الفاكهية." at bounding box center [633, 268] width 293 height 41
type textarea "كولا غازية منقوعه بتويست الرمان الفاكهية."
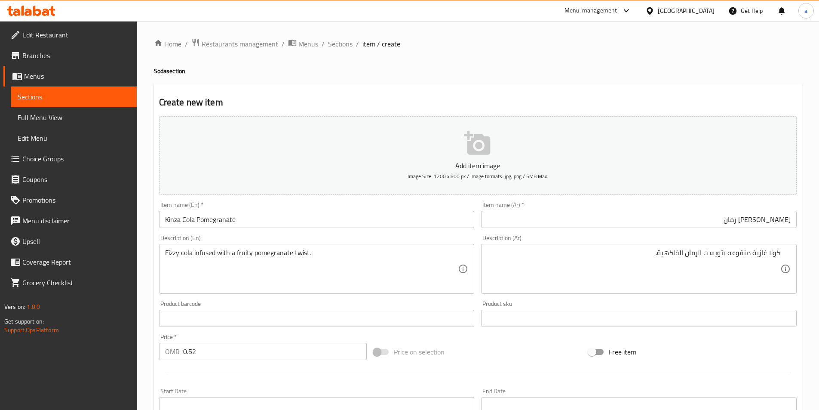
click at [696, 292] on div "كولا غازية منقوعه بتويست الرمان الفاكهية. Description (Ar)" at bounding box center [638, 269] width 315 height 50
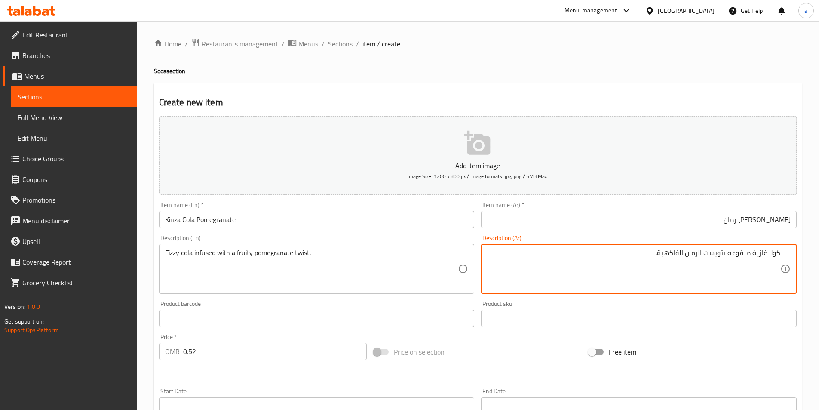
click at [344, 297] on div "Product barcode Product barcode" at bounding box center [317, 313] width 322 height 33
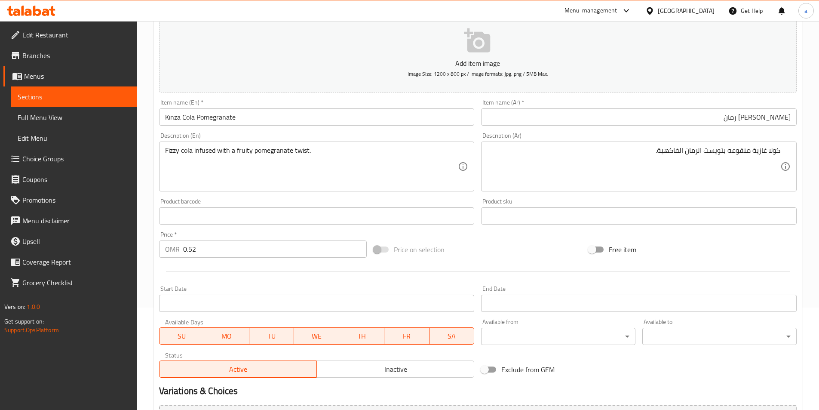
scroll to position [198, 0]
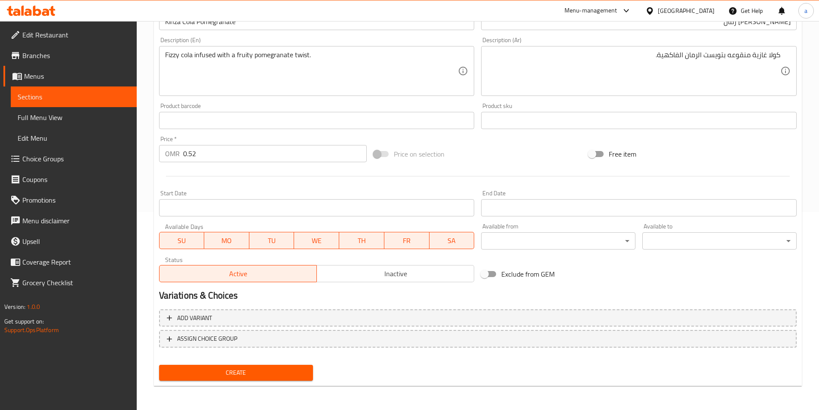
click at [256, 377] on span "Create" at bounding box center [236, 372] width 141 height 11
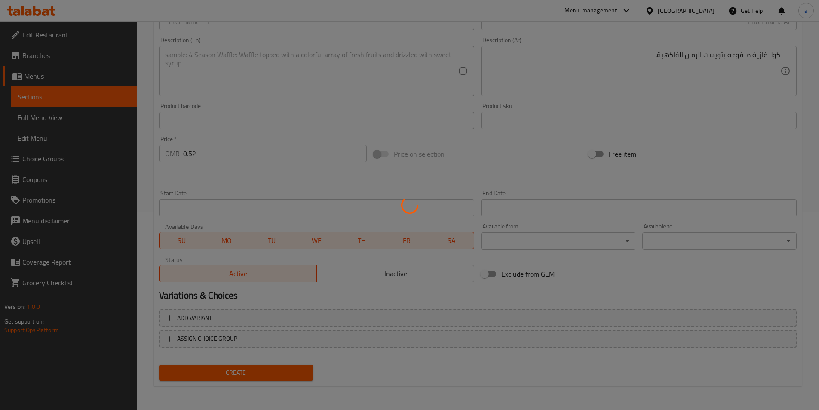
type input "0"
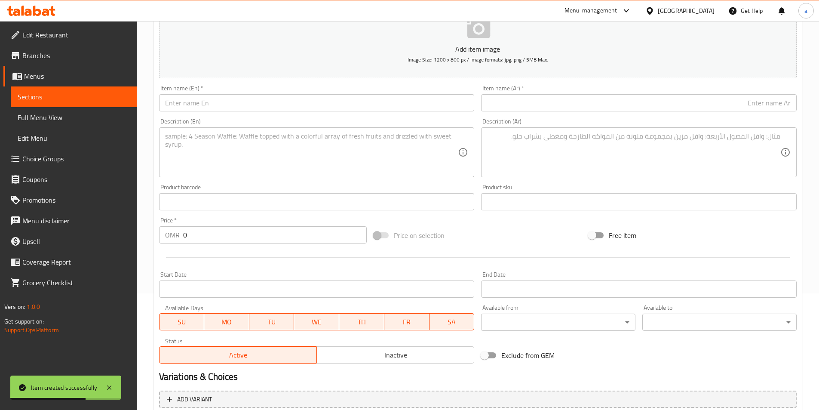
scroll to position [0, 0]
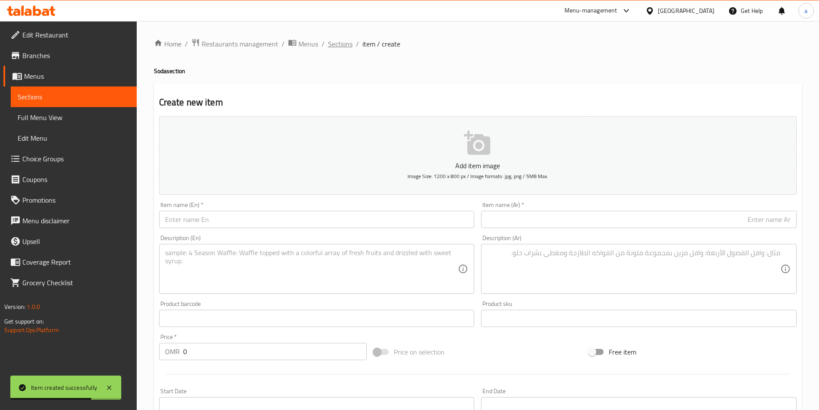
click at [338, 46] on span "Sections" at bounding box center [340, 44] width 24 height 10
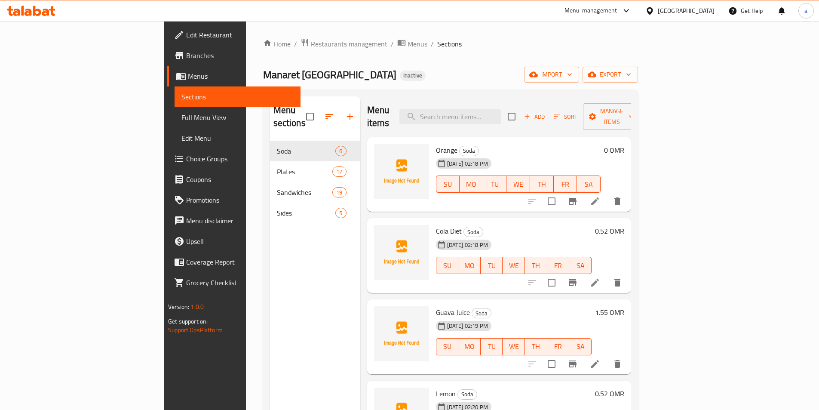
click at [546, 112] on span "Add" at bounding box center [534, 117] width 23 height 10
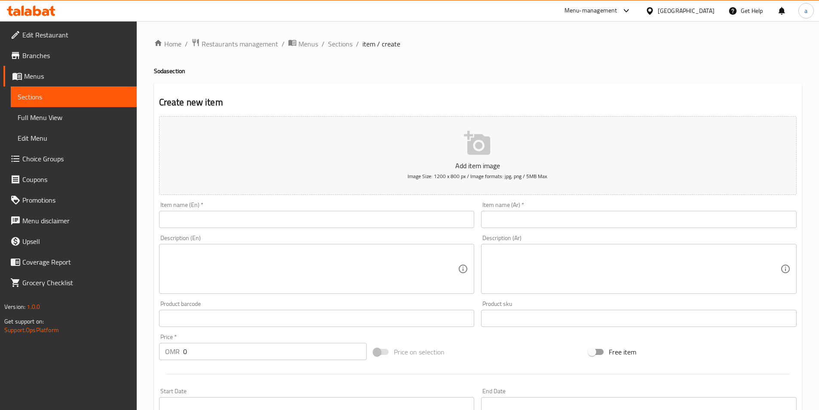
click at [240, 220] on input "text" at bounding box center [316, 219] width 315 height 17
paste input "kinza cola Lemon"
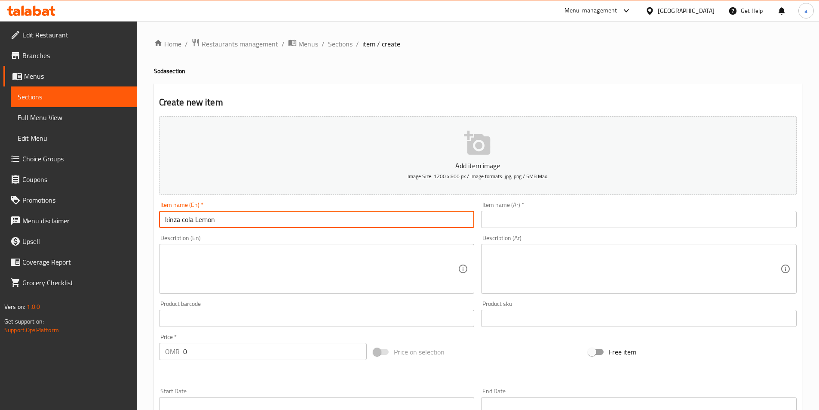
click at [169, 222] on input "kinza cola Lemon" at bounding box center [316, 219] width 315 height 17
type input "Kinza Cola Lemon"
click at [515, 226] on input "text" at bounding box center [638, 219] width 315 height 17
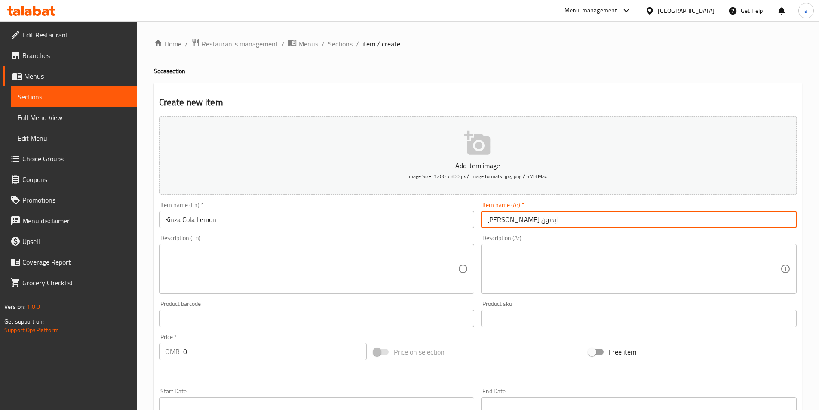
type input "[PERSON_NAME] ليمون"
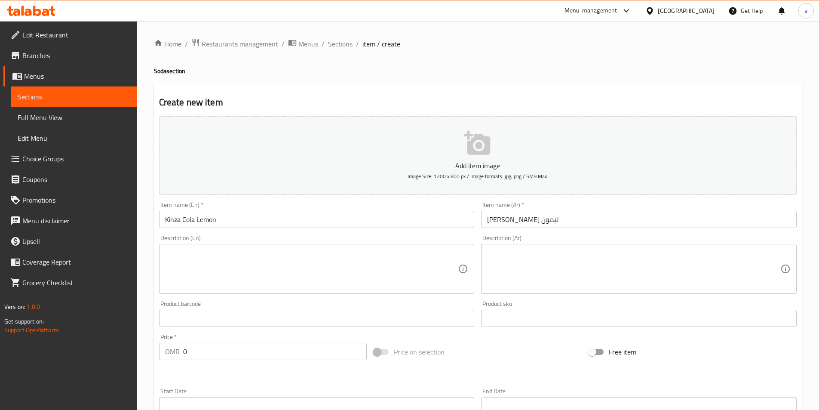
click at [228, 269] on textarea at bounding box center [311, 268] width 293 height 41
paste textarea "Refreshing cola blended with a zesty lemon flavor."
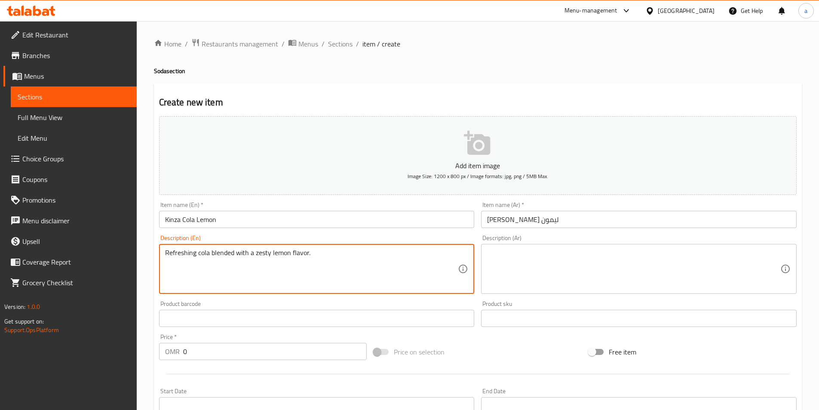
type textarea "Refreshing cola blended with a zesty lemon flavor."
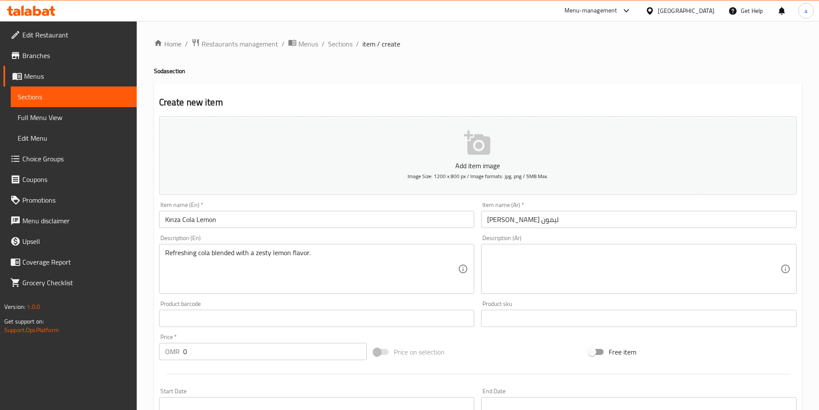
click at [515, 278] on textarea at bounding box center [633, 268] width 293 height 41
paste textarea "كولا منعشة ممزوجة بنكهة الليمون الحامضة."
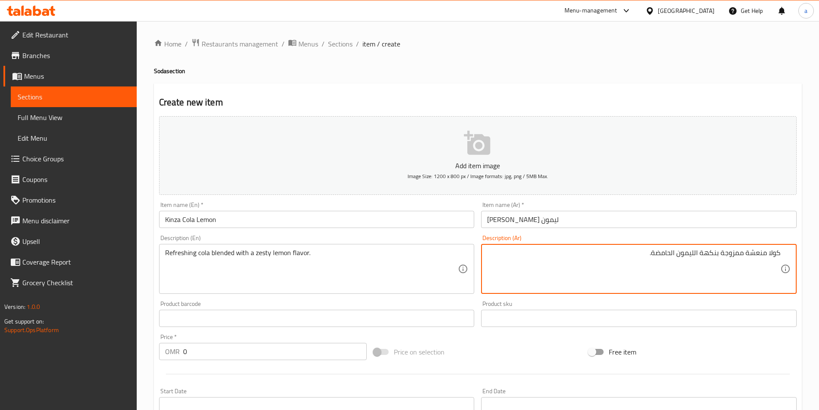
click at [707, 252] on textarea "كولا منعشة ممزوجة بنكهة الليمون الحامضة." at bounding box center [633, 268] width 293 height 41
click at [708, 251] on textarea "كولا منعشة ممزوجة بزيستي الليمون الحامضة." at bounding box center [633, 268] width 293 height 41
click at [709, 251] on textarea "كولا منعشة ممزوجة بزيستي الليمون الحامضة." at bounding box center [633, 268] width 293 height 41
click at [658, 252] on textarea "كولا منعشة ممزوجة بنكهه الليمون الحامضة." at bounding box center [633, 268] width 293 height 41
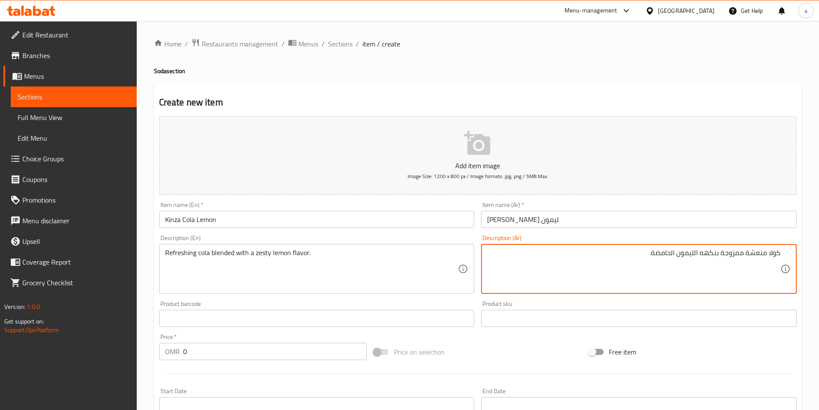
click at [658, 252] on textarea "كولا منعشة ممزوجة بنكهه الليمون الحامضة." at bounding box center [633, 268] width 293 height 41
type textarea "كولا منعشة ممزوجة بنكهه الليمون الزيستي."
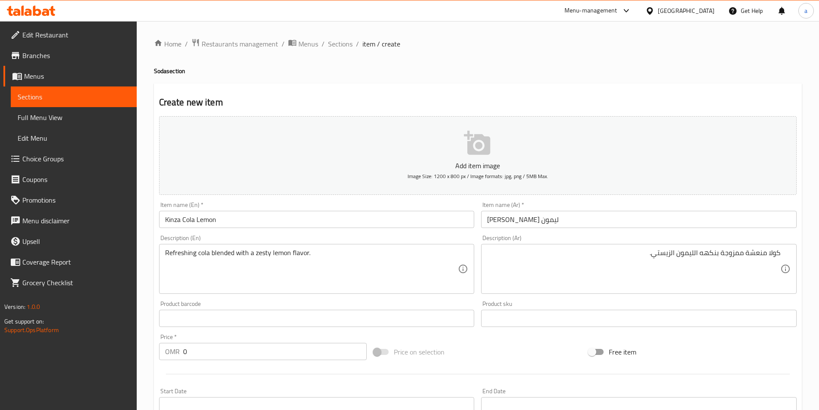
click at [580, 303] on div "Product sku Product sku" at bounding box center [638, 313] width 315 height 26
click at [529, 345] on div "Price on selection" at bounding box center [477, 351] width 215 height 23
click at [237, 346] on input "0" at bounding box center [275, 351] width 184 height 17
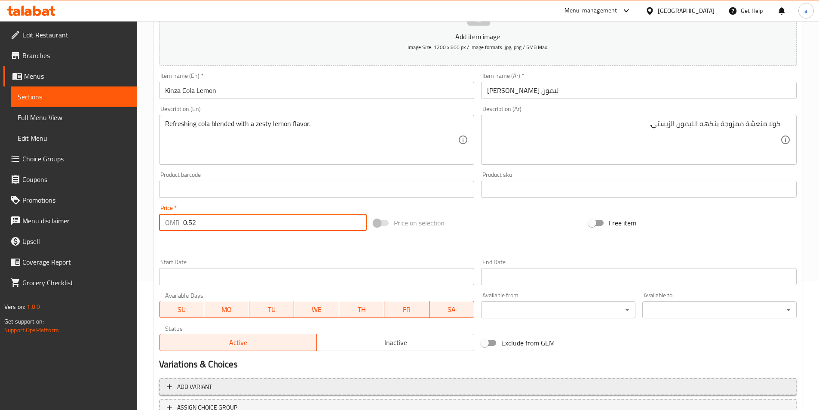
scroll to position [198, 0]
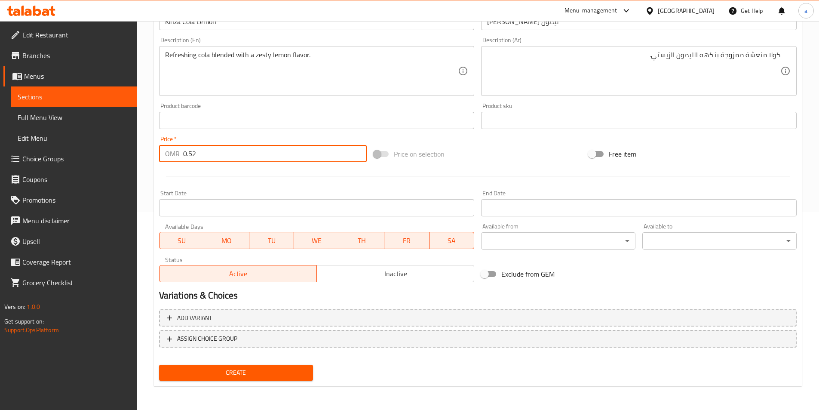
type input "0.52"
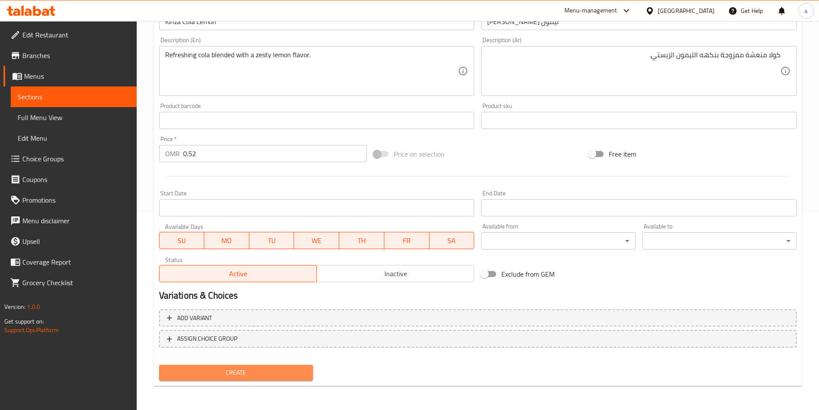
click at [235, 376] on span "Create" at bounding box center [236, 372] width 141 height 11
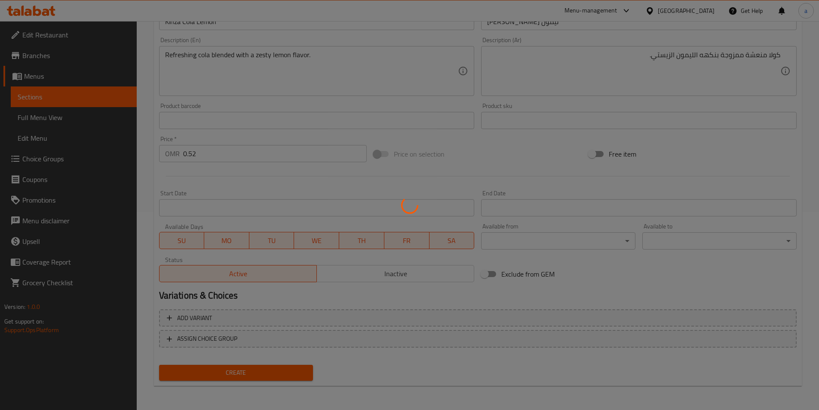
type input "0"
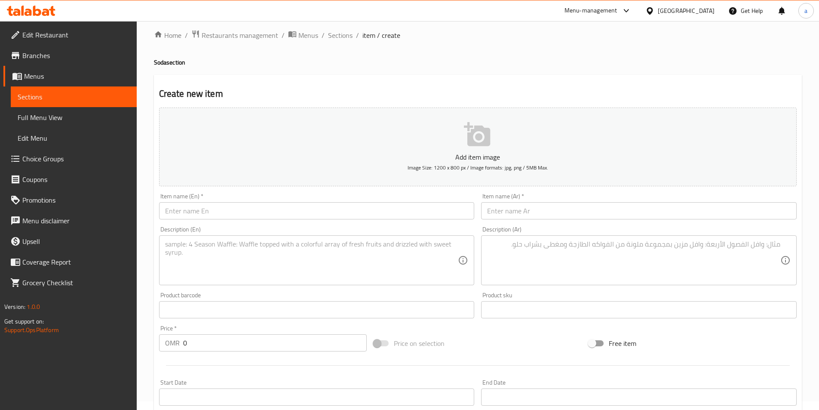
scroll to position [0, 0]
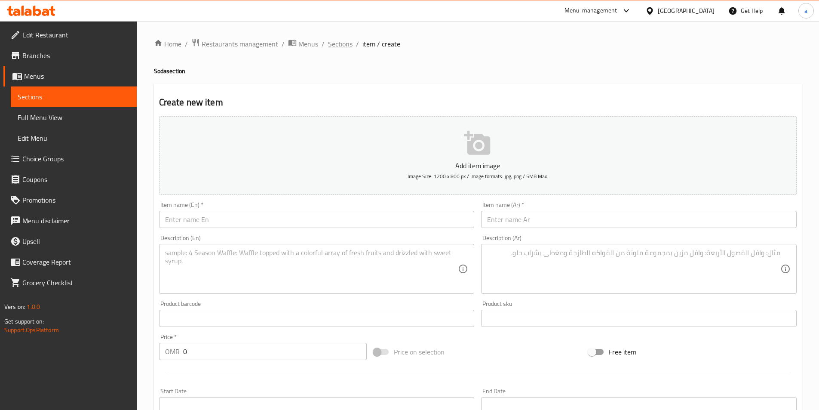
click at [336, 47] on span "Sections" at bounding box center [340, 44] width 24 height 10
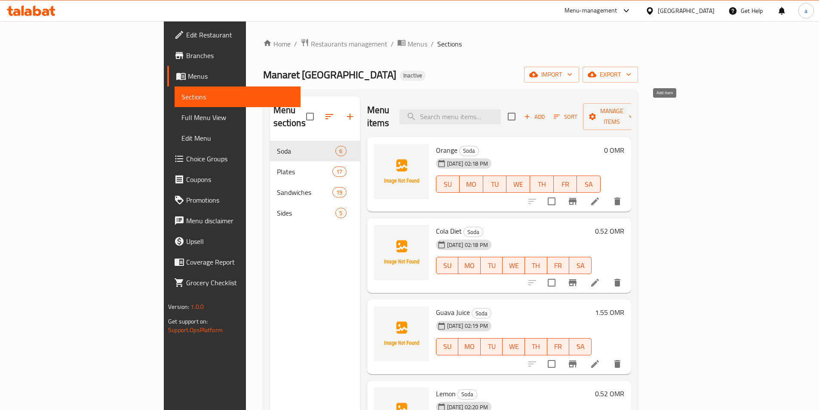
click at [546, 113] on span "Add" at bounding box center [534, 117] width 23 height 10
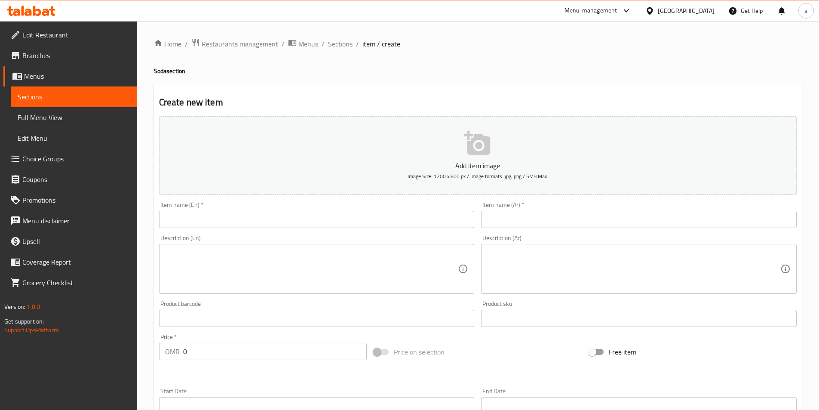
click at [293, 226] on input "text" at bounding box center [316, 219] width 315 height 17
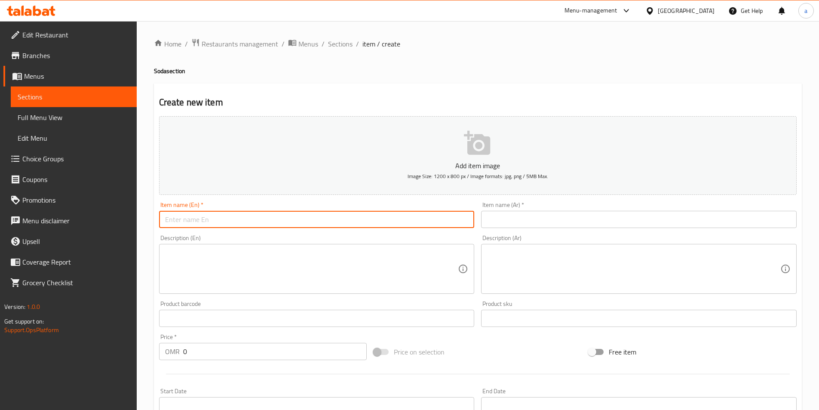
paste input "kinza cola"
type input "kinza cola"
click at [529, 221] on input "text" at bounding box center [638, 219] width 315 height 17
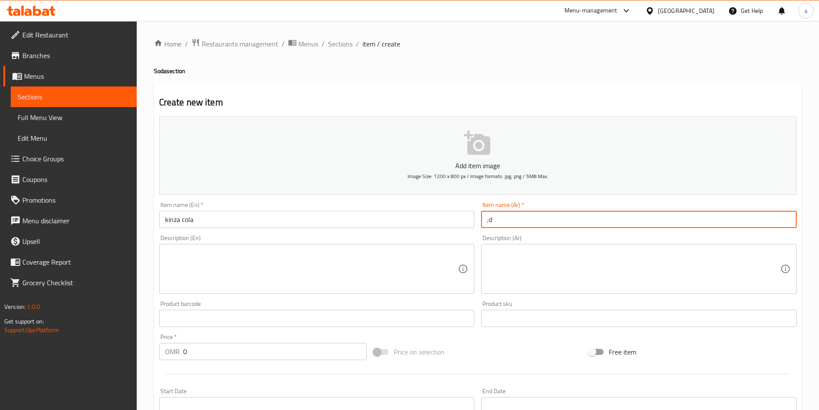
type input ";"
type input "[PERSON_NAME]"
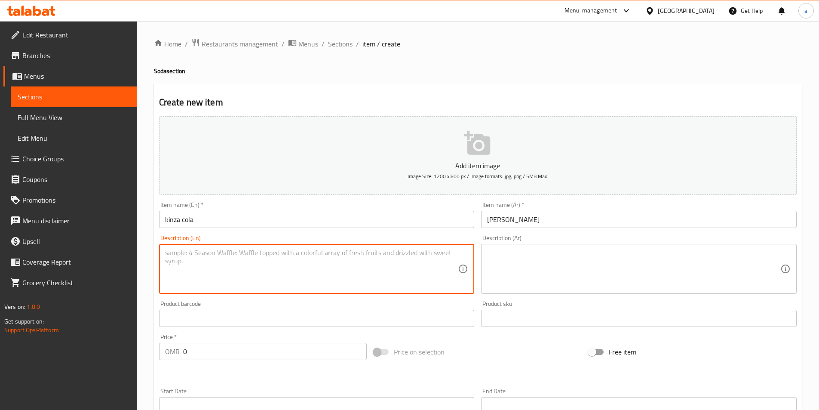
click at [236, 273] on textarea at bounding box center [311, 268] width 293 height 41
paste textarea "Original cola with bold, classic taste."
type textarea "Original cola with bold, classic taste."
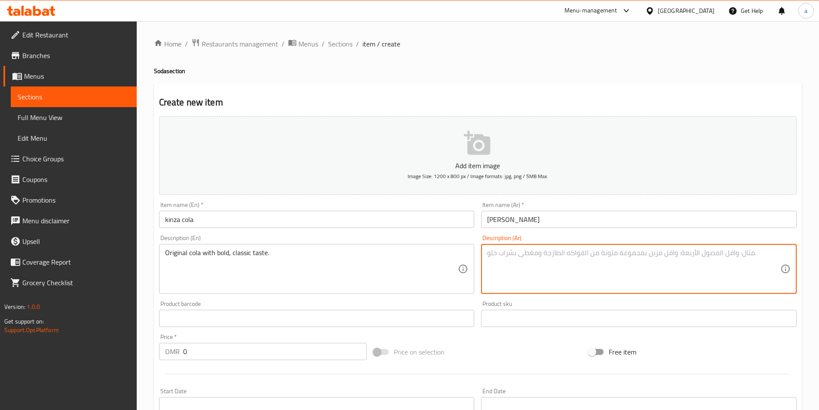
click at [522, 266] on textarea at bounding box center [633, 268] width 293 height 41
paste textarea "كولا أصلية ذات طعم كلاسيكي جريء."
drag, startPoint x: 522, startPoint y: 266, endPoint x: 665, endPoint y: 250, distance: 144.4
click at [665, 250] on textarea "كولا أصلية ذات طعم كلاسيكي جريء." at bounding box center [633, 268] width 293 height 41
drag, startPoint x: 612, startPoint y: 247, endPoint x: 572, endPoint y: 253, distance: 40.5
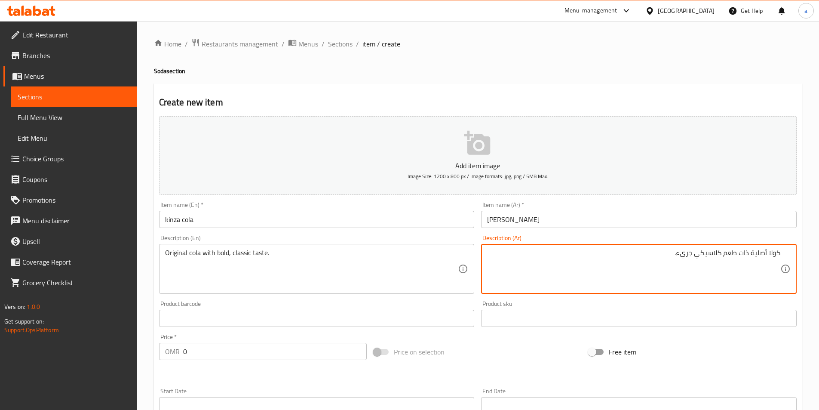
click at [756, 254] on textarea "كولا أصلية ذات طعم كلاسيكي جريء." at bounding box center [633, 268] width 293 height 41
click at [758, 255] on textarea "كولا اورينتال ذات طعم كلاسيكي جريء." at bounding box center [633, 268] width 293 height 41
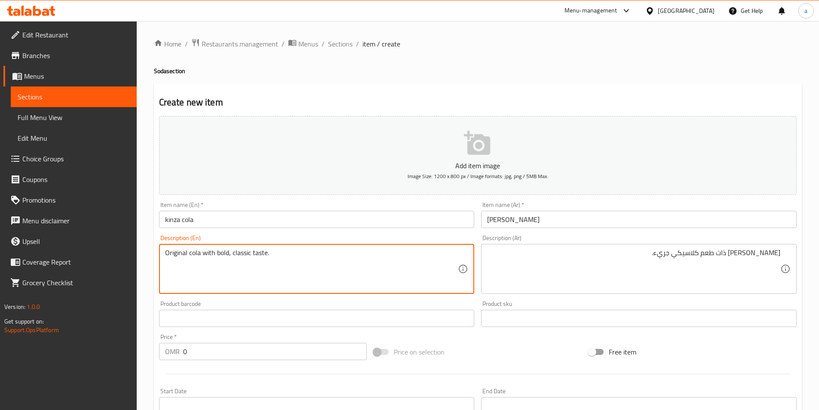
click at [177, 255] on textarea "Original cola with bold, classic taste." at bounding box center [311, 268] width 293 height 41
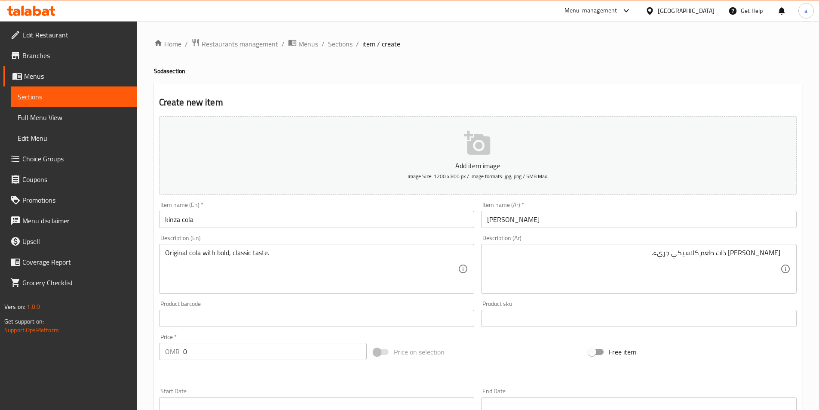
click at [747, 256] on textarea "كولا اوريجينال ذات طعم كلاسيكي جريء." at bounding box center [633, 268] width 293 height 41
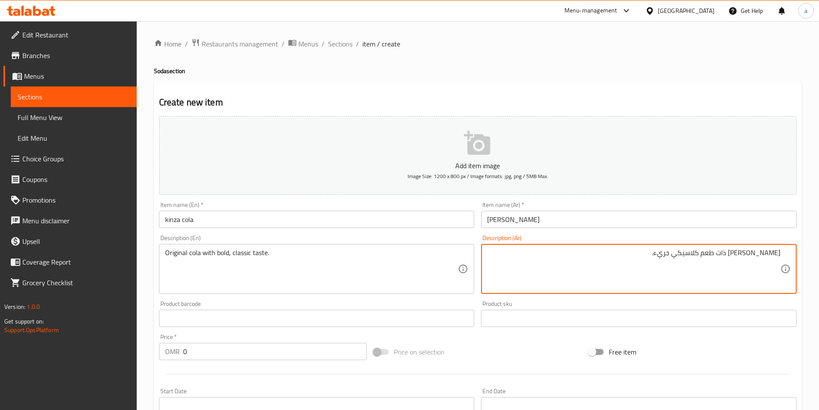
paste textarea "ورجينال"
click at [737, 256] on textarea "كولا أورجينال ذات طعم كلاسيكي جريء." at bounding box center [633, 268] width 293 height 41
type textarea "[PERSON_NAME] مع طعم كلاسيكي جريء."
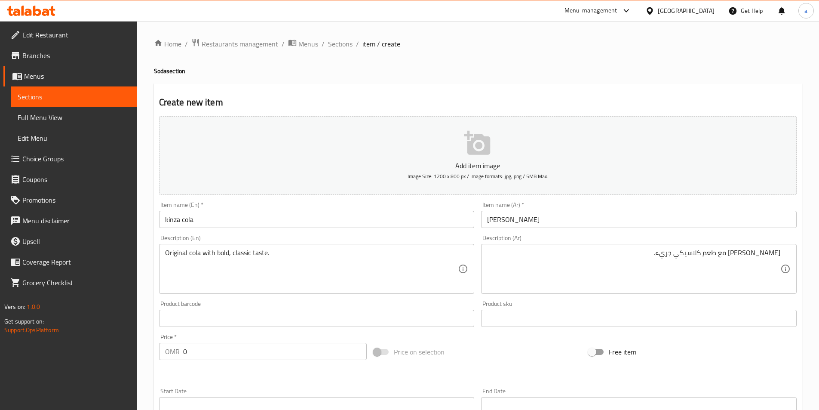
click at [413, 305] on div "Product barcode Product barcode" at bounding box center [316, 313] width 315 height 26
click at [241, 358] on input "0" at bounding box center [275, 351] width 184 height 17
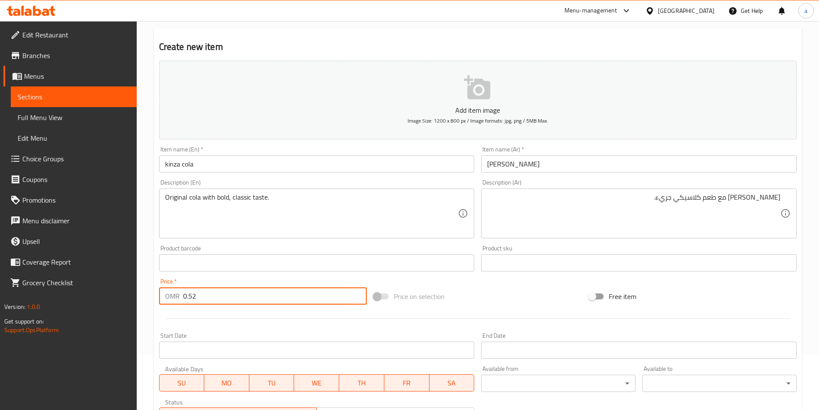
scroll to position [198, 0]
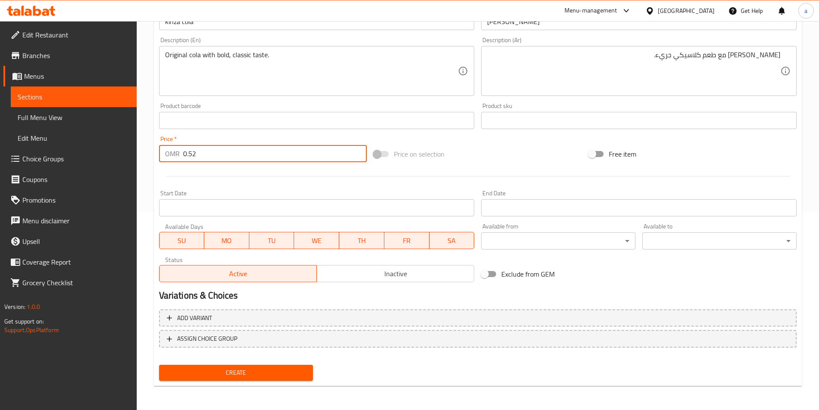
type input "0.52"
click at [235, 373] on span "Create" at bounding box center [236, 372] width 141 height 11
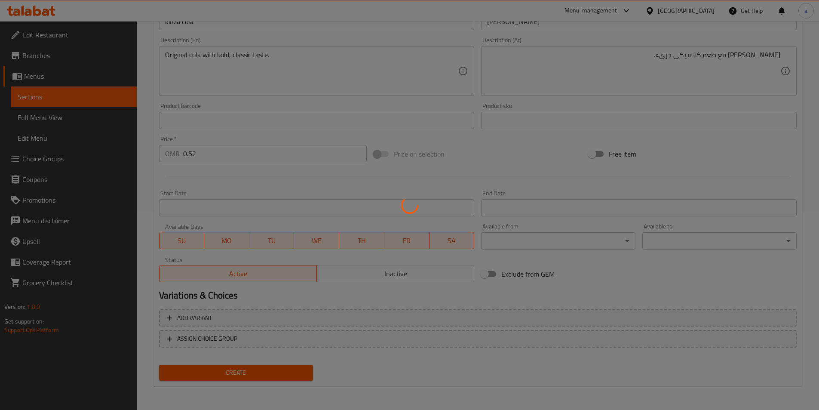
type input "0"
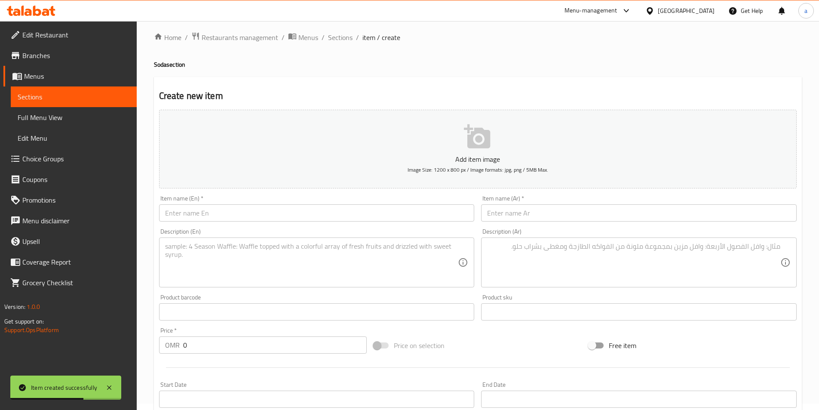
scroll to position [0, 0]
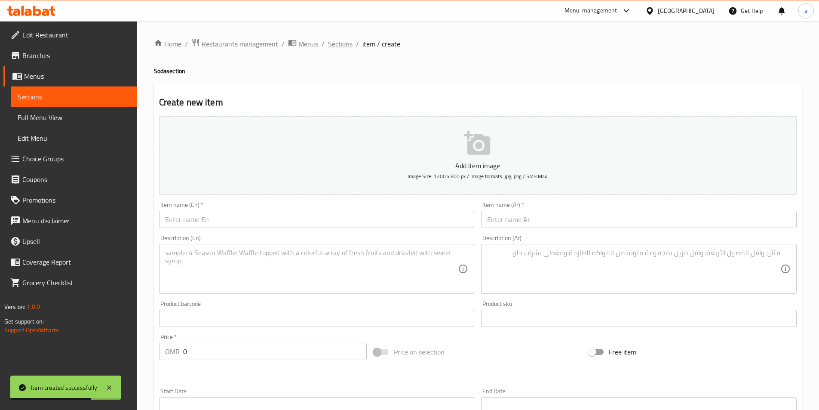
click at [343, 41] on span "Sections" at bounding box center [340, 44] width 24 height 10
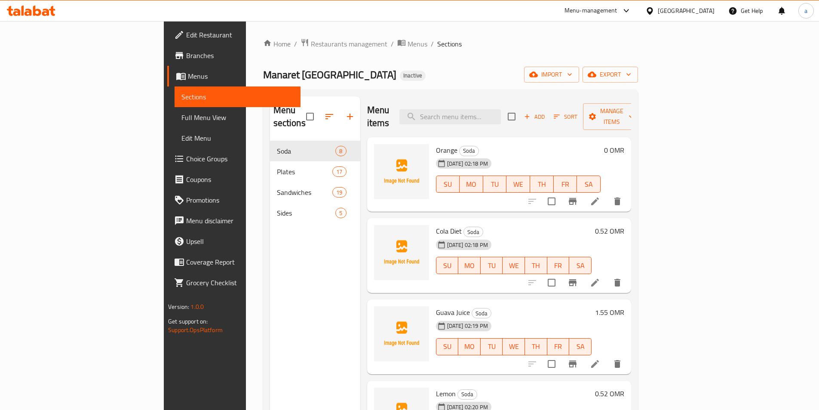
click at [607, 193] on li at bounding box center [595, 200] width 24 height 15
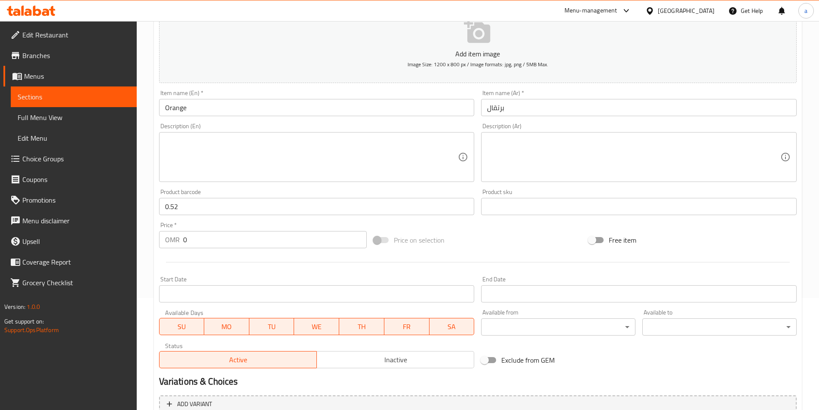
scroll to position [198, 0]
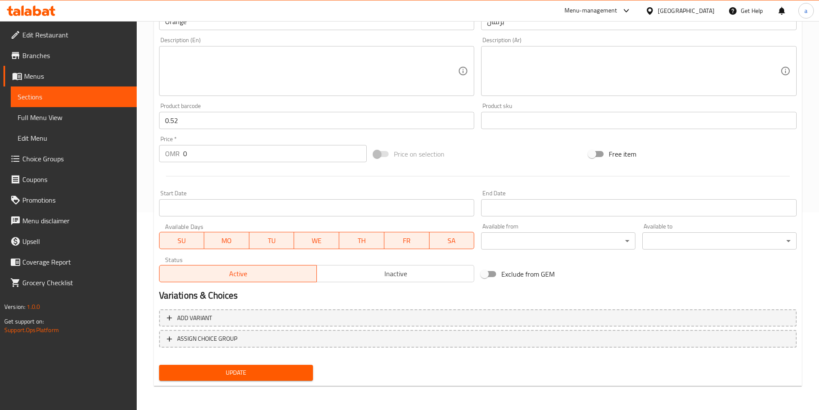
click at [224, 381] on div "Update" at bounding box center [236, 372] width 161 height 23
click at [184, 122] on input "0.52" at bounding box center [316, 120] width 315 height 17
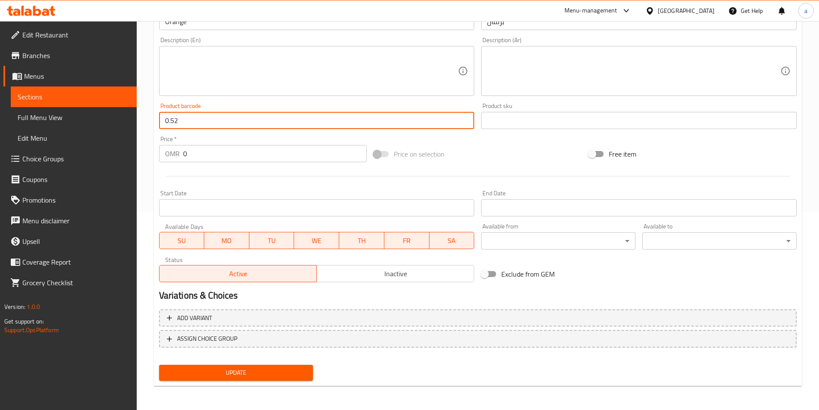
click at [184, 122] on input "0.52" at bounding box center [316, 120] width 315 height 17
click at [199, 152] on input "0" at bounding box center [275, 153] width 184 height 17
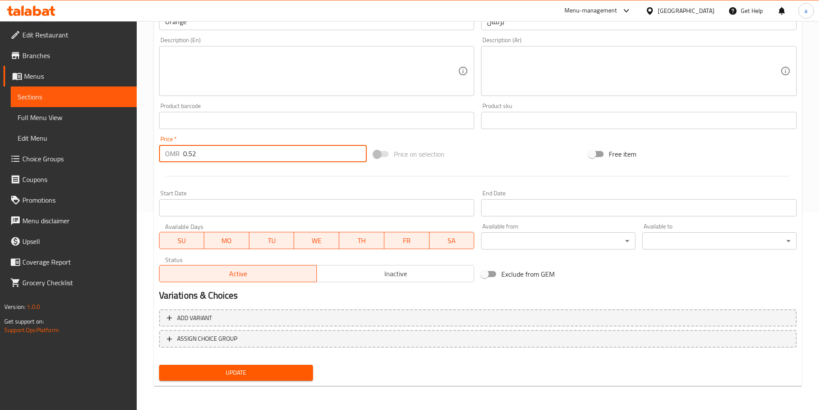
type input "0.52"
click at [280, 370] on span "Update" at bounding box center [236, 372] width 141 height 11
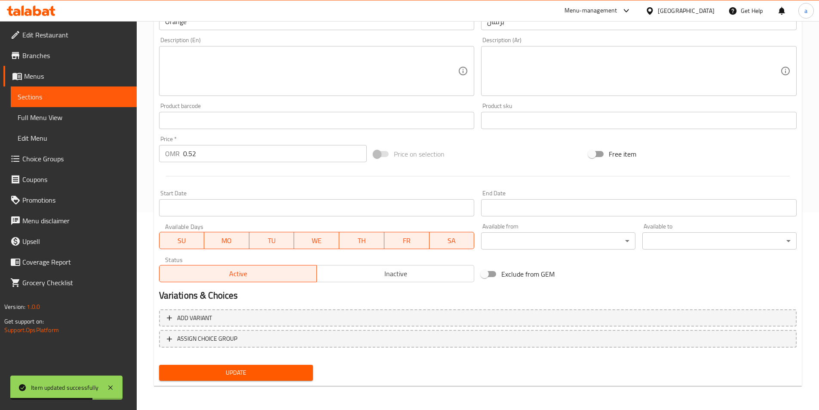
click at [102, 91] on link "Sections" at bounding box center [74, 96] width 126 height 21
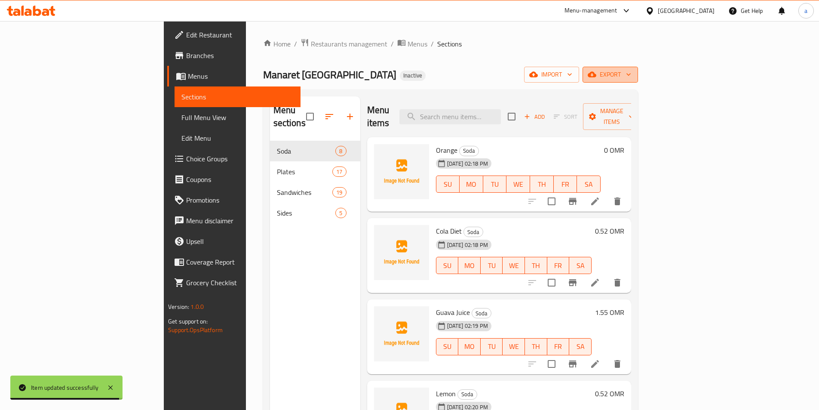
click at [631, 70] on span "export" at bounding box center [610, 74] width 42 height 11
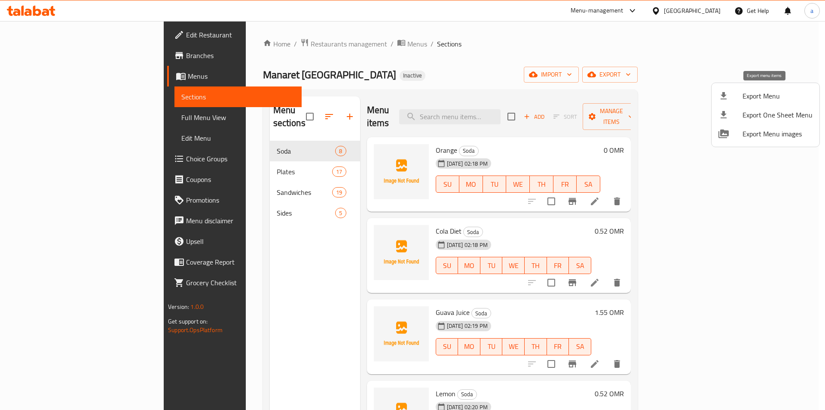
click at [754, 98] on span "Export Menu" at bounding box center [778, 96] width 70 height 10
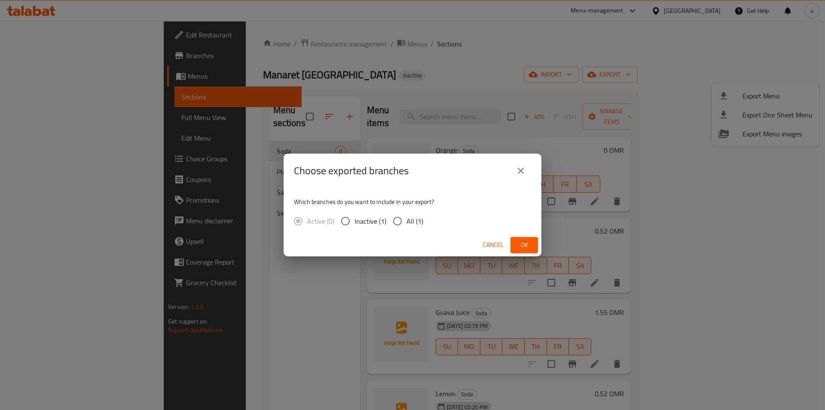
click at [386, 227] on label "Inactive (1)" at bounding box center [362, 221] width 50 height 18
click at [355, 227] on input "Inactive (1)" at bounding box center [346, 221] width 18 height 18
radio input "true"
click at [405, 225] on input "All (1)" at bounding box center [398, 221] width 18 height 18
radio input "true"
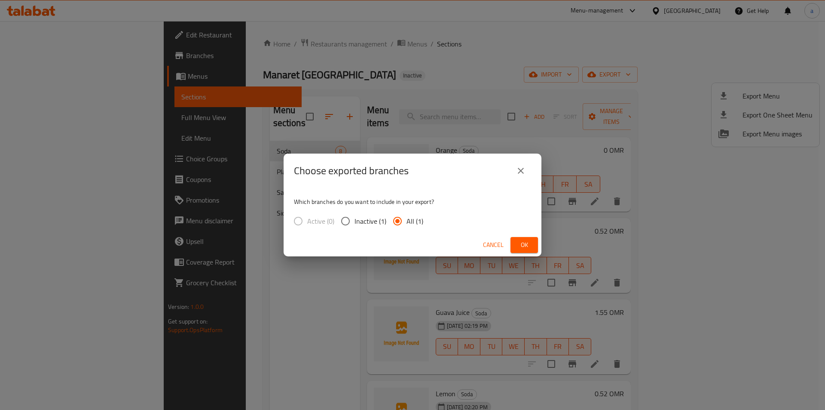
click at [511, 242] on button "Ok" at bounding box center [525, 245] width 28 height 16
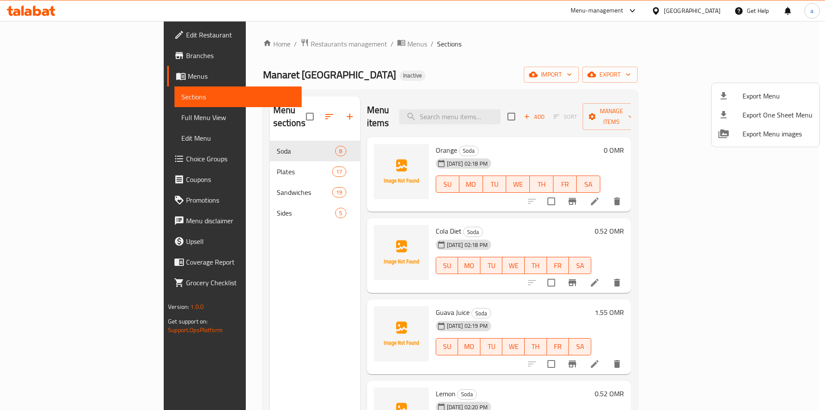
click at [231, 46] on div at bounding box center [412, 205] width 825 height 410
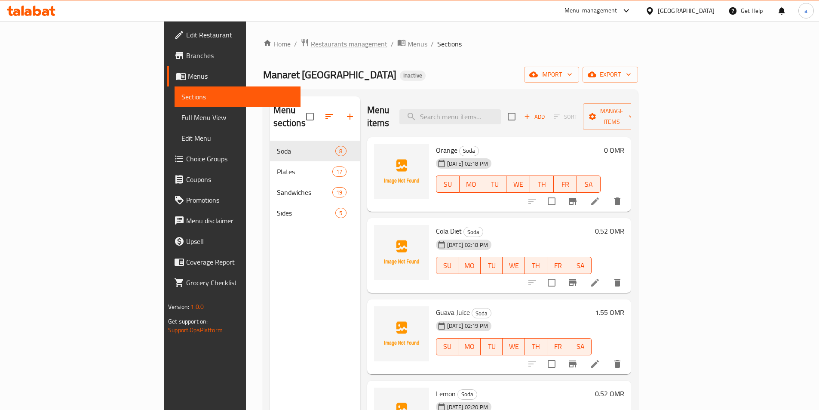
click at [311, 44] on span "Restaurants management" at bounding box center [349, 44] width 76 height 10
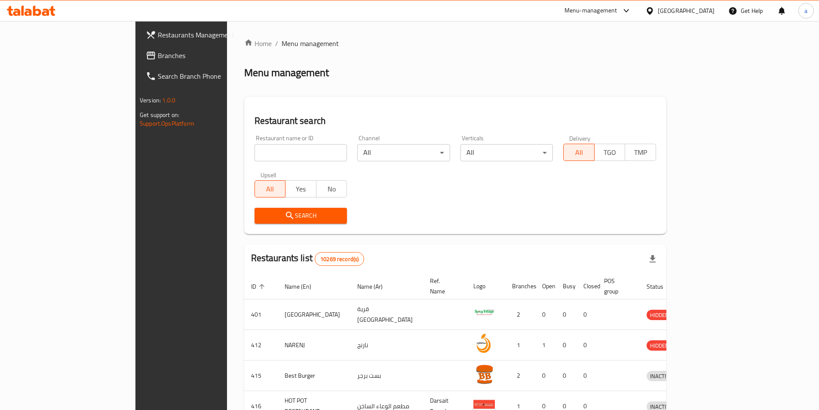
click at [700, 10] on div "[GEOGRAPHIC_DATA]" at bounding box center [686, 10] width 57 height 9
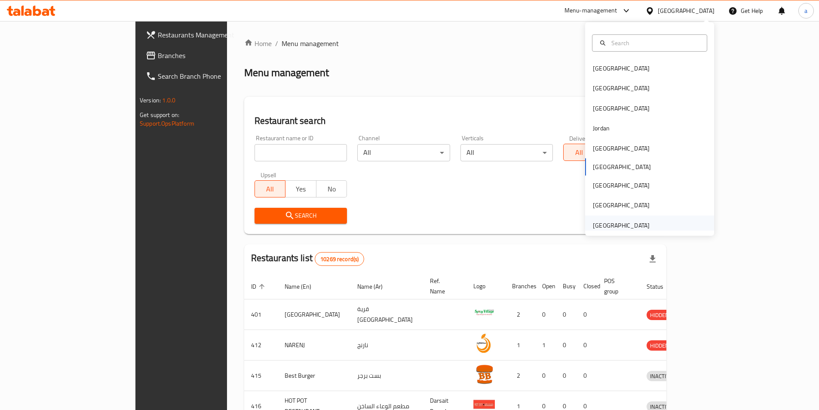
click at [619, 227] on div "United Arab Emirates" at bounding box center [621, 224] width 57 height 9
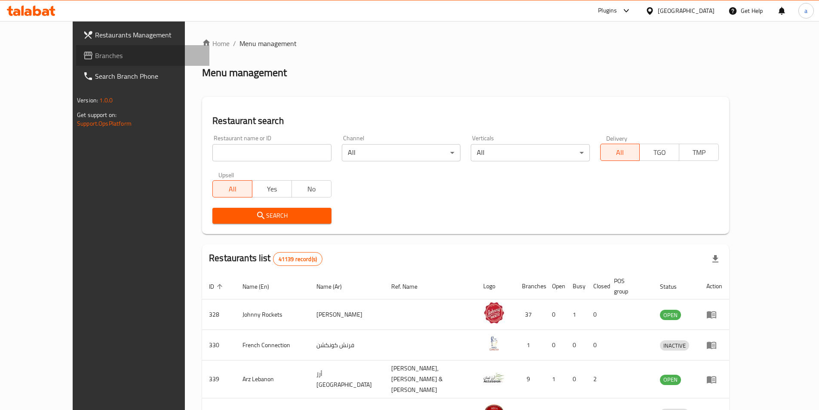
click at [95, 55] on span "Branches" at bounding box center [148, 55] width 107 height 10
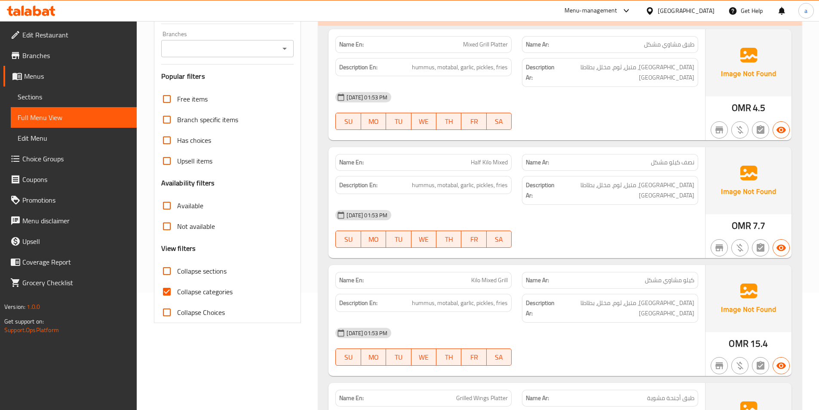
scroll to position [129, 0]
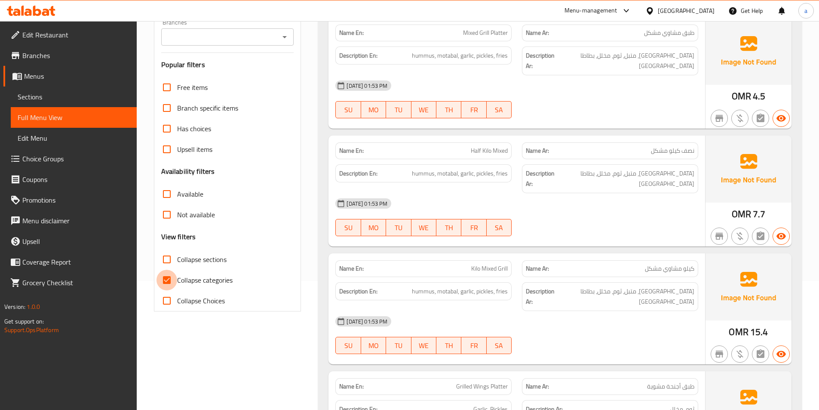
click at [169, 281] on input "Collapse categories" at bounding box center [166, 279] width 21 height 21
checkbox input "false"
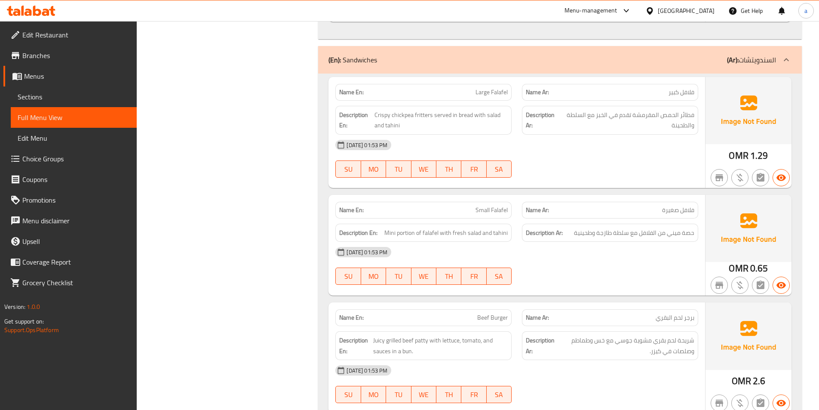
scroll to position [2192, 0]
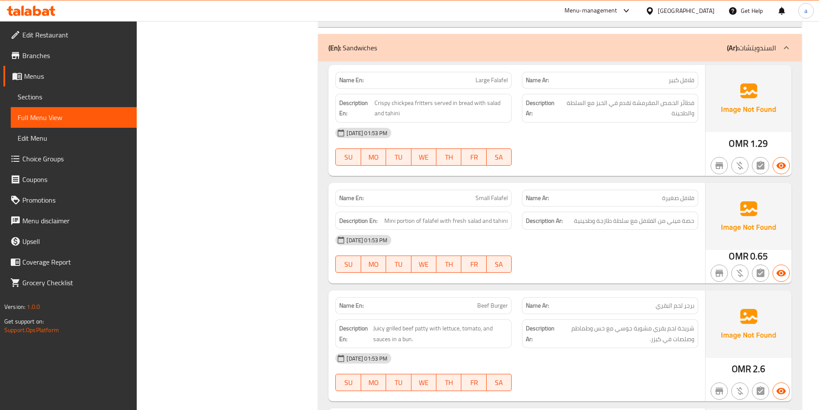
click at [525, 348] on div "[DATE] 01:53 PM" at bounding box center [516, 358] width 373 height 21
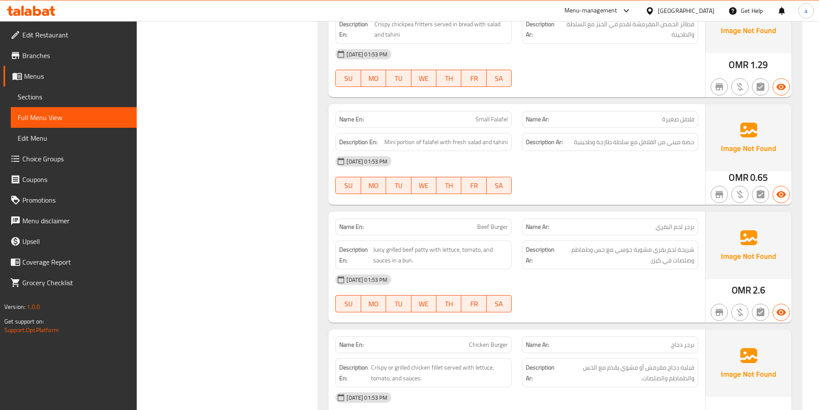
scroll to position [2278, 0]
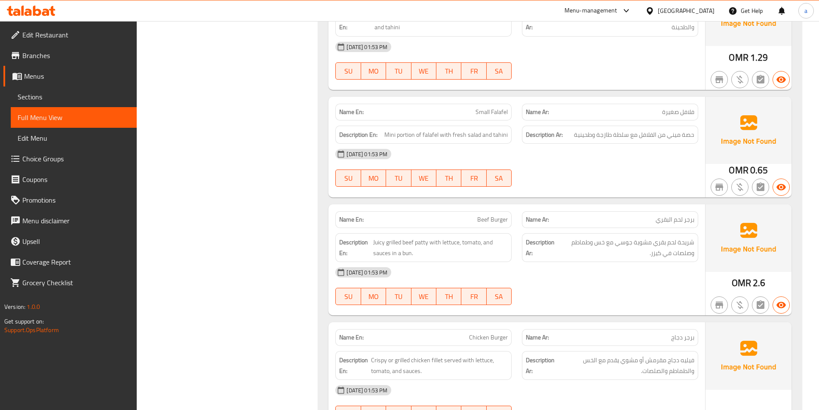
click at [557, 262] on div "[DATE] 01:53 PM" at bounding box center [516, 272] width 373 height 21
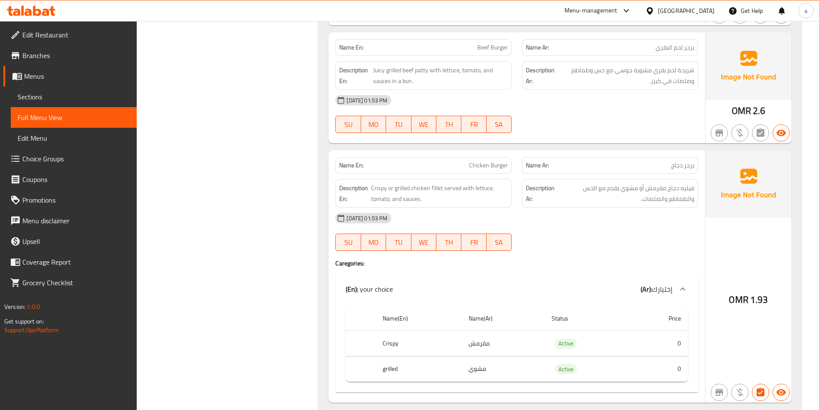
scroll to position [2493, 0]
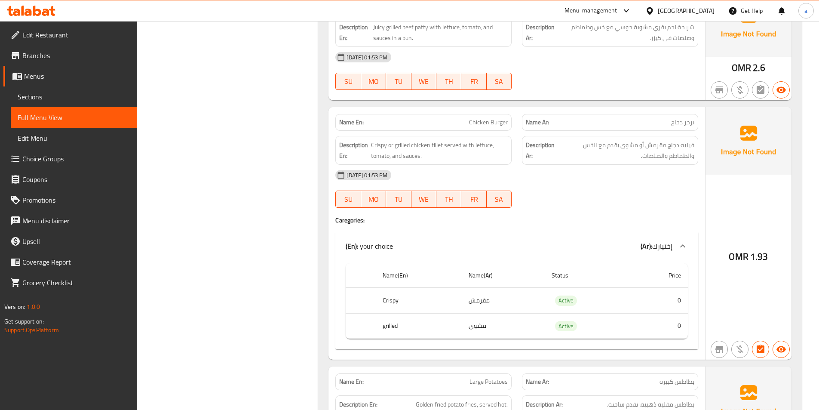
click at [544, 202] on div at bounding box center [610, 207] width 187 height 10
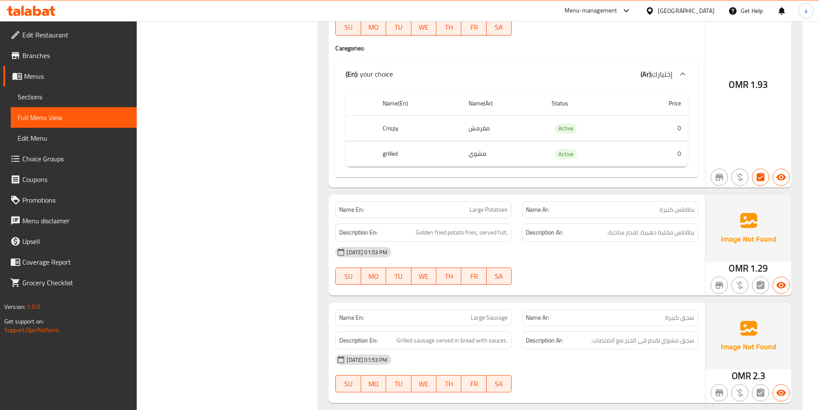
scroll to position [2708, 0]
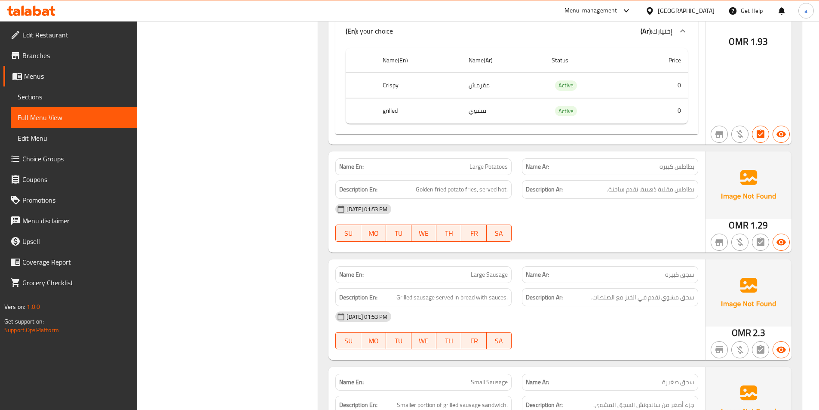
click at [588, 199] on div "08-09-2025 01:53 PM SU MO TU WE TH FR SA" at bounding box center [516, 223] width 373 height 48
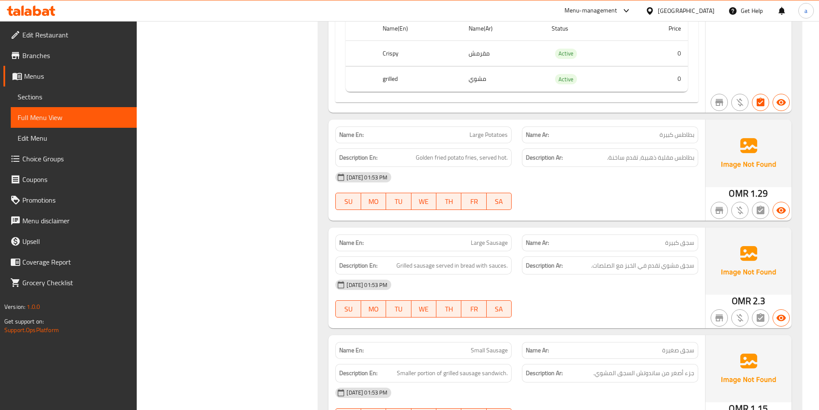
scroll to position [2836, 0]
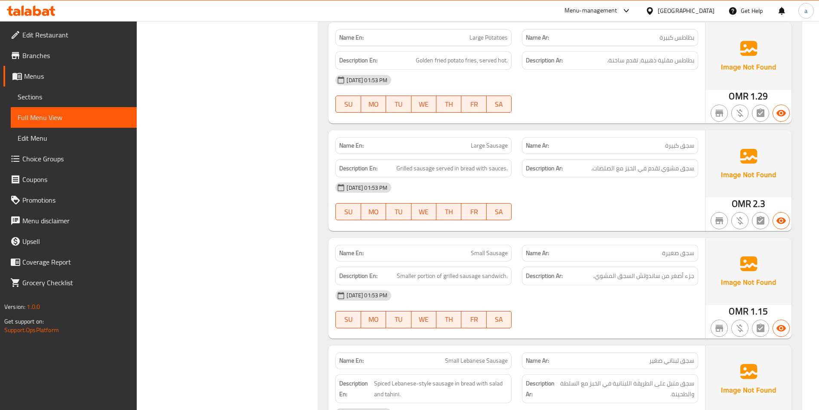
click at [568, 177] on div "08-09-2025 01:53 PM SU MO TU WE TH FR SA" at bounding box center [516, 201] width 373 height 48
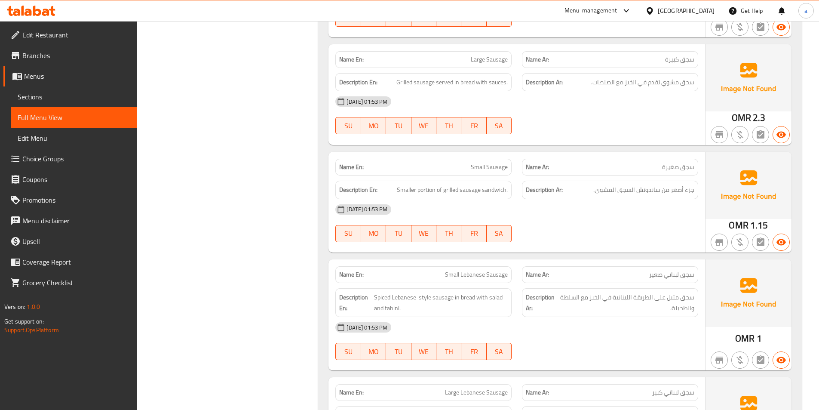
scroll to position [2965, 0]
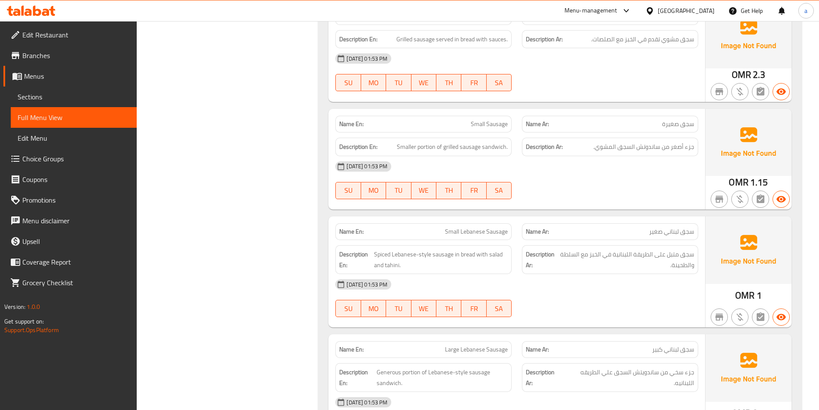
click at [576, 156] on div "08-09-2025 01:53 PM SU MO TU WE TH FR SA" at bounding box center [516, 180] width 373 height 48
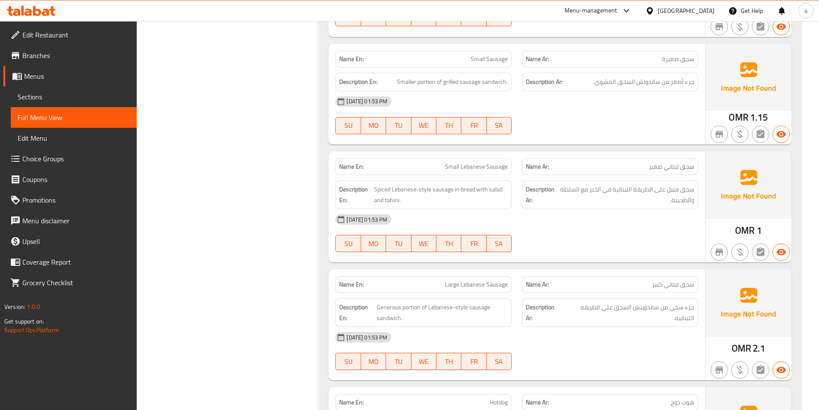
scroll to position [3051, 0]
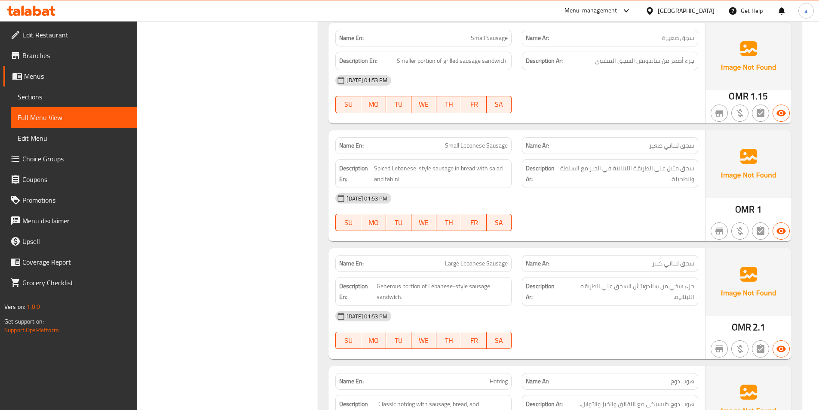
click at [532, 188] on div "[DATE] 01:53 PM" at bounding box center [516, 198] width 373 height 21
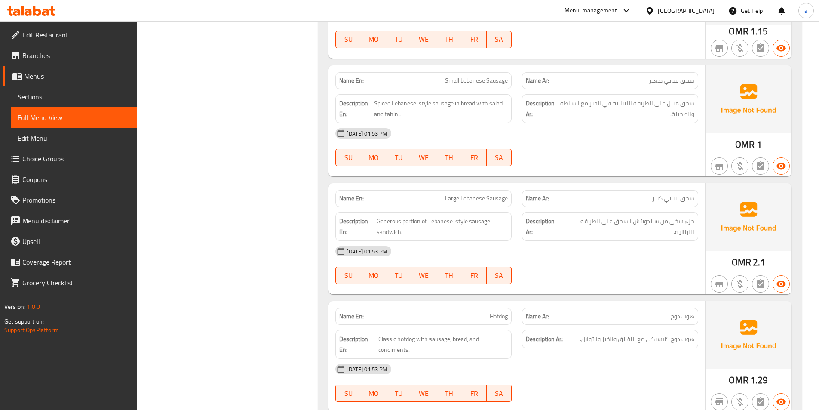
scroll to position [3137, 0]
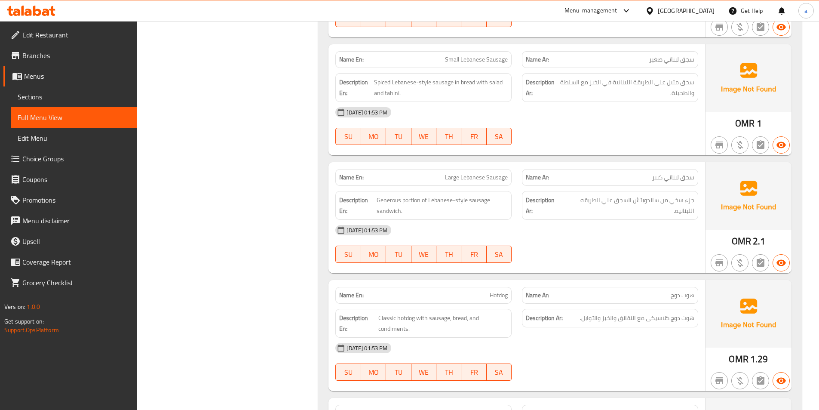
click at [573, 220] on div "[DATE] 01:53 PM" at bounding box center [516, 230] width 373 height 21
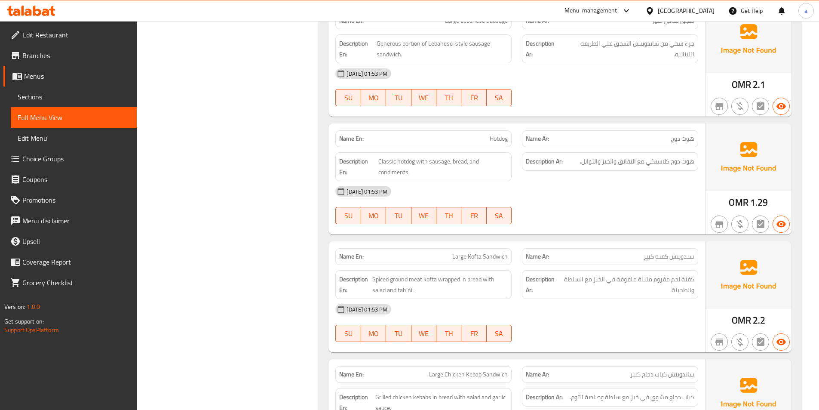
scroll to position [3309, 0]
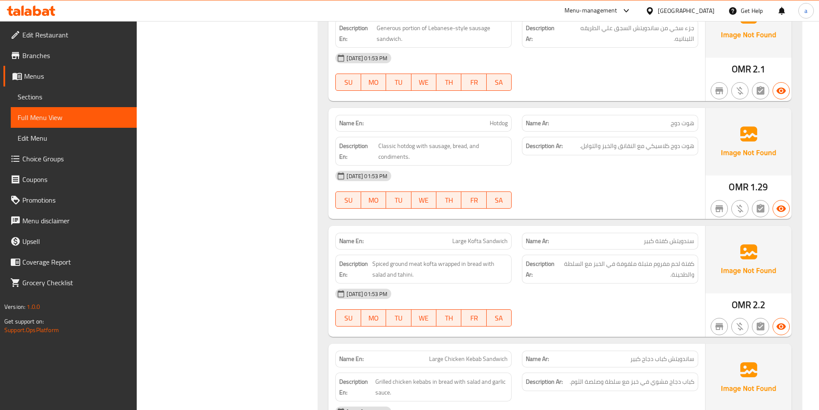
click at [561, 132] on div "Description Ar: هوت دوج كلاسيكي مع النقانق والخبز والتوابل." at bounding box center [610, 151] width 187 height 39
click at [392, 141] on span "Classic hotdog with sausage, bread, and condiments." at bounding box center [442, 151] width 129 height 21
click at [561, 165] on div "[DATE] 01:53 PM" at bounding box center [516, 175] width 373 height 21
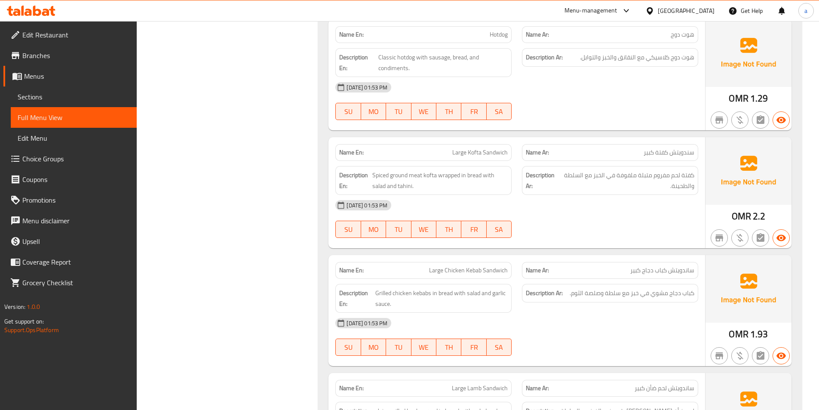
scroll to position [3438, 0]
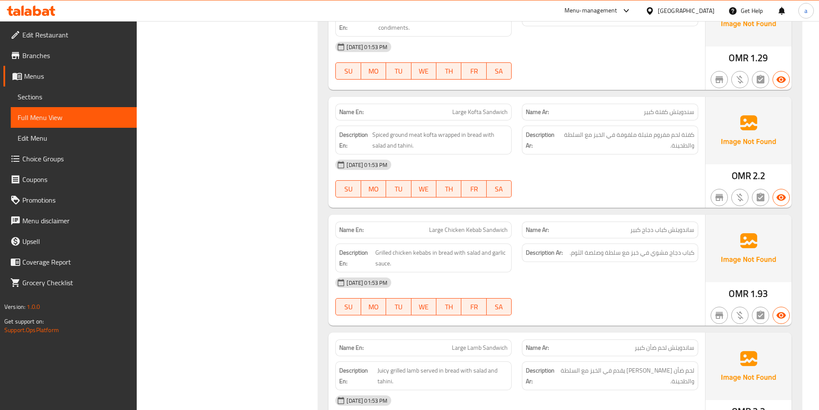
click at [549, 154] on div "[DATE] 01:53 PM" at bounding box center [516, 164] width 373 height 21
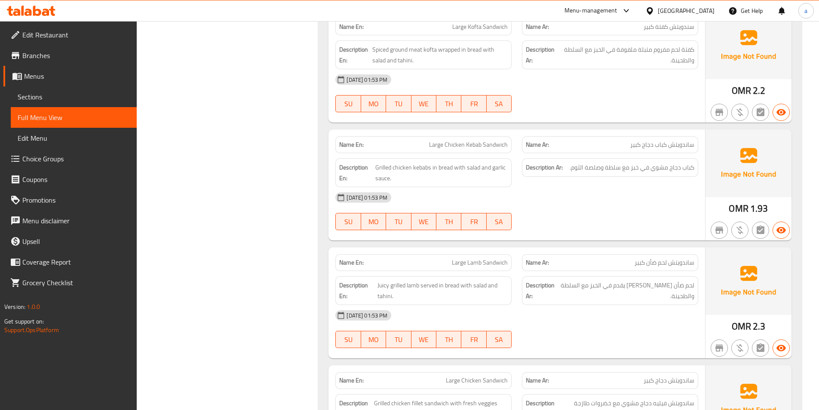
scroll to position [3524, 0]
click at [550, 186] on div "[DATE] 01:53 PM" at bounding box center [516, 196] width 373 height 21
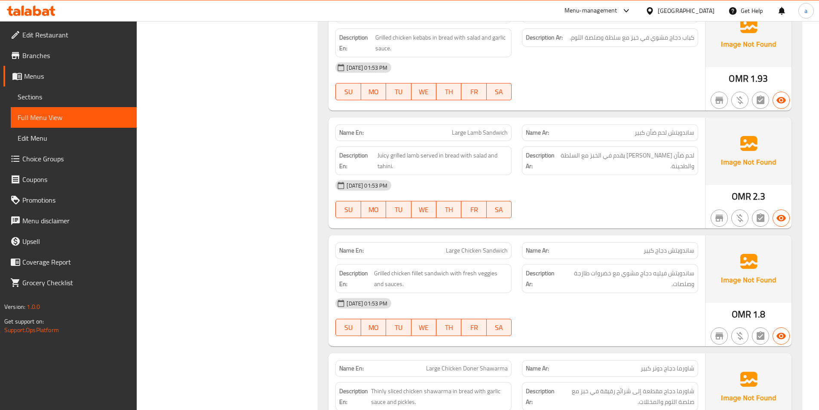
scroll to position [3739, 0]
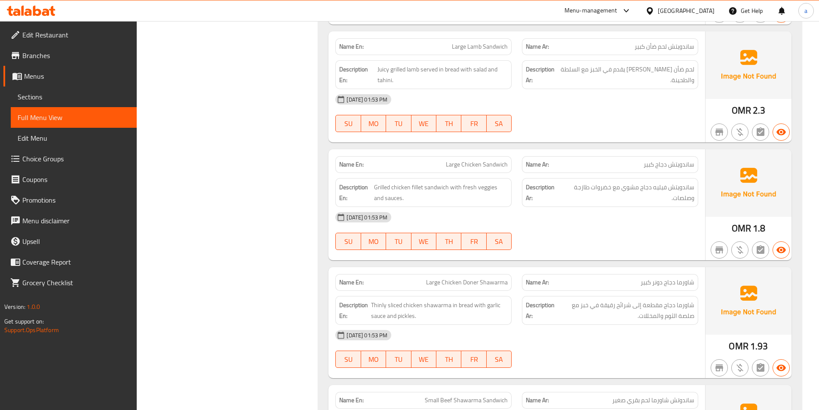
click at [577, 207] on div "[DATE] 01:53 PM" at bounding box center [516, 217] width 373 height 21
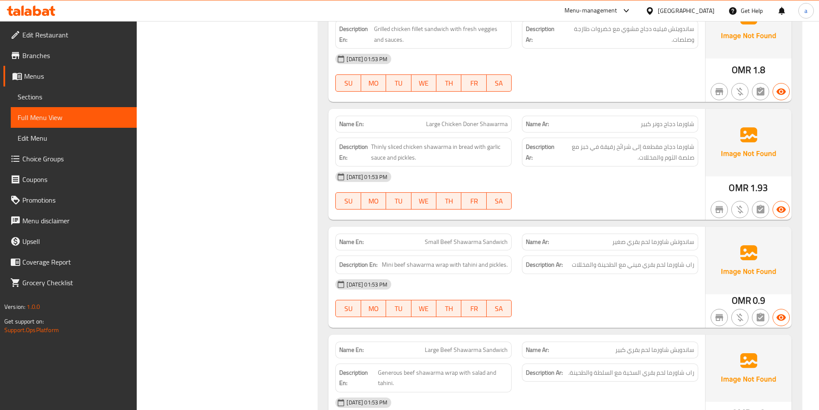
scroll to position [3911, 0]
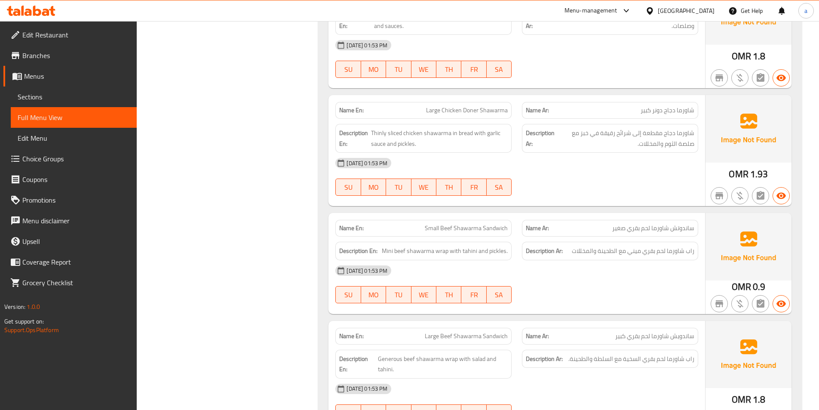
click at [560, 153] on div "[DATE] 01:53 PM" at bounding box center [516, 163] width 373 height 21
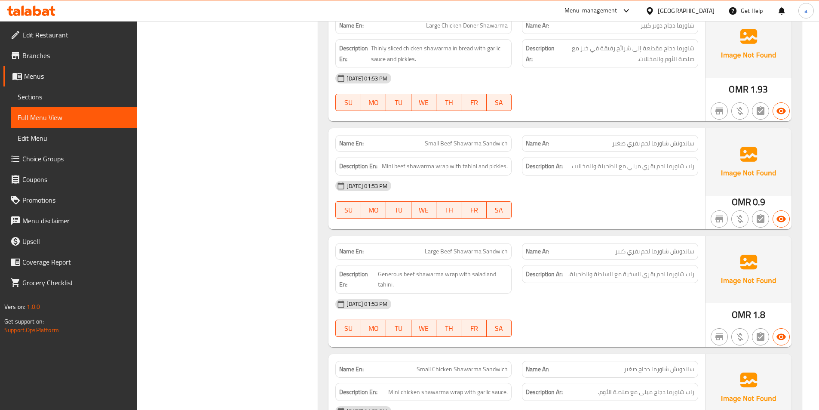
scroll to position [3997, 0]
click at [627, 174] on div "08-09-2025 01:53 PM SU MO TU WE TH FR SA" at bounding box center [516, 198] width 373 height 48
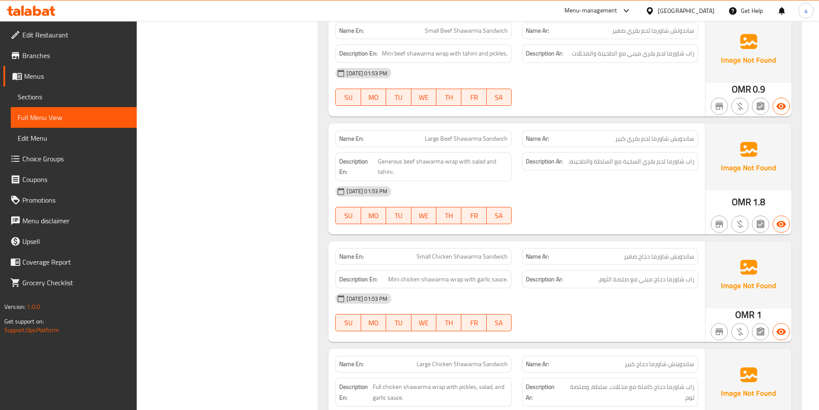
scroll to position [4126, 0]
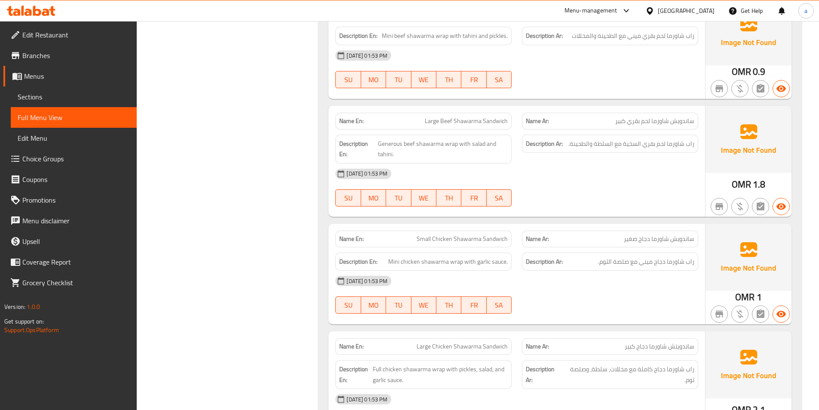
click at [539, 163] on div "[DATE] 01:53 PM" at bounding box center [516, 173] width 373 height 21
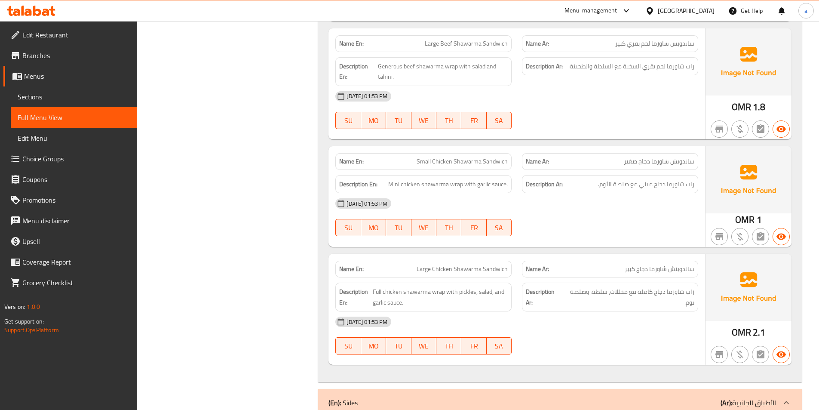
scroll to position [4212, 0]
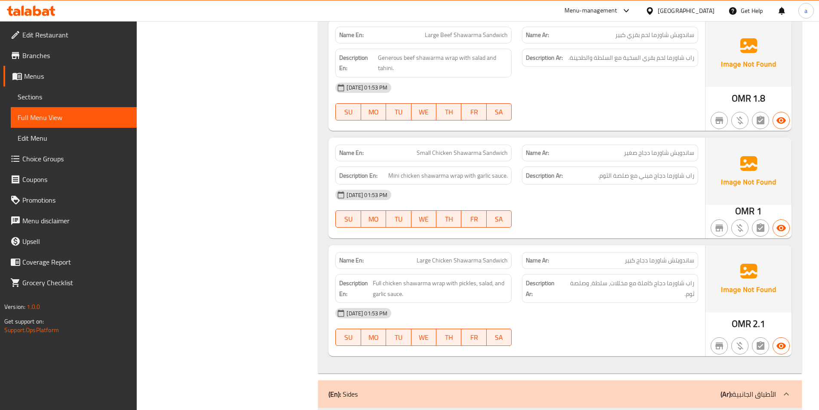
click at [529, 184] on div "[DATE] 01:53 PM" at bounding box center [516, 194] width 373 height 21
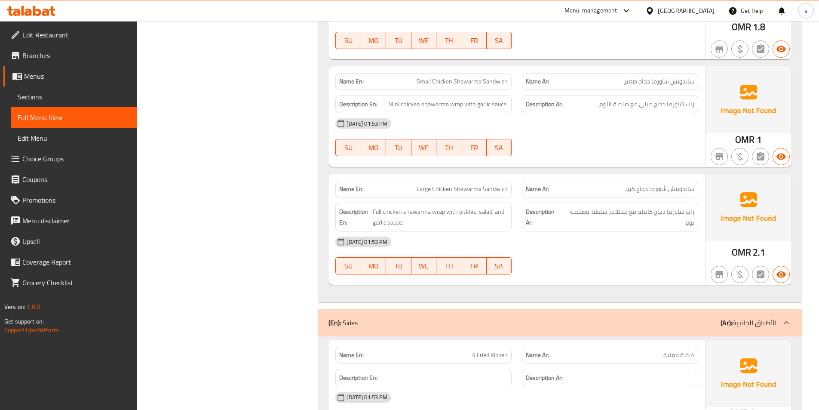
scroll to position [4298, 0]
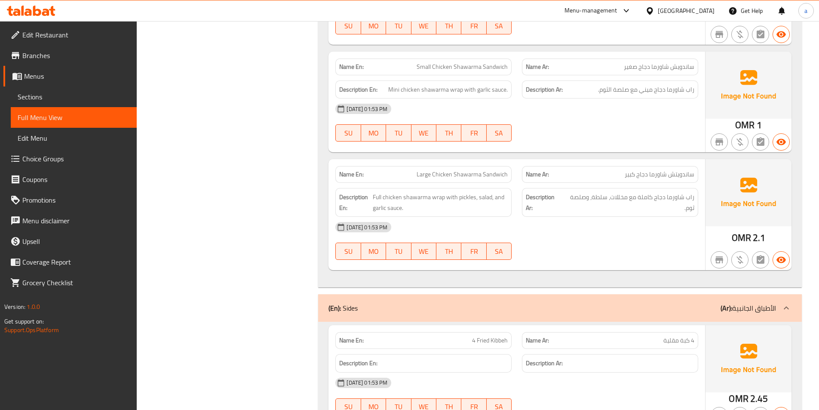
click at [587, 217] on div "08-09-2025 01:53 PM SU MO TU WE TH FR SA" at bounding box center [516, 241] width 373 height 48
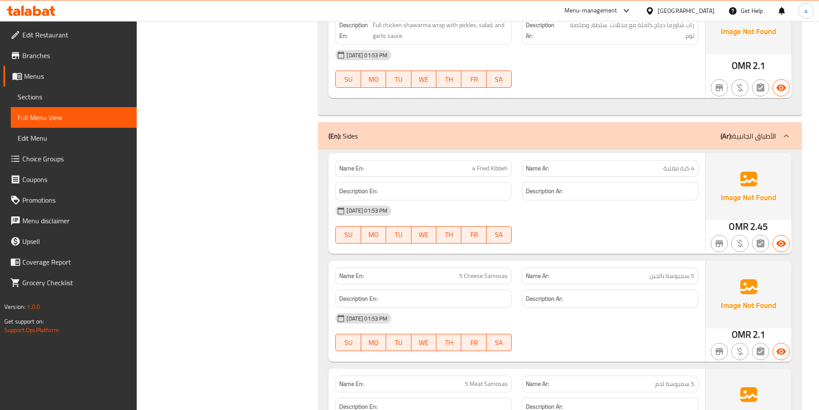
scroll to position [4513, 0]
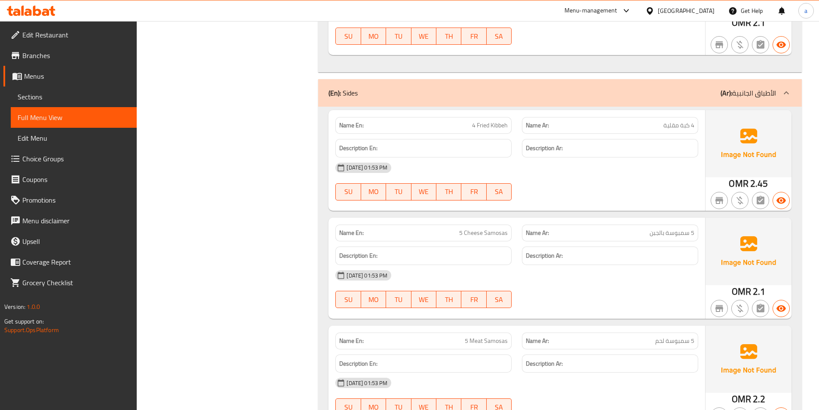
click at [504, 121] on span "4 Fried Kibbeh" at bounding box center [490, 125] width 36 height 9
copy span "Kibbeh"
click at [647, 253] on div "Name En: 5 Cheese Samosas Name Ar: 5 سمبوسة بالجبن Description En: Description …" at bounding box center [516, 267] width 376 height 101
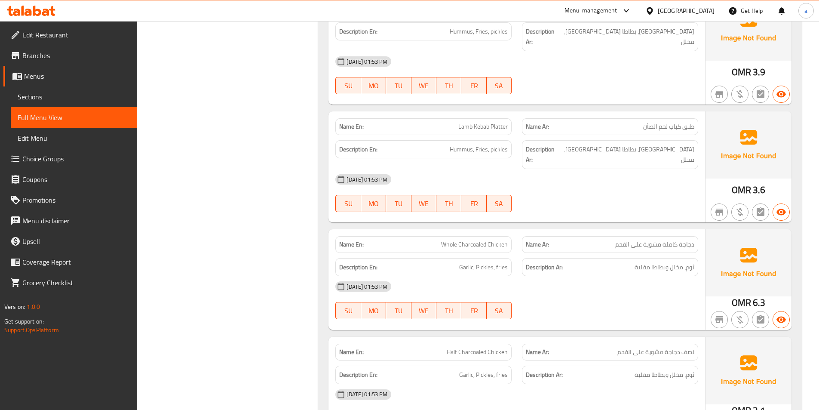
scroll to position [0, 0]
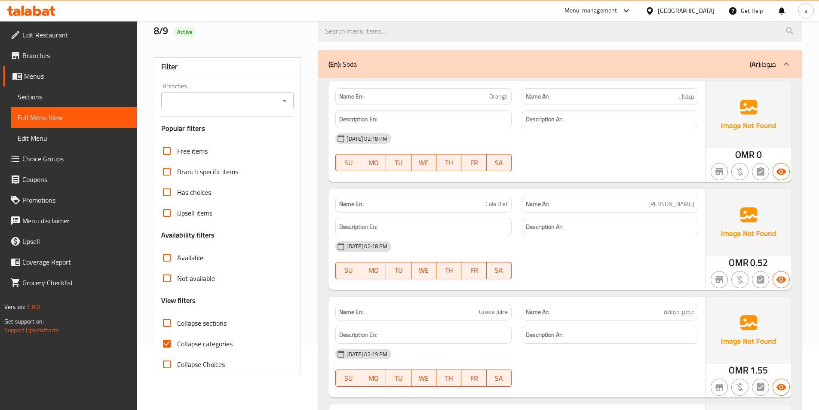
scroll to position [86, 0]
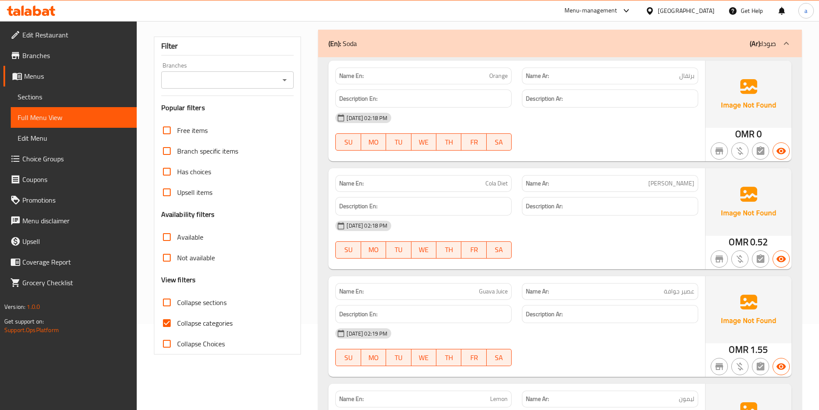
click at [162, 324] on input "Collapse categories" at bounding box center [166, 322] width 21 height 21
checkbox input "false"
click at [501, 78] on span "Orange" at bounding box center [498, 75] width 18 height 9
copy span "Orange"
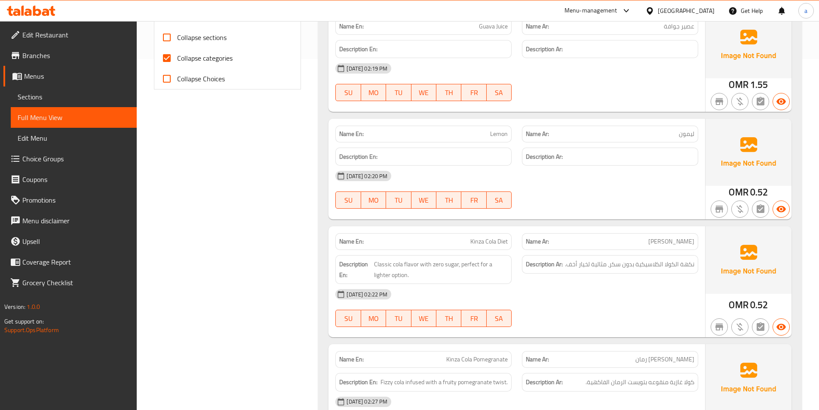
scroll to position [430, 0]
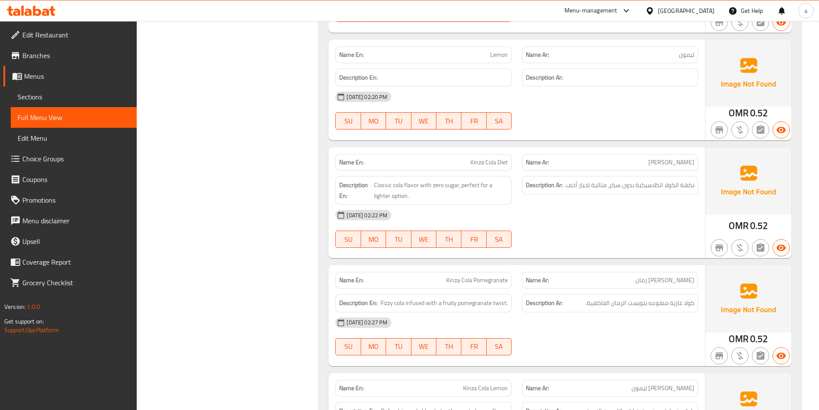
click at [566, 214] on div "[DATE] 02:22 PM" at bounding box center [516, 215] width 373 height 21
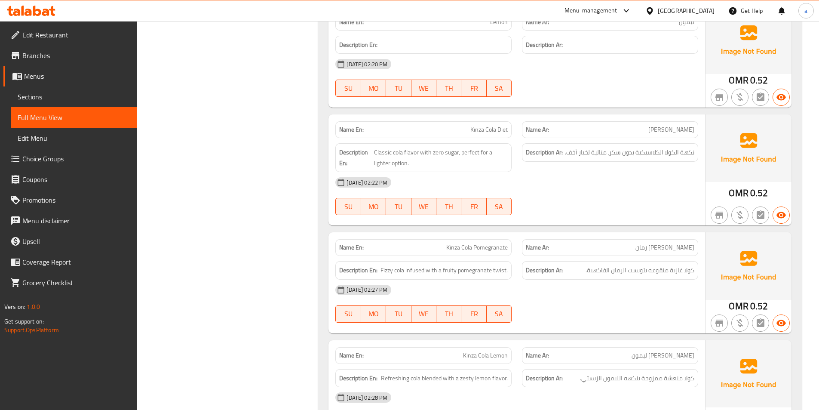
scroll to position [559, 0]
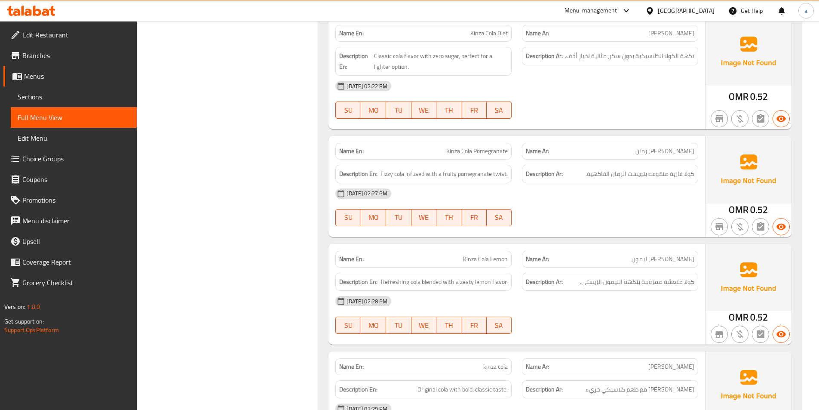
click at [537, 214] on div "[DATE] 02:27 PM SU MO TU WE TH FR SA" at bounding box center [516, 207] width 373 height 48
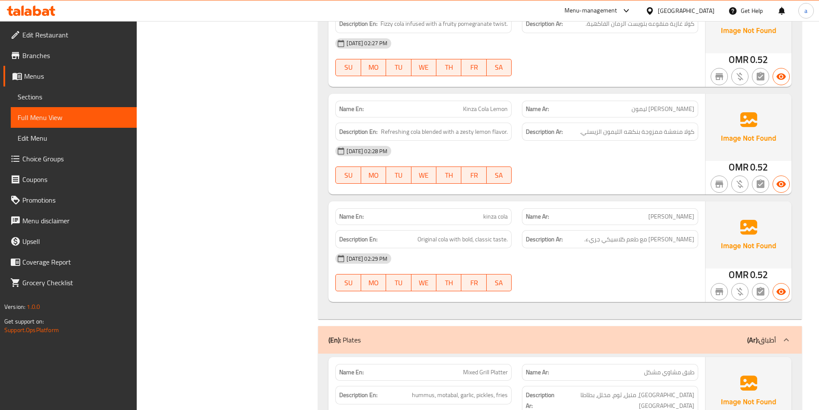
scroll to position [731, 0]
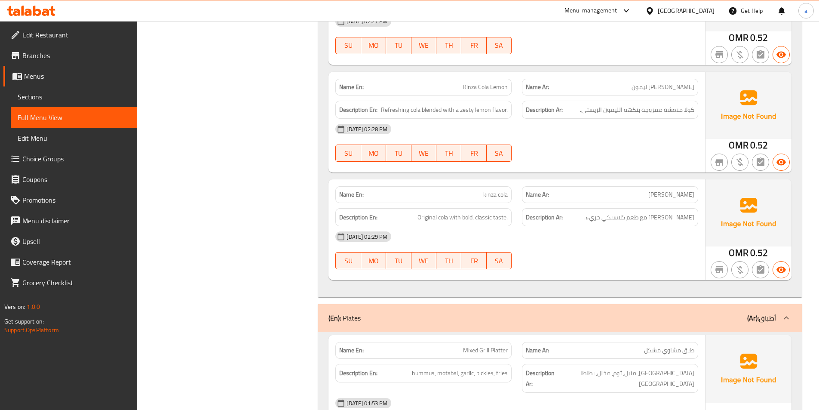
click at [553, 138] on div "[DATE] 02:28 PM" at bounding box center [516, 129] width 373 height 21
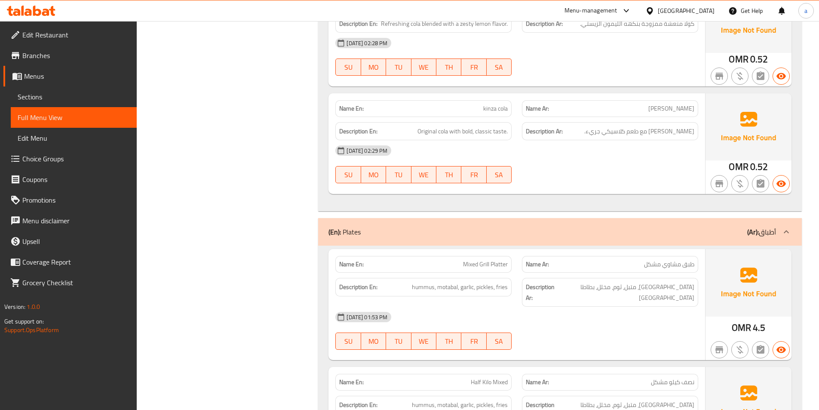
click at [583, 154] on div "[DATE] 02:29 PM" at bounding box center [516, 150] width 373 height 21
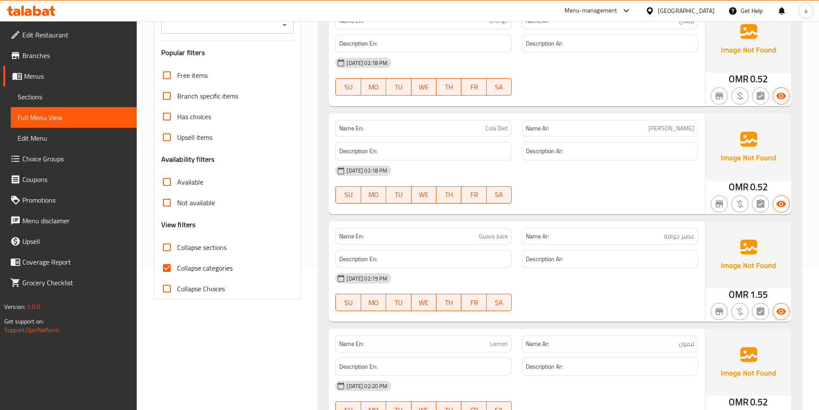
scroll to position [215, 0]
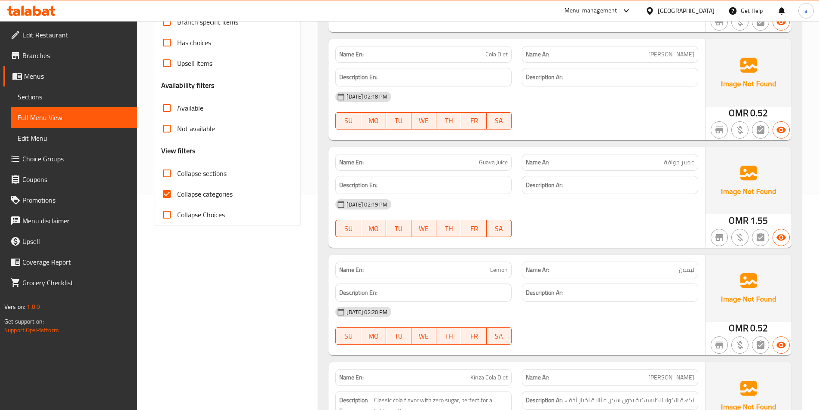
click at [168, 190] on input "Collapse categories" at bounding box center [166, 194] width 21 height 21
checkbox input "false"
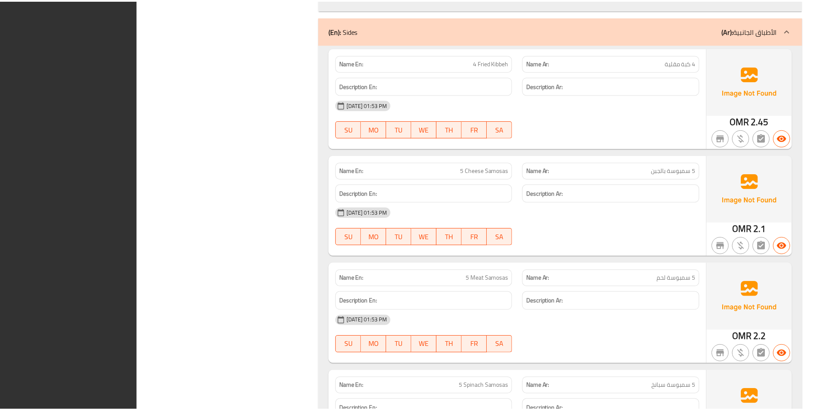
scroll to position [5636, 0]
